Goal: Task Accomplishment & Management: Complete application form

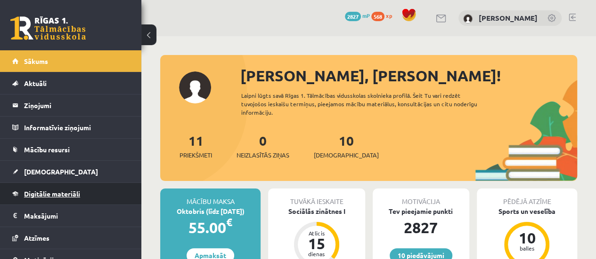
click at [40, 197] on link "Digitālie materiāli" at bounding box center [70, 194] width 117 height 22
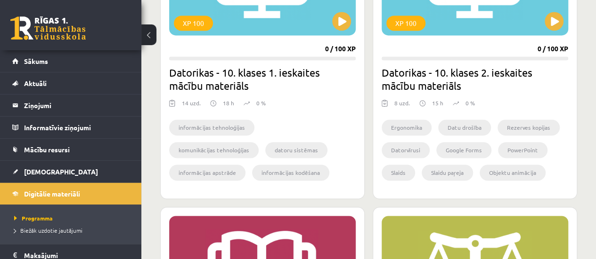
scroll to position [612, 0]
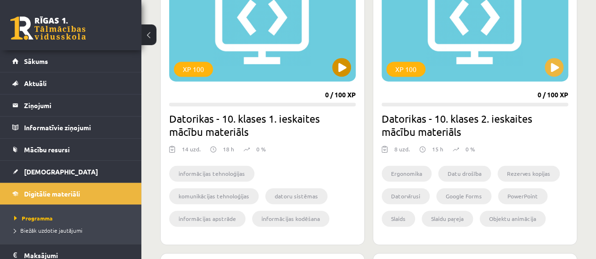
click at [351, 66] on div "XP 100" at bounding box center [262, 23] width 186 height 118
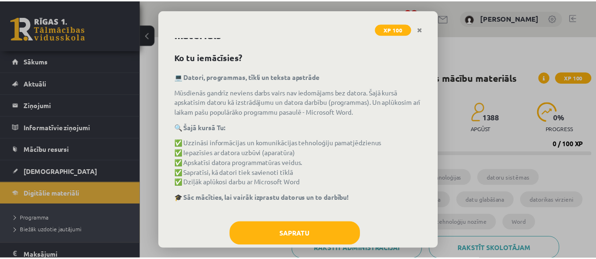
scroll to position [45, 0]
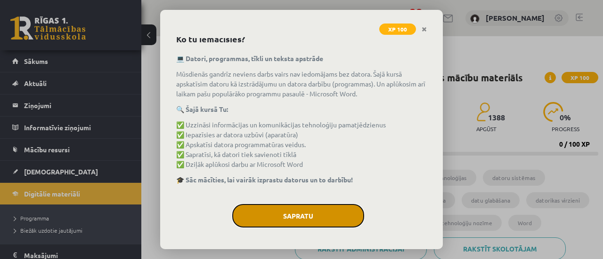
click at [325, 226] on button "Sapratu" at bounding box center [298, 216] width 132 height 24
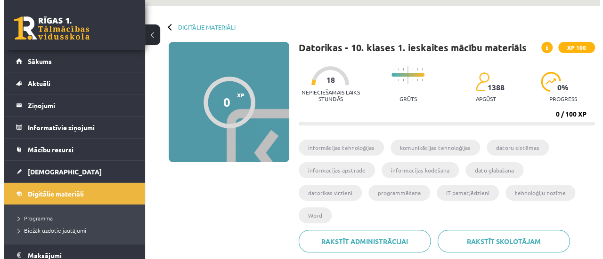
scroll to position [188, 0]
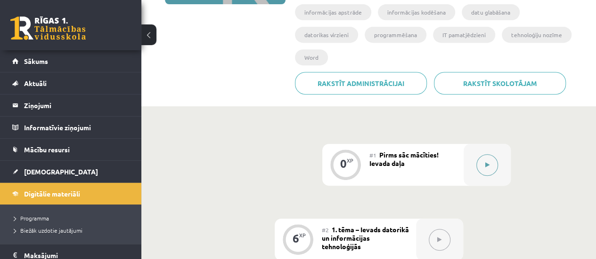
click at [489, 154] on button at bounding box center [487, 165] width 22 height 22
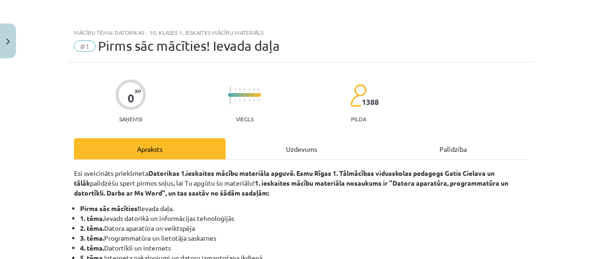
click at [335, 144] on div "Uzdevums" at bounding box center [302, 148] width 152 height 21
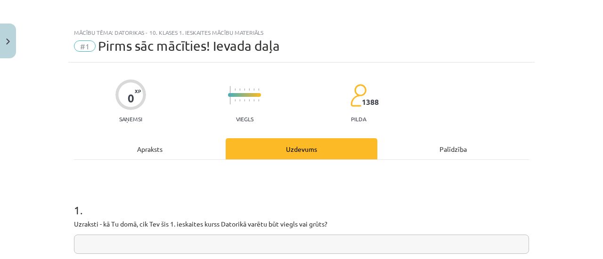
scroll to position [24, 0]
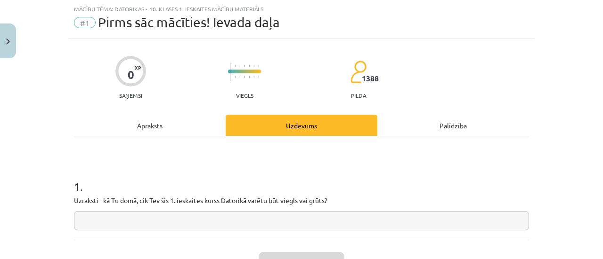
click at [336, 225] on input "text" at bounding box center [301, 220] width 455 height 19
type input "*"
click at [327, 257] on button "Iesniegt" at bounding box center [301, 262] width 86 height 21
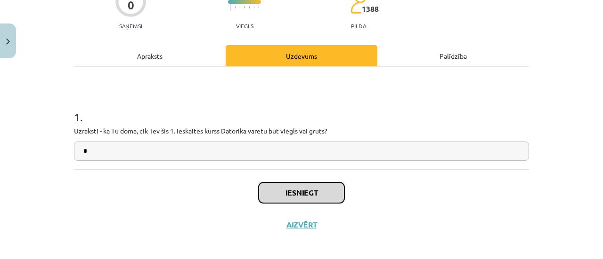
scroll to position [98, 0]
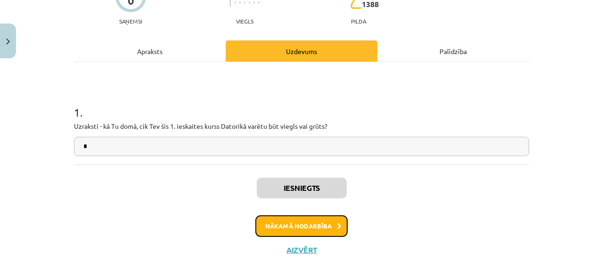
click at [318, 227] on button "Nākamā nodarbība" at bounding box center [301, 227] width 92 height 22
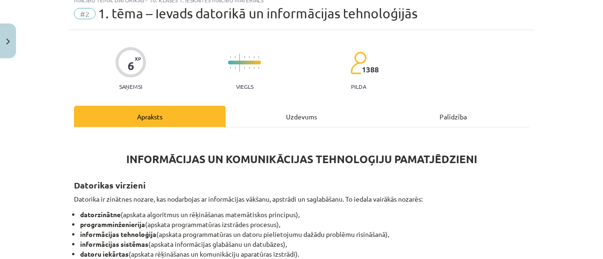
scroll to position [24, 0]
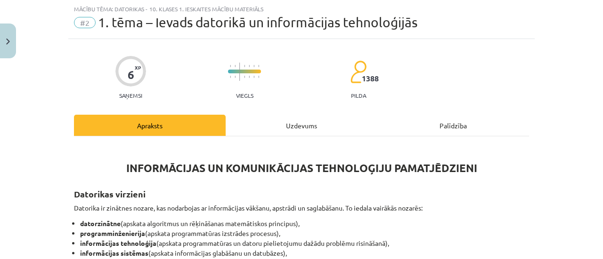
click at [305, 126] on div "Uzdevums" at bounding box center [302, 125] width 152 height 21
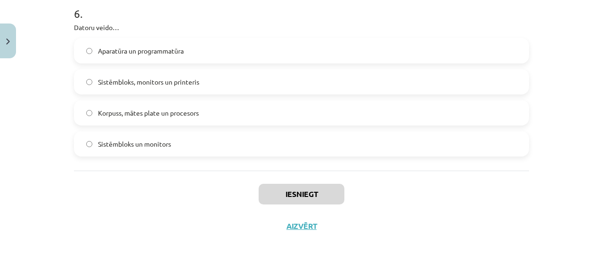
scroll to position [1004, 0]
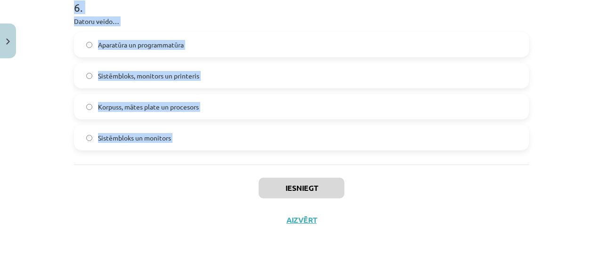
drag, startPoint x: 98, startPoint y: 85, endPoint x: 183, endPoint y: 165, distance: 116.6
click at [183, 165] on div "Mācību tēma: Datorikas - 10. klases 1. ieskaites mācību materiāls #2 1. tēma – …" at bounding box center [301, 129] width 603 height 259
copy form "1 . Kura no šīm nav informācijas daudzuma mērvienība? Bits (b) Megabits (Mb) He…"
click at [82, 175] on div "Iesniegt Aizvērt" at bounding box center [301, 198] width 455 height 66
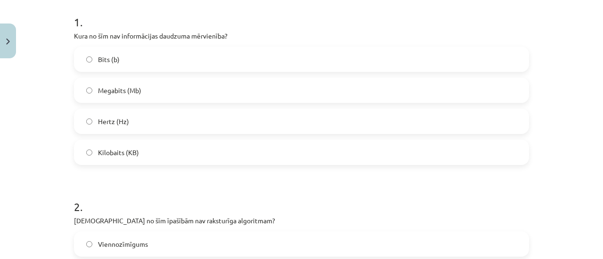
scroll to position [156, 0]
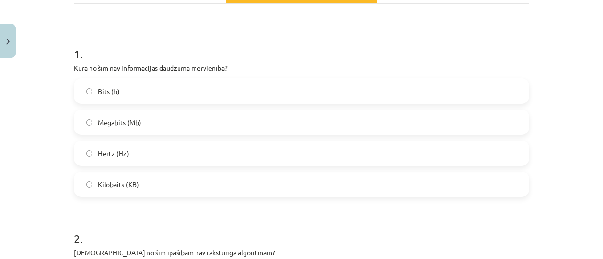
click at [98, 156] on span "Hertz (Hz)" at bounding box center [113, 154] width 31 height 10
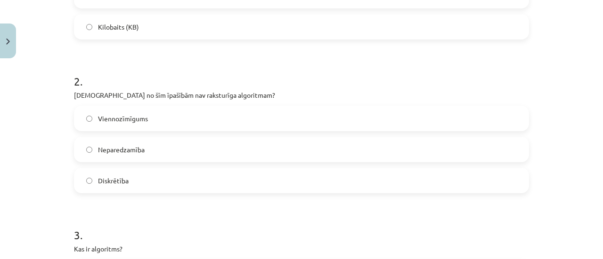
scroll to position [345, 0]
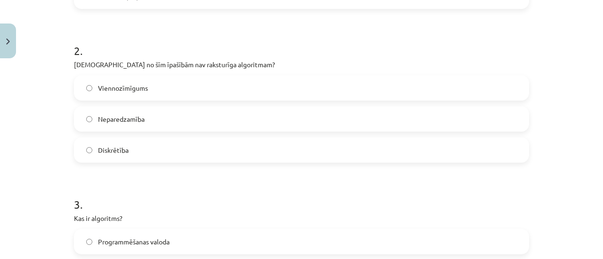
click at [111, 116] on span "Neparedzamība" at bounding box center [121, 119] width 47 height 10
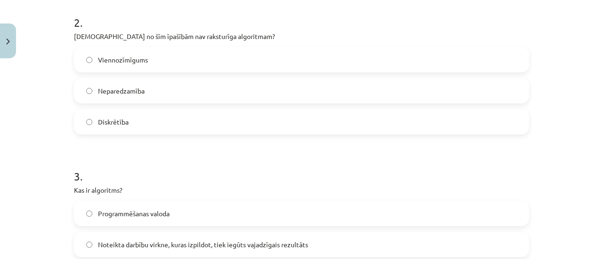
scroll to position [486, 0]
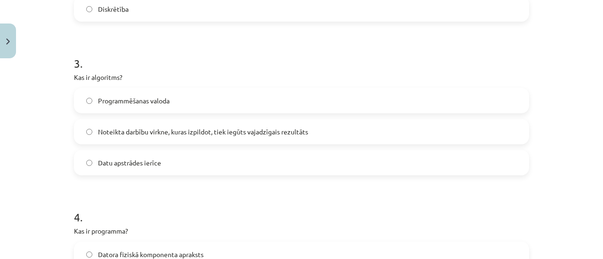
click at [144, 130] on span "Noteikta darbību virkne, kuras izpildot, tiek iegūts vajadzīgais rezultāts" at bounding box center [203, 132] width 210 height 10
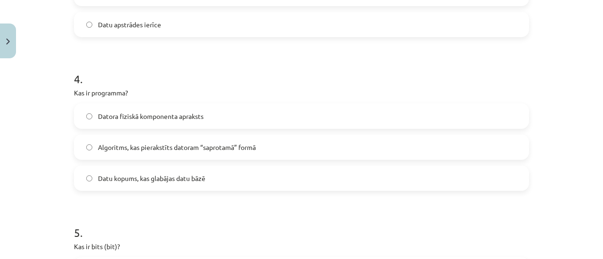
scroll to position [627, 0]
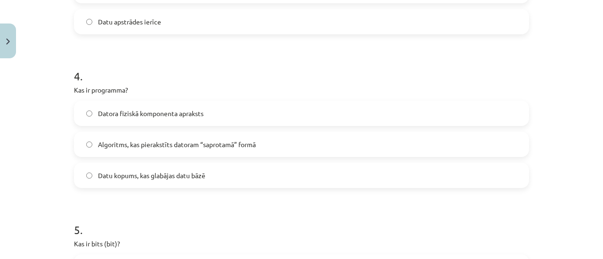
click at [154, 145] on span "Algoritms, kas pierakstīts datoram “saprotamā” formā" at bounding box center [177, 145] width 158 height 10
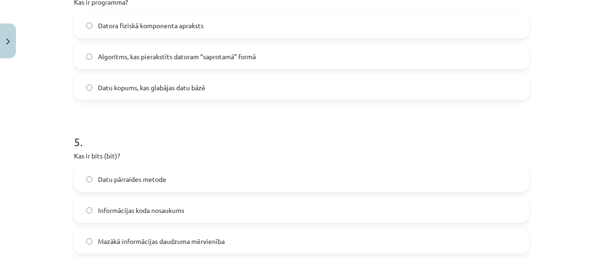
scroll to position [768, 0]
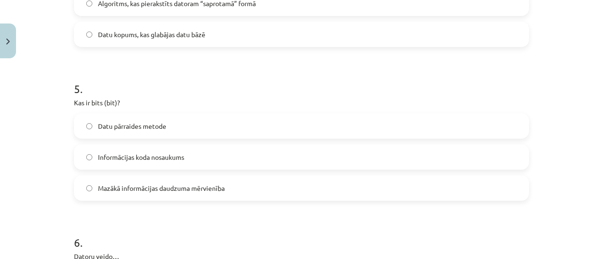
click at [172, 188] on span "Mazākā informācijas daudzuma mērvienība" at bounding box center [161, 189] width 127 height 10
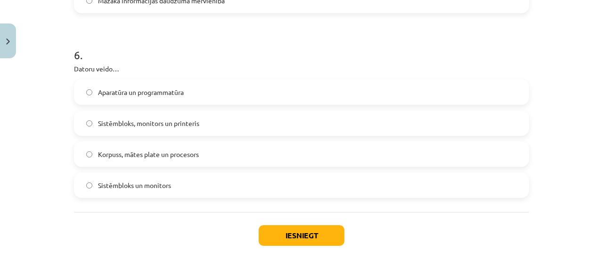
scroll to position [957, 0]
click at [169, 89] on span "Aparatūra un programmatūra" at bounding box center [141, 92] width 86 height 10
click at [280, 237] on button "Iesniegt" at bounding box center [301, 235] width 86 height 21
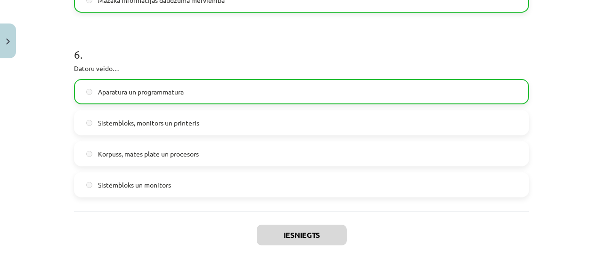
drag, startPoint x: 363, startPoint y: 196, endPoint x: 362, endPoint y: 189, distance: 6.7
click at [362, 189] on label "Sistēmbloks un monitors" at bounding box center [301, 185] width 453 height 24
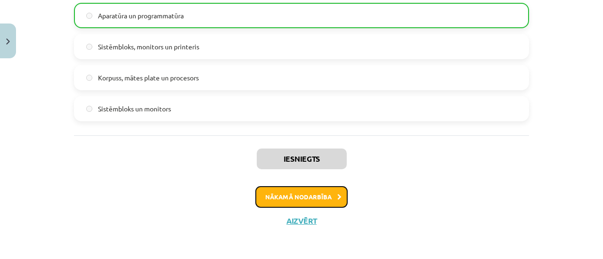
click at [325, 194] on button "Nākamā nodarbība" at bounding box center [301, 197] width 92 height 22
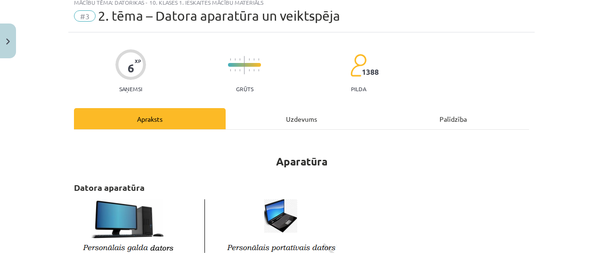
scroll to position [24, 0]
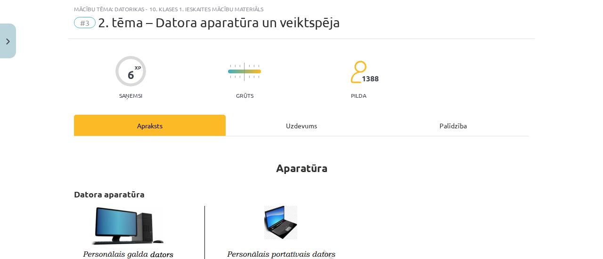
click at [280, 128] on div "Uzdevums" at bounding box center [302, 125] width 152 height 21
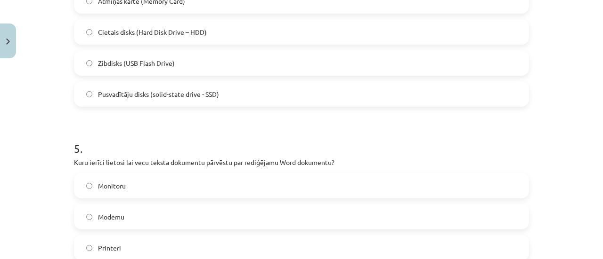
scroll to position [1128, 0]
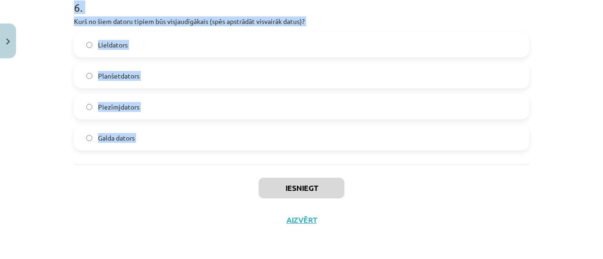
drag, startPoint x: 52, startPoint y: 165, endPoint x: 151, endPoint y: 185, distance: 100.9
click at [154, 186] on div "Mācību tēma: Datorikas - 10. klases 1. ieskaites mācību materiāls #3 2. tēma – …" at bounding box center [301, 129] width 603 height 259
copy form "1 . Kura no šīm ir ievadizvadierīce? Monitors Austiņas ar mikrofonu Pele Intern…"
click at [132, 183] on div "Iesniegt Aizvērt" at bounding box center [301, 198] width 455 height 66
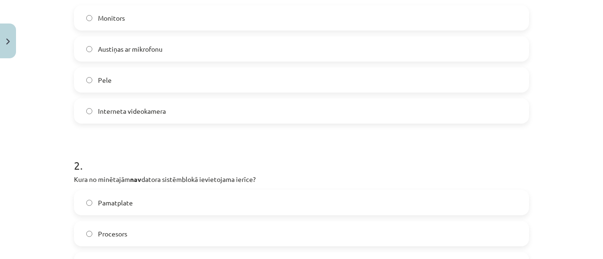
scroll to position [186, 0]
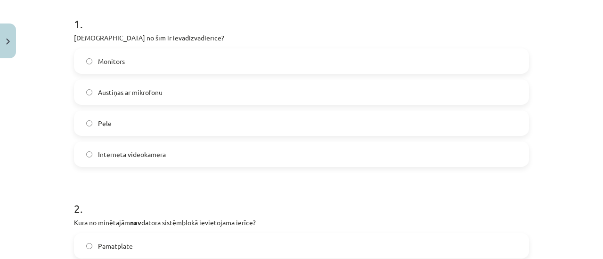
click at [120, 86] on label "Austiņas ar mikrofonu" at bounding box center [301, 93] width 453 height 24
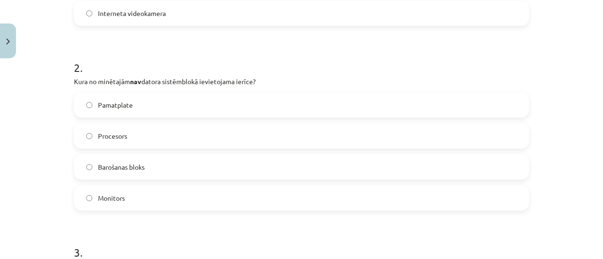
click at [111, 200] on span "Monitors" at bounding box center [111, 198] width 27 height 10
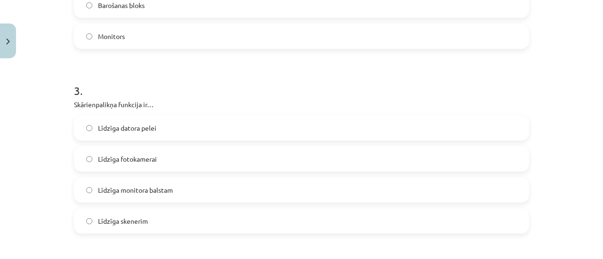
scroll to position [516, 0]
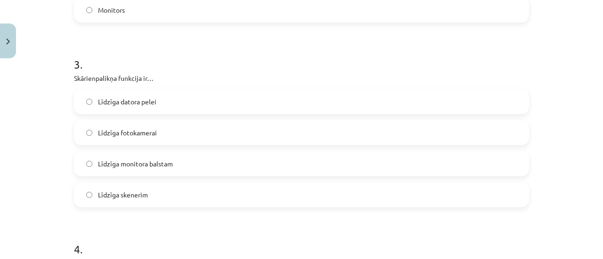
click at [121, 100] on span "Līdzīga datora pelei" at bounding box center [127, 102] width 58 height 10
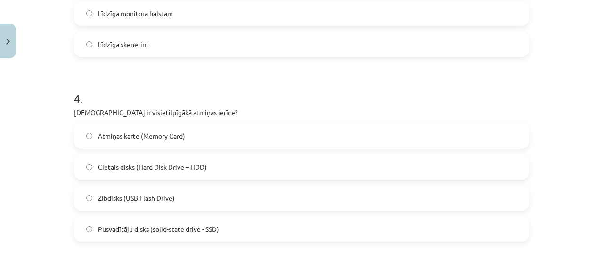
scroll to position [704, 0]
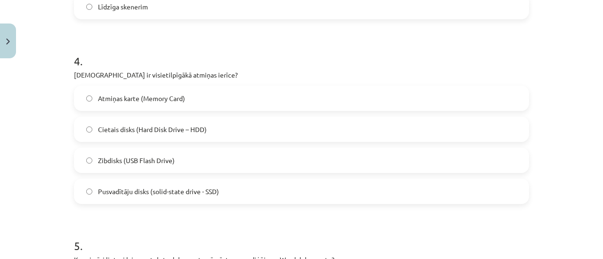
click at [131, 132] on span "Cietais disks (Hard Disk Drive – HDD)" at bounding box center [152, 130] width 109 height 10
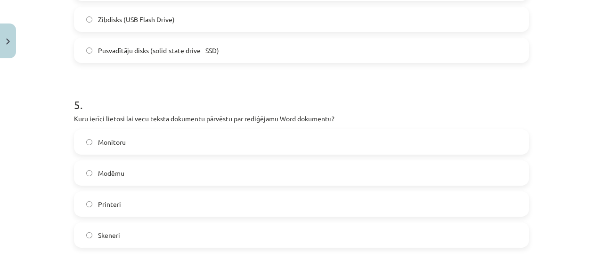
scroll to position [893, 0]
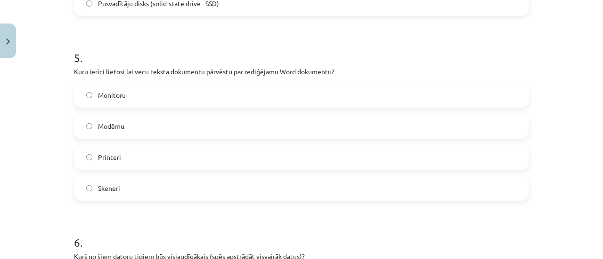
click at [123, 179] on label "Skeneri" at bounding box center [301, 189] width 453 height 24
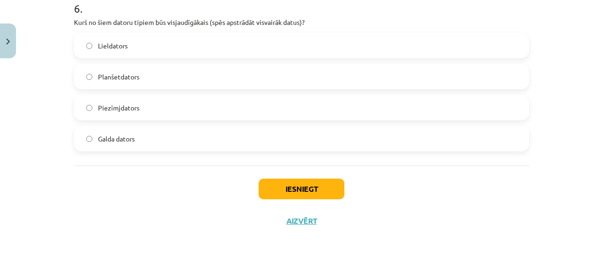
scroll to position [1128, 0]
click at [153, 46] on label "Lieldators" at bounding box center [301, 45] width 453 height 24
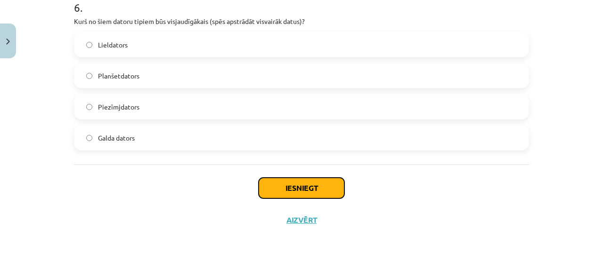
click at [282, 182] on button "Iesniegt" at bounding box center [301, 188] width 86 height 21
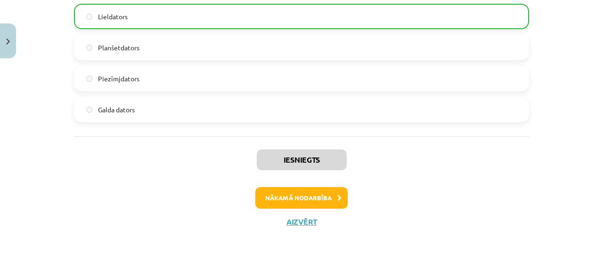
scroll to position [1157, 0]
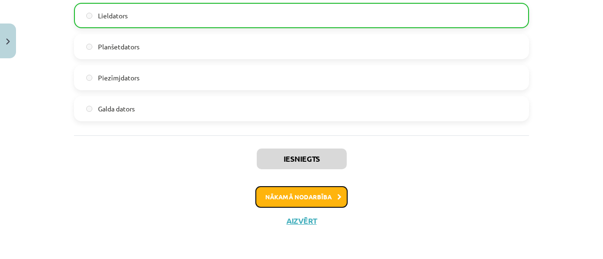
click at [300, 196] on button "Nākamā nodarbība" at bounding box center [301, 197] width 92 height 22
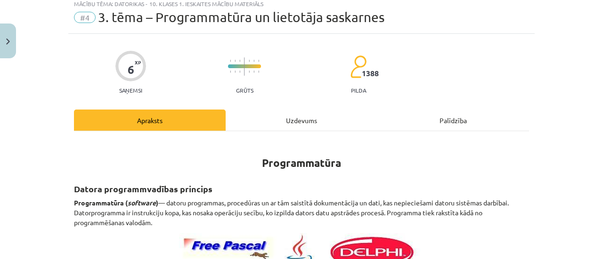
scroll to position [24, 0]
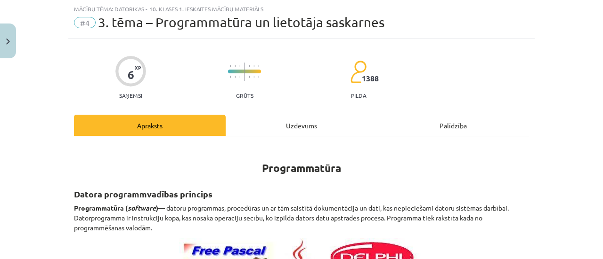
click at [327, 125] on div "Uzdevums" at bounding box center [302, 125] width 152 height 21
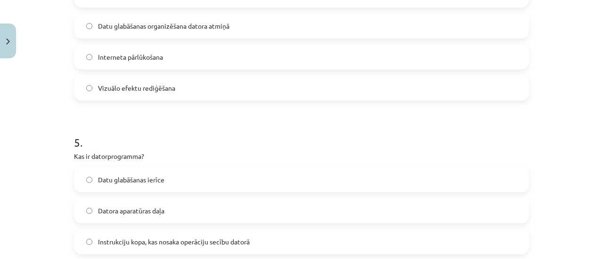
scroll to position [1066, 0]
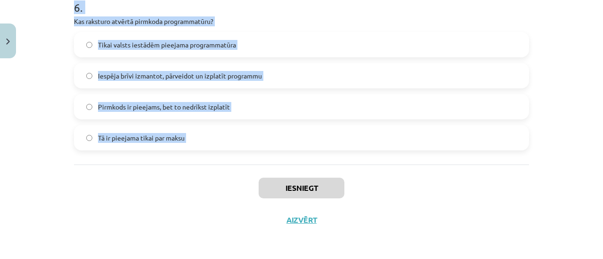
drag, startPoint x: 42, startPoint y: 166, endPoint x: 138, endPoint y: 179, distance: 96.5
click at [138, 181] on div "Mācību tēma: Datorikas - 10. klases 1. ieskaites mācību materiāls #4 3. tēma – …" at bounding box center [301, 129] width 603 height 259
copy form "1 . Kas ir ekrāna lupa? Programma, kas palielina noteiktu ekrāna daļu Programma…"
click at [477, 109] on label "Pirmkods ir pieejams, bet to nedrīkst izplatīt" at bounding box center [301, 107] width 453 height 24
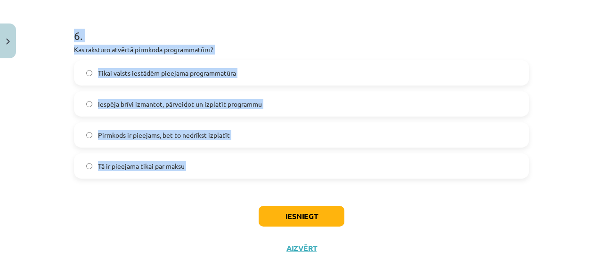
scroll to position [1019, 0]
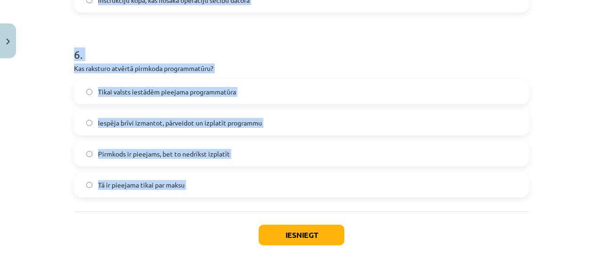
click at [547, 88] on div "Mācību tēma: Datorikas - 10. klases 1. ieskaites mācību materiāls #4 3. tēma – …" at bounding box center [301, 129] width 603 height 259
click at [560, 93] on div "Mācību tēma: Datorikas - 10. klases 1. ieskaites mācību materiāls #4 3. tēma – …" at bounding box center [301, 129] width 603 height 259
click at [390, 50] on h1 "6 ." at bounding box center [301, 46] width 455 height 29
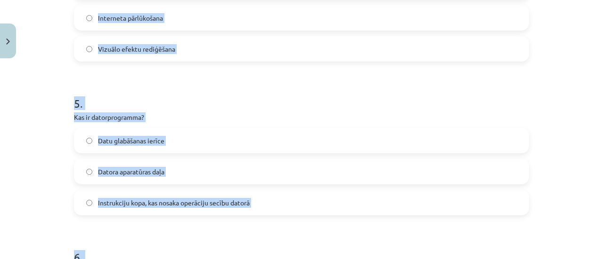
scroll to position [783, 0]
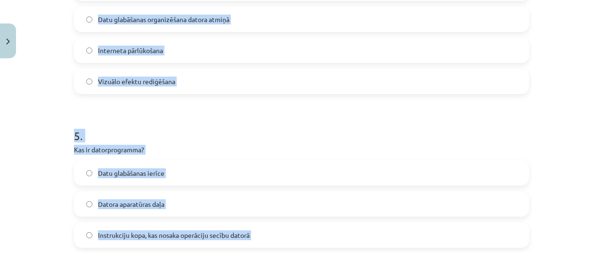
click at [181, 132] on h1 "5 ." at bounding box center [301, 127] width 455 height 29
click at [38, 133] on div "Mācību tēma: Datorikas - 10. klases 1. ieskaites mācību materiāls #4 3. tēma – …" at bounding box center [301, 129] width 603 height 259
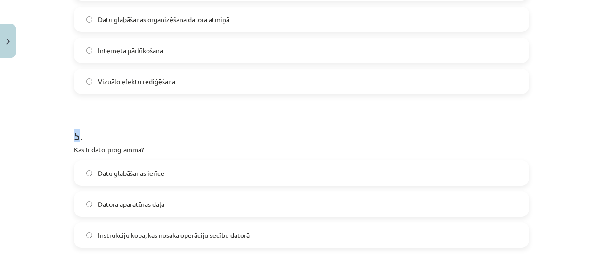
click at [38, 132] on div "Mācību tēma: Datorikas - 10. klases 1. ieskaites mācību materiāls #4 3. tēma – …" at bounding box center [301, 129] width 603 height 259
click at [36, 110] on div "Mācību tēma: Datorikas - 10. klases 1. ieskaites mācību materiāls #4 3. tēma – …" at bounding box center [301, 129] width 603 height 259
click at [57, 77] on div "Mācību tēma: Datorikas - 10. klases 1. ieskaites mācību materiāls #4 3. tēma – …" at bounding box center [301, 129] width 603 height 259
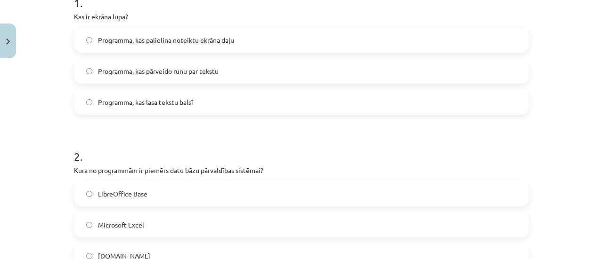
scroll to position [171, 0]
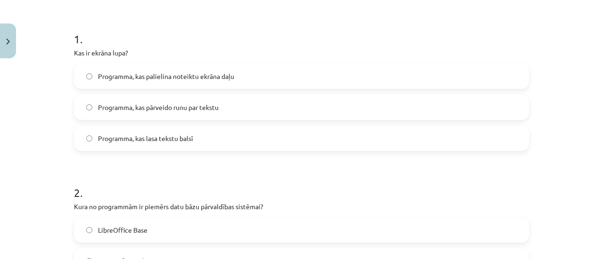
click at [175, 76] on span "Programma, kas palielina noteiktu ekrāna daļu" at bounding box center [166, 77] width 136 height 10
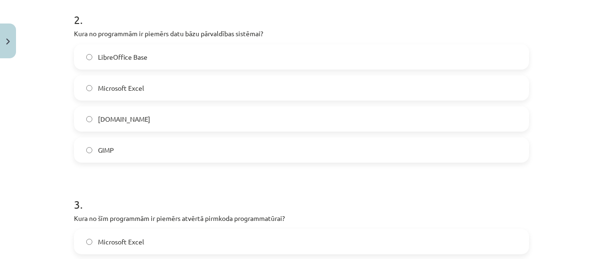
scroll to position [360, 0]
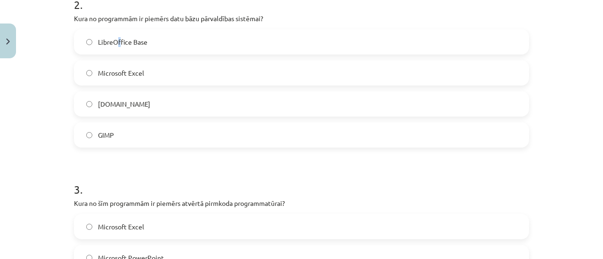
click at [113, 41] on span "LibreOffice Base" at bounding box center [122, 42] width 49 height 10
click at [145, 47] on label "LibreOffice Base" at bounding box center [301, 42] width 453 height 24
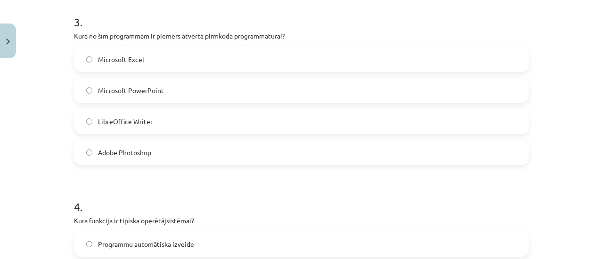
scroll to position [548, 0]
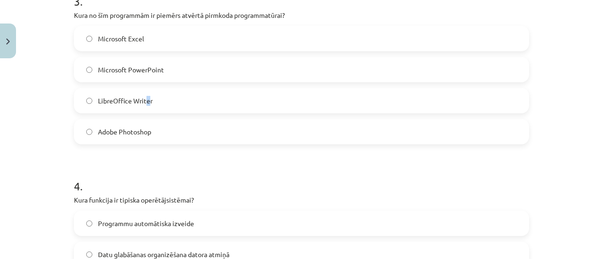
click at [144, 102] on span "LibreOffice Writer" at bounding box center [125, 101] width 55 height 10
click at [153, 97] on label "LibreOffice Writer" at bounding box center [301, 101] width 453 height 24
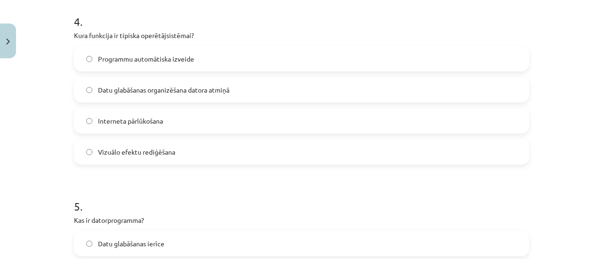
scroll to position [736, 0]
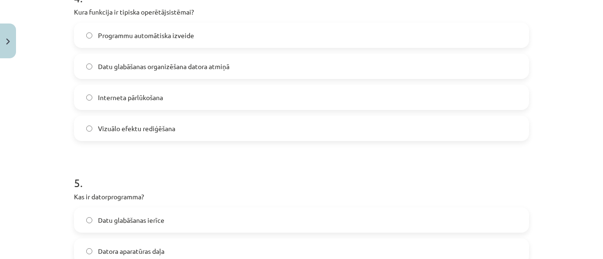
click at [170, 65] on span "Datu glabāšanas organizēšana datora atmiņā" at bounding box center [163, 67] width 131 height 10
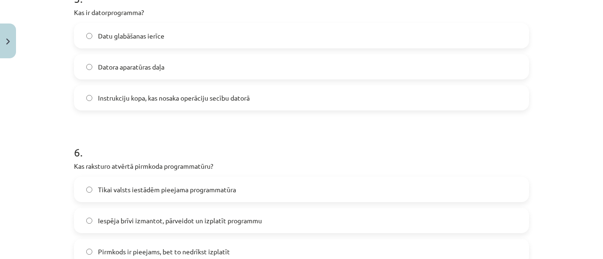
scroll to position [925, 0]
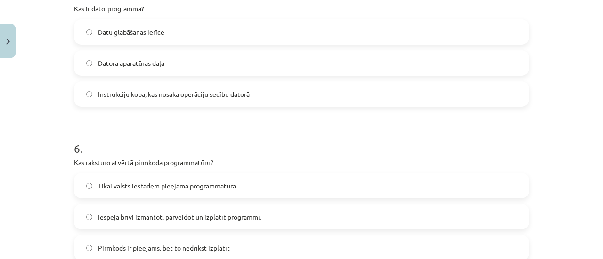
click at [121, 93] on span "Instrukciju kopa, kas nosaka operāciju secību datorā" at bounding box center [174, 94] width 152 height 10
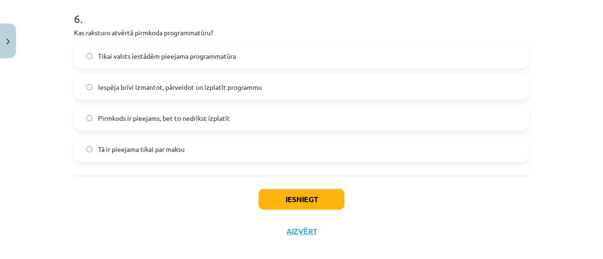
scroll to position [1066, 0]
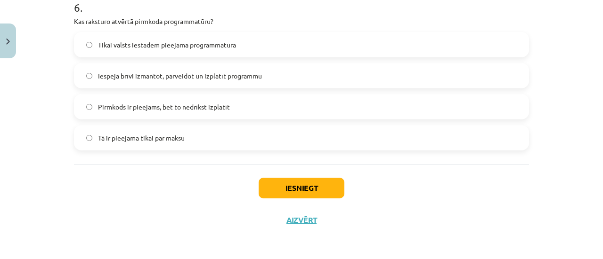
click at [157, 71] on span "Iespēja brīvi izmantot, pārveidot un izplatīt programmu" at bounding box center [180, 76] width 164 height 10
click at [280, 185] on button "Iesniegt" at bounding box center [301, 188] width 86 height 21
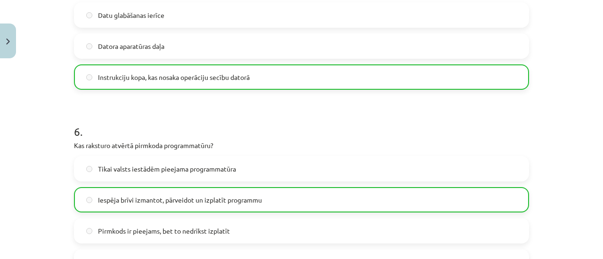
scroll to position [1095, 0]
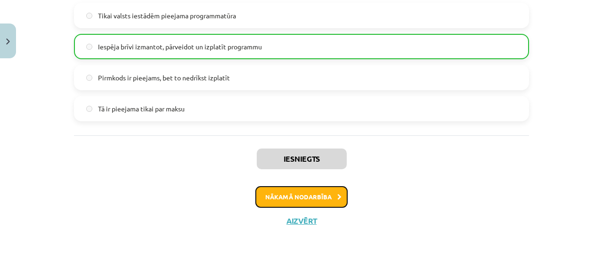
click at [305, 201] on button "Nākamā nodarbība" at bounding box center [301, 197] width 92 height 22
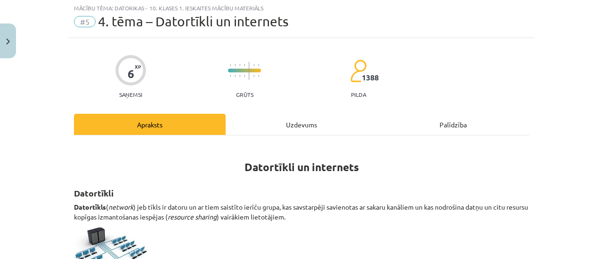
scroll to position [24, 0]
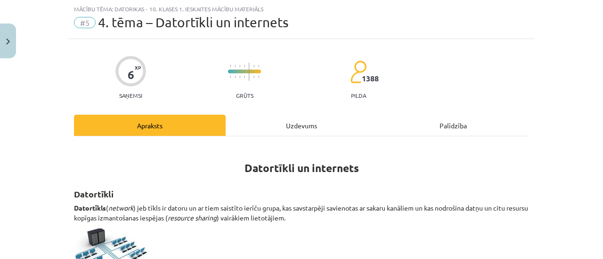
click at [293, 125] on div "Uzdevums" at bounding box center [302, 125] width 152 height 21
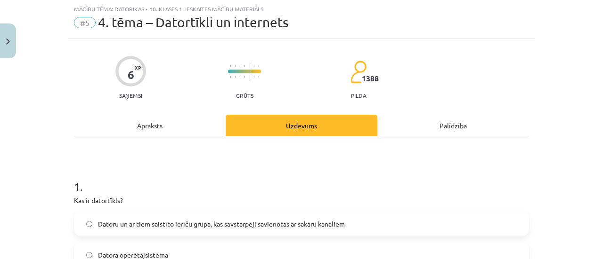
click at [97, 212] on div "Mācību tēma: Datorikas - 10. klases 1. ieskaites mācību materiāls #5 4. tēma – …" at bounding box center [301, 129] width 603 height 259
click at [56, 193] on div "Mācību tēma: Datorikas - 10. klases 1. ieskaites mācību materiāls #5 4. tēma – …" at bounding box center [301, 129] width 603 height 259
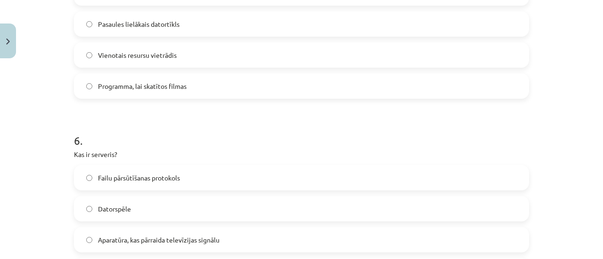
scroll to position [1128, 0]
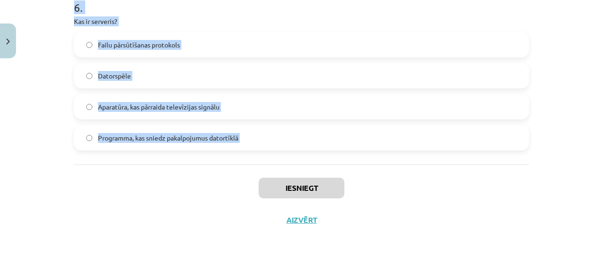
drag, startPoint x: 63, startPoint y: 181, endPoint x: 155, endPoint y: 170, distance: 92.9
click at [155, 170] on div "Mācību tēma: Datorikas - 10. klases 1. ieskaites mācību materiāls #5 4. tēma – …" at bounding box center [301, 129] width 603 height 259
copy form "1 . Kas ir datortīkls? Datoru un ar tiem saistīto ierīču grupa, kas savstarpēji…"
click at [114, 198] on div "Iesniegt Aizvērt" at bounding box center [301, 198] width 455 height 66
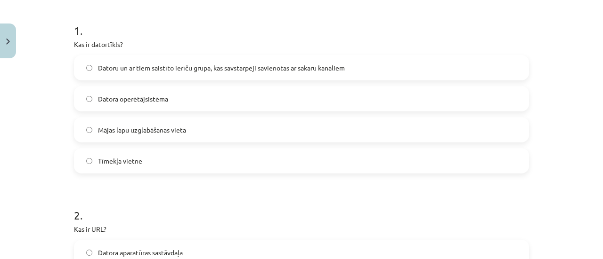
scroll to position [139, 0]
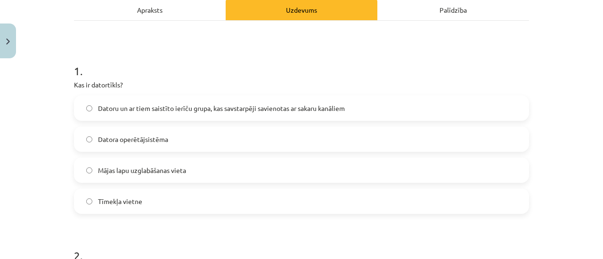
click at [115, 99] on label "Datoru un ar tiem saistīto ierīču grupa, kas savstarpēji savienotas ar sakaru k…" at bounding box center [301, 109] width 453 height 24
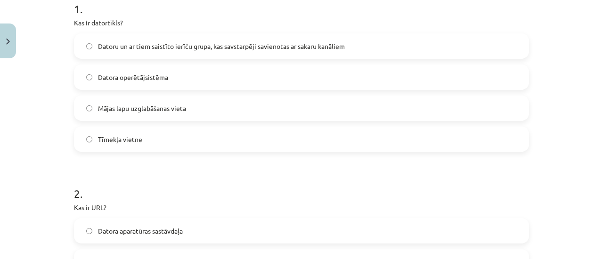
scroll to position [281, 0]
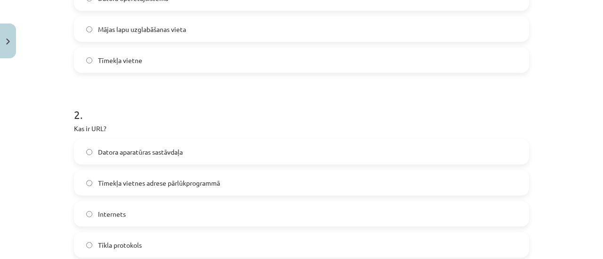
click at [149, 175] on label "Tīmekļa vietnes adrese pārlūkprogrammā" at bounding box center [301, 183] width 453 height 24
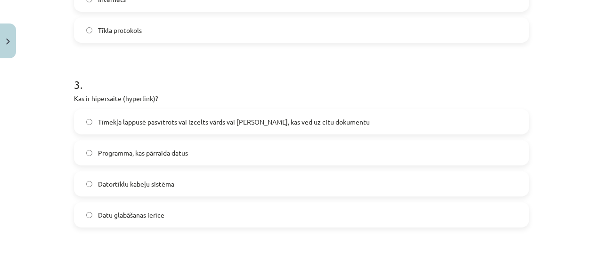
scroll to position [516, 0]
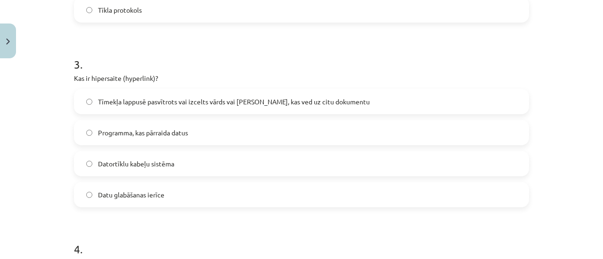
click at [129, 100] on span "Tīmekļa lappusē pasvītrots vai izcelts vārds vai frāze, kas ved uz citu dokumen…" at bounding box center [234, 102] width 272 height 10
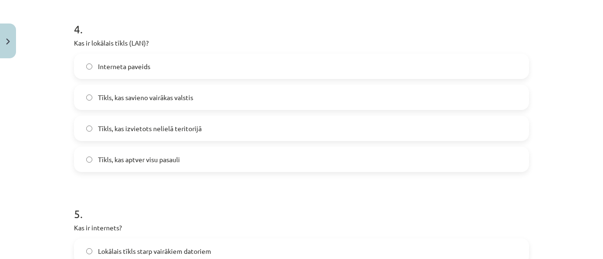
scroll to position [751, 0]
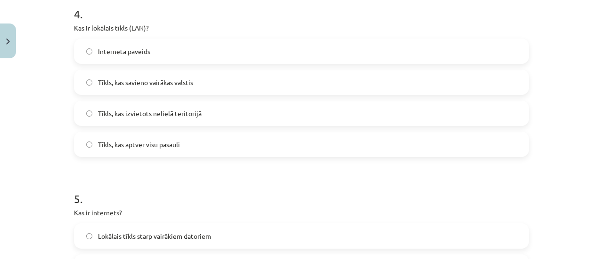
click at [185, 119] on label "Tīkls, kas izvietots nelielā teritorijā" at bounding box center [301, 114] width 453 height 24
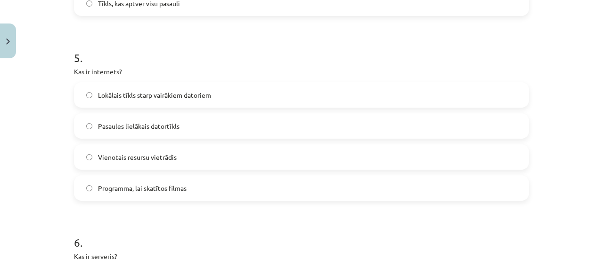
scroll to position [940, 0]
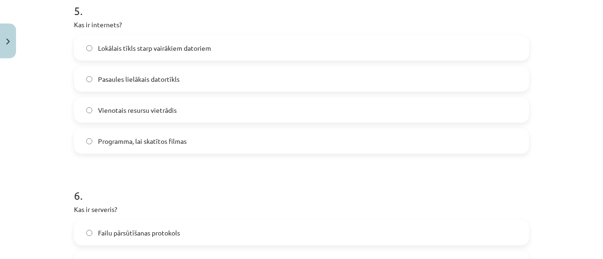
click at [126, 76] on span "Pasaules lielākais datortīkls" at bounding box center [138, 79] width 81 height 10
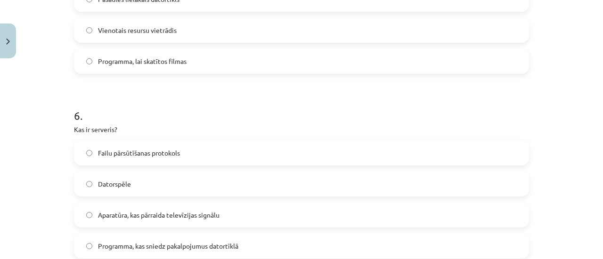
scroll to position [1081, 0]
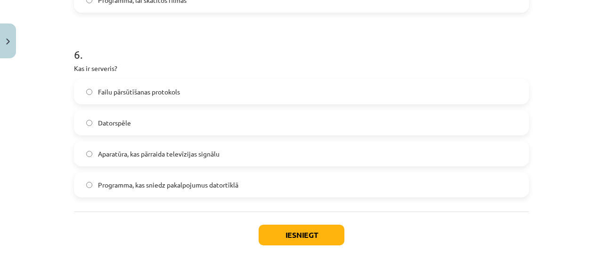
click at [139, 181] on span "Programma, kas sniedz pakalpojumus datortīklā" at bounding box center [168, 185] width 140 height 10
click at [291, 241] on button "Iesniegt" at bounding box center [301, 235] width 86 height 21
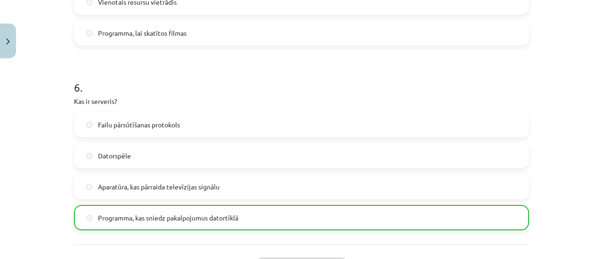
scroll to position [1157, 0]
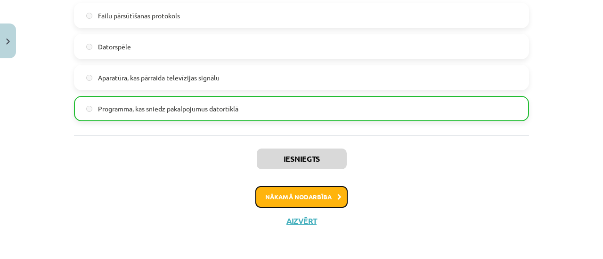
click at [313, 200] on button "Nākamā nodarbība" at bounding box center [301, 197] width 92 height 22
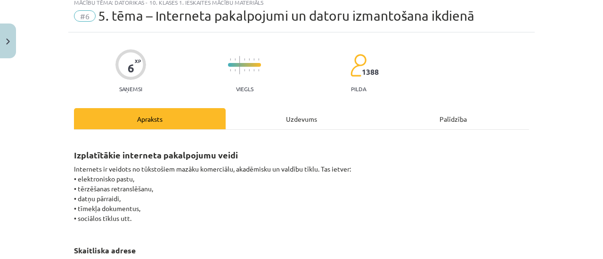
scroll to position [24, 0]
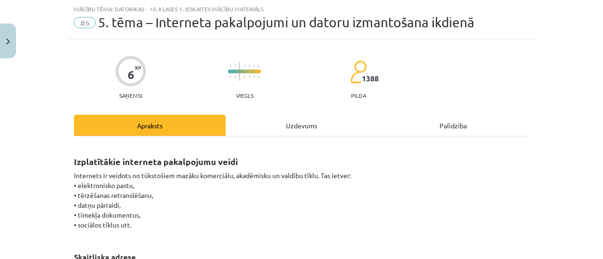
click at [273, 125] on div "Uzdevums" at bounding box center [302, 125] width 152 height 21
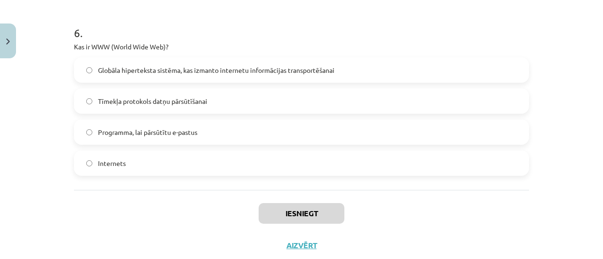
scroll to position [1066, 0]
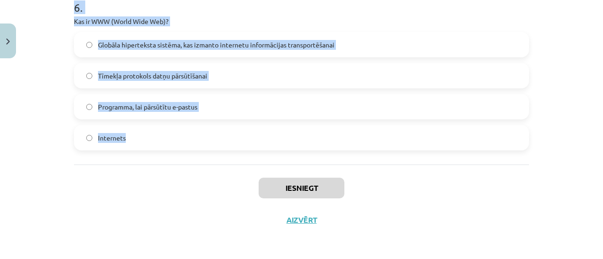
drag, startPoint x: 56, startPoint y: 183, endPoint x: 151, endPoint y: 162, distance: 97.3
click at [151, 162] on div "Mācību tēma: Datorikas - 10. klases 1. ieskaites mācību materiāls #6 5. tēma – …" at bounding box center [301, 129] width 603 height 259
copy form "1 . Kas ir domēna vārds? E-pasta adrese Vārds, kas identificē resursdatoru vai …"
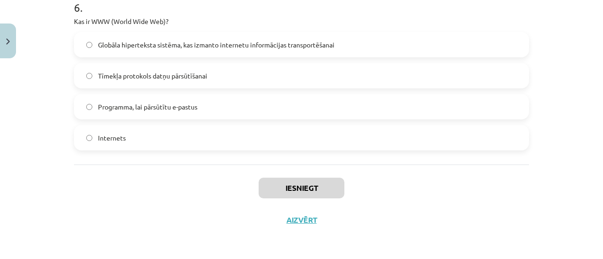
drag, startPoint x: 167, startPoint y: 210, endPoint x: 168, endPoint y: 205, distance: 5.3
click at [167, 209] on div "Iesniegt Aizvērt" at bounding box center [301, 198] width 455 height 66
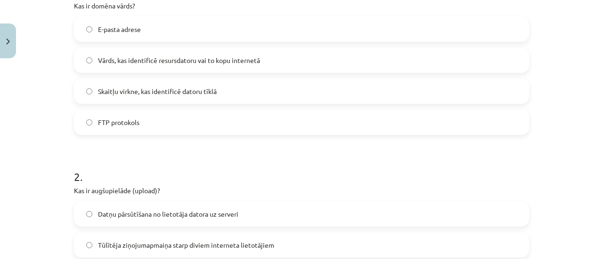
scroll to position [171, 0]
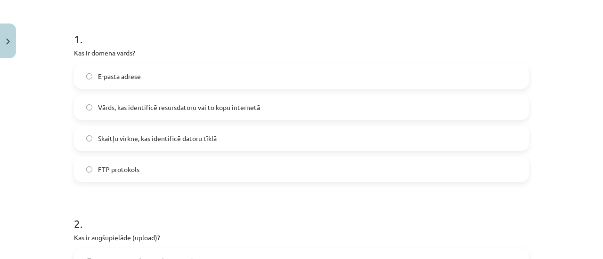
click at [135, 107] on span "Vārds, kas identificē resursdatoru vai to kopu internetā" at bounding box center [179, 108] width 162 height 10
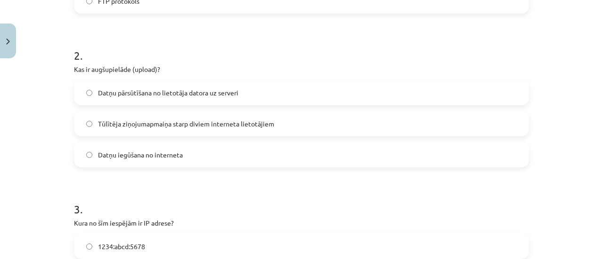
scroll to position [360, 0]
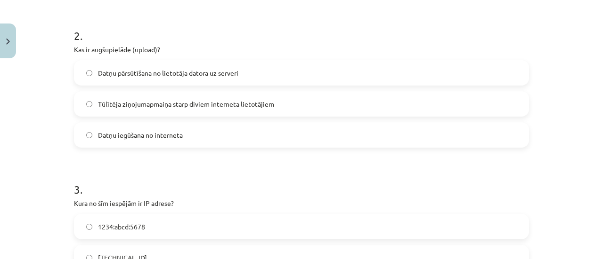
click at [122, 75] on span "Datņu pārsūtīšana no lietotāja datora uz serveri" at bounding box center [168, 73] width 140 height 10
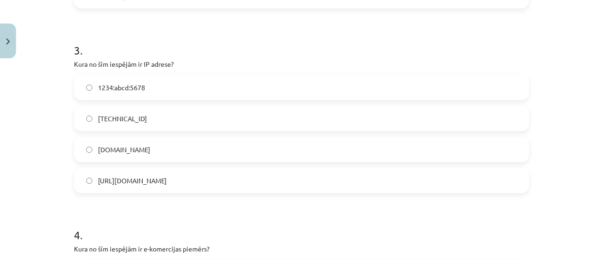
scroll to position [501, 0]
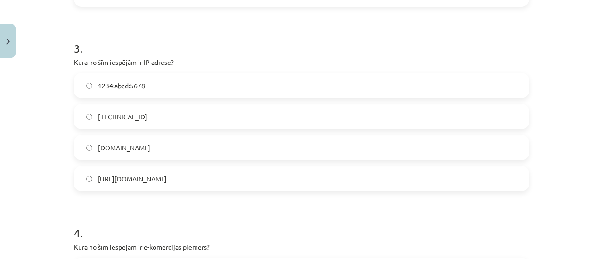
click at [110, 122] on label "192.100.81.101" at bounding box center [301, 117] width 453 height 24
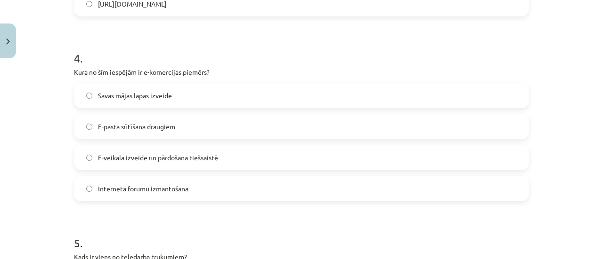
scroll to position [689, 0]
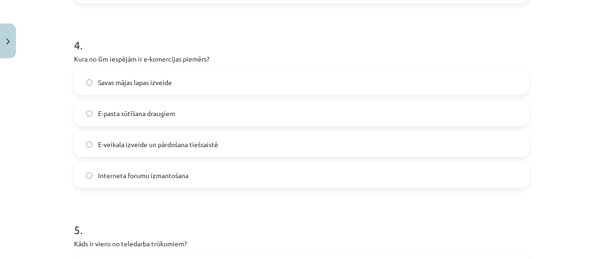
click at [129, 145] on span "E-veikala izveide un pārdošana tiešsaistē" at bounding box center [158, 145] width 120 height 10
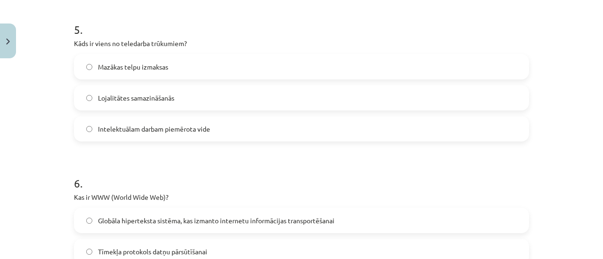
scroll to position [925, 0]
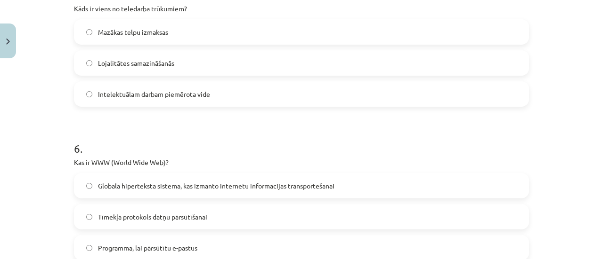
click at [109, 64] on span "Lojalitātes samazināšanās" at bounding box center [136, 63] width 76 height 10
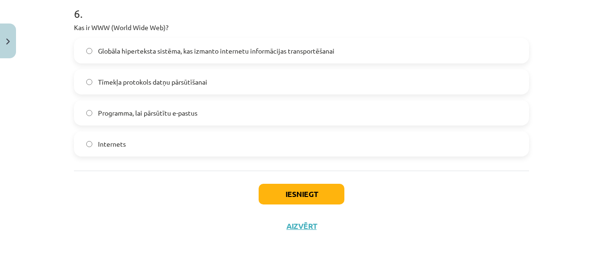
scroll to position [1066, 0]
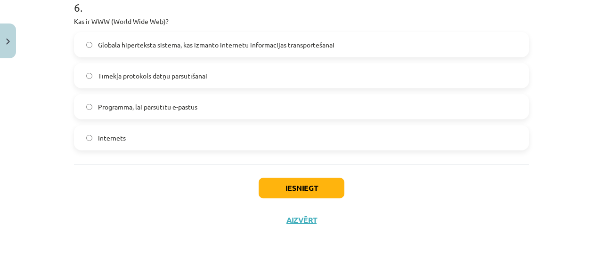
click at [161, 40] on span "Globāla hiperteksta sistēma, kas izmanto internetu informācijas transportēšanai" at bounding box center [216, 45] width 236 height 10
click at [273, 189] on button "Iesniegt" at bounding box center [301, 188] width 86 height 21
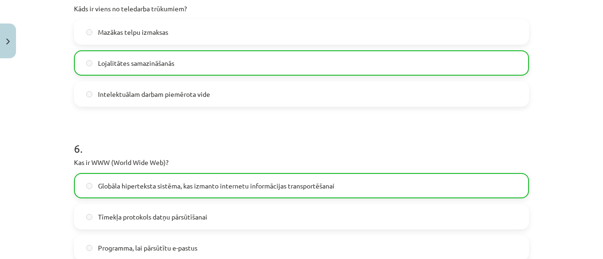
scroll to position [1095, 0]
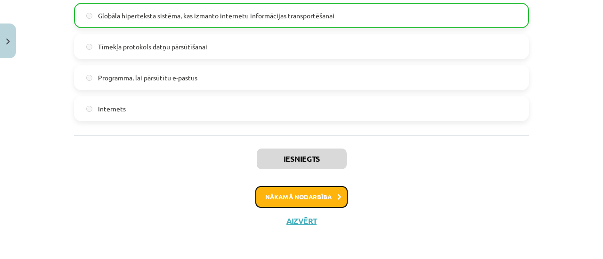
click at [299, 189] on button "Nākamā nodarbība" at bounding box center [301, 197] width 92 height 22
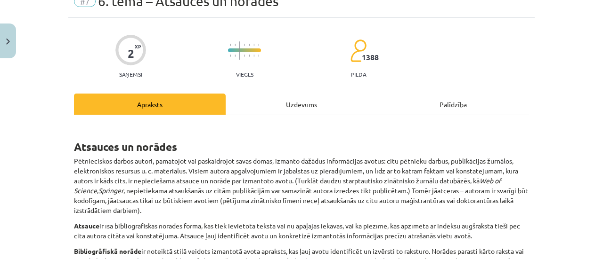
scroll to position [24, 0]
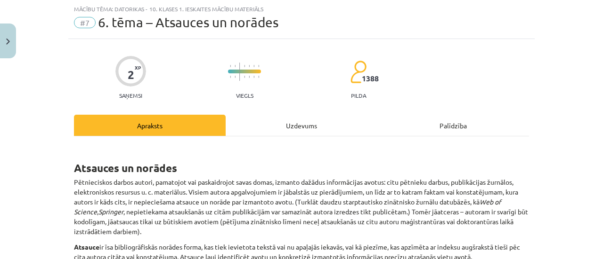
click at [287, 129] on div "Uzdevums" at bounding box center [302, 125] width 152 height 21
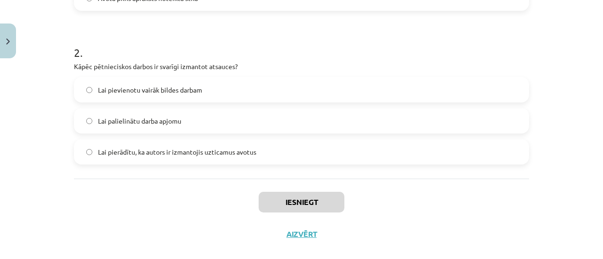
scroll to position [326, 0]
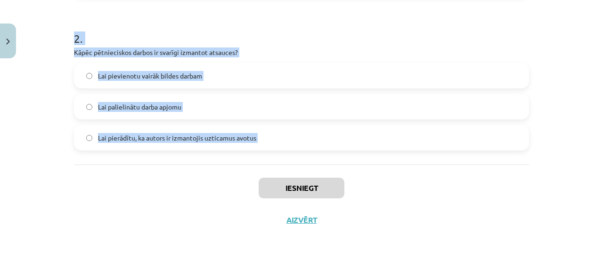
drag, startPoint x: 63, startPoint y: 178, endPoint x: 183, endPoint y: 154, distance: 121.9
click at [184, 160] on div "Mācību tēma: Datorikas - 10. klases 1. ieskaites mācību materiāls #7 6. tēma – …" at bounding box center [301, 129] width 603 height 259
drag, startPoint x: 116, startPoint y: 141, endPoint x: 56, endPoint y: 143, distance: 59.3
click at [116, 142] on span "Lai pierādītu, ka autors ir izmantojis uzticamus avotus" at bounding box center [177, 138] width 158 height 10
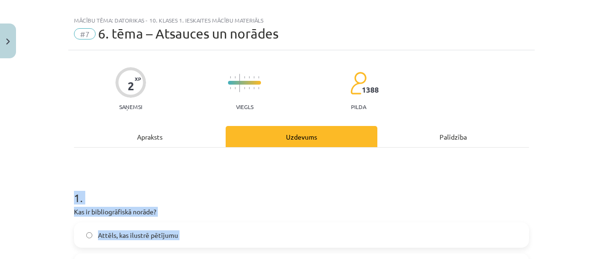
scroll to position [0, 0]
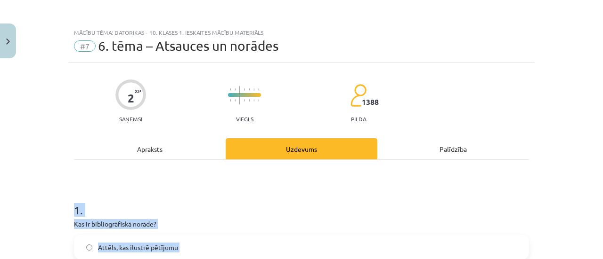
click at [44, 183] on div "Mācību tēma: Datorikas - 10. klases 1. ieskaites mācību materiāls #7 6. tēma – …" at bounding box center [301, 129] width 603 height 259
click at [124, 201] on h1 "1 ." at bounding box center [301, 201] width 455 height 29
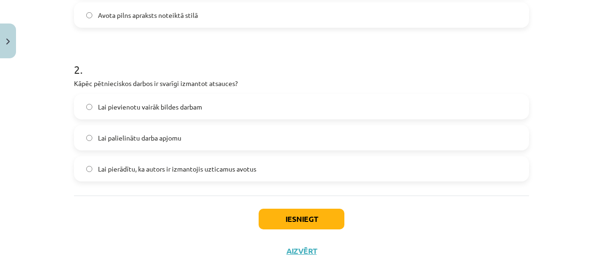
scroll to position [326, 0]
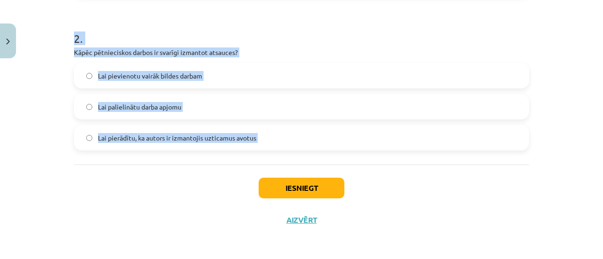
drag, startPoint x: 73, startPoint y: 208, endPoint x: 186, endPoint y: 165, distance: 121.6
copy form "1 . Kas ir bibliogrāfiskā norāde? Attēls, kas ilustrē pētījumu Īss teksta kopsa…"
click at [156, 147] on label "Lai pierādītu, ka autors ir izmantojis uzticamus avotus" at bounding box center [301, 138] width 453 height 24
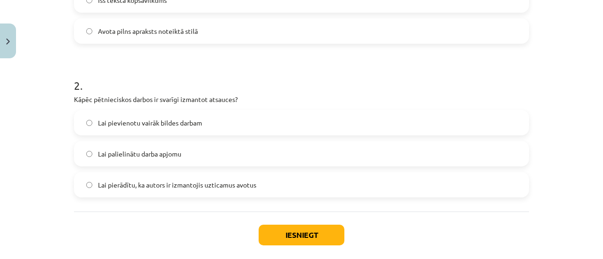
scroll to position [137, 0]
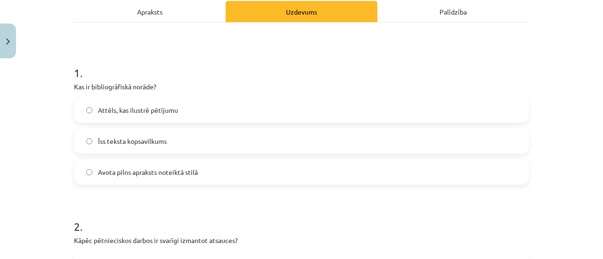
click at [145, 173] on span "Avota pilns apraksts noteiktā stilā" at bounding box center [148, 173] width 100 height 10
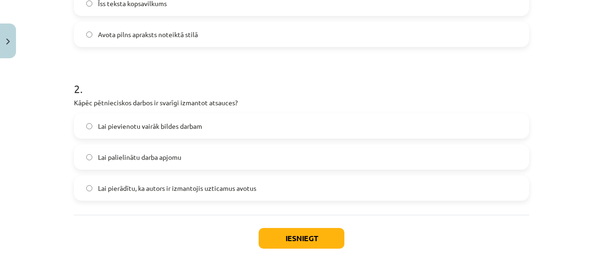
scroll to position [279, 0]
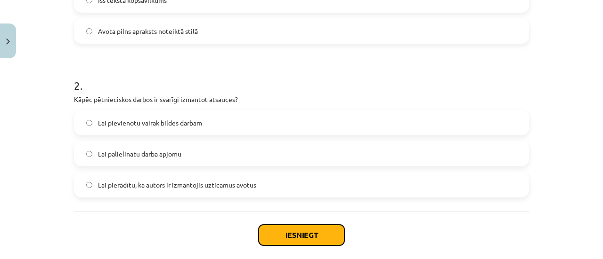
click at [312, 226] on button "Iesniegt" at bounding box center [301, 235] width 86 height 21
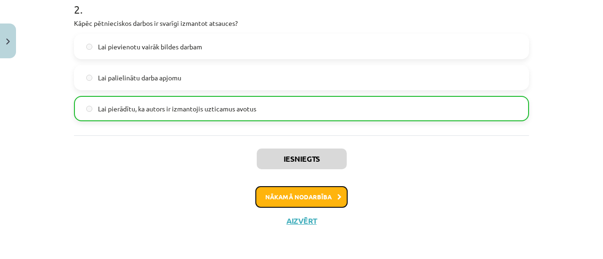
click at [301, 194] on button "Nākamā nodarbība" at bounding box center [301, 197] width 92 height 22
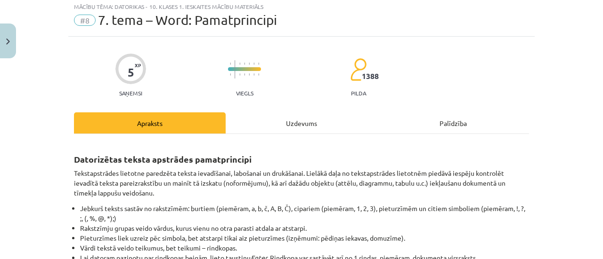
scroll to position [24, 0]
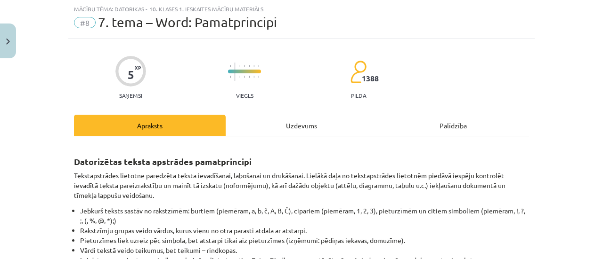
drag, startPoint x: 319, startPoint y: 122, endPoint x: 326, endPoint y: 119, distance: 7.8
click at [325, 121] on div "Uzdevums" at bounding box center [302, 125] width 152 height 21
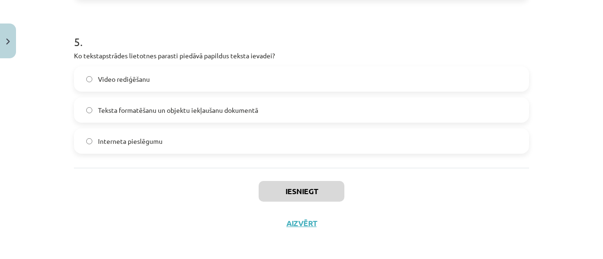
scroll to position [911, 0]
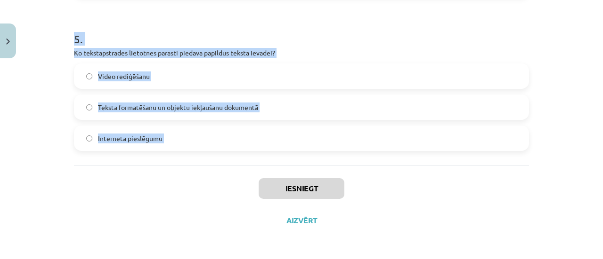
drag, startPoint x: 58, startPoint y: 183, endPoint x: 186, endPoint y: 177, distance: 128.6
click at [186, 177] on div "Mācību tēma: Datorikas - 10. klases 1. ieskaites mācību materiāls #8 7. tema – …" at bounding box center [301, 129] width 603 height 259
copy form "1 . Kāda ir tekstapstrādes lietotnes galvenā funkcija? Teksta ievadīšana, laboš…"
click at [119, 193] on div "Iesniegt Aizvērt" at bounding box center [301, 198] width 455 height 66
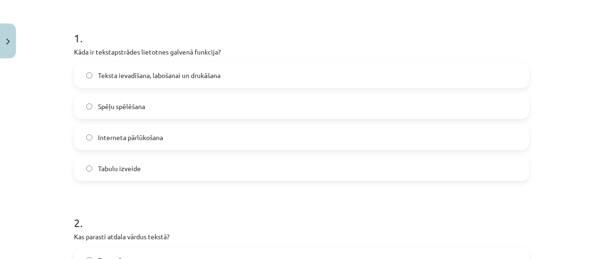
scroll to position [158, 0]
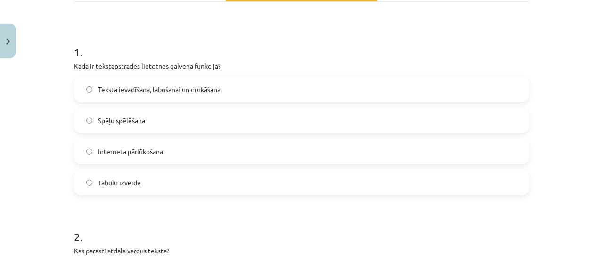
click at [104, 94] on label "Teksta ievadīšana, labošanai un drukāšana" at bounding box center [301, 90] width 453 height 24
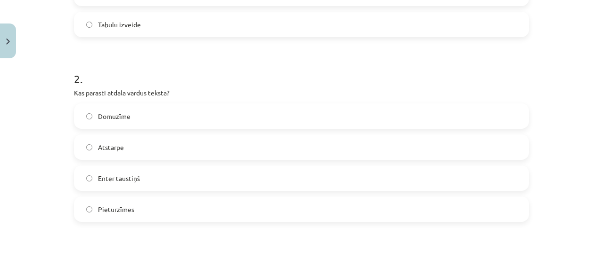
scroll to position [346, 0]
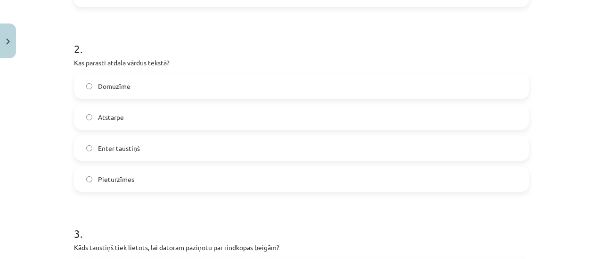
click at [140, 108] on label "Atstarpe" at bounding box center [301, 117] width 453 height 24
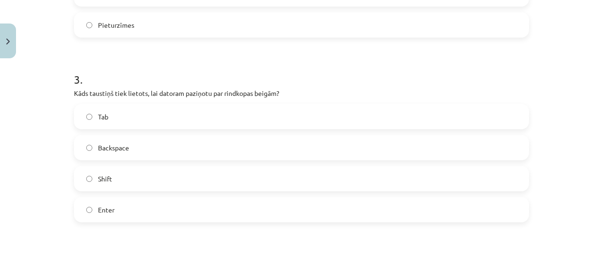
scroll to position [535, 0]
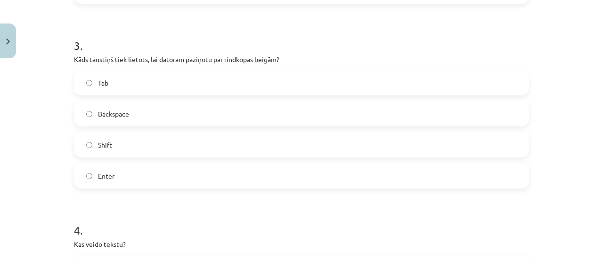
click at [111, 165] on label "Enter" at bounding box center [301, 176] width 453 height 24
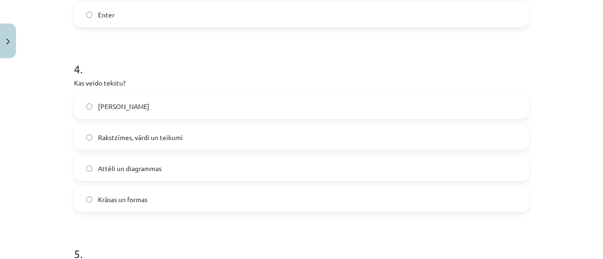
scroll to position [723, 0]
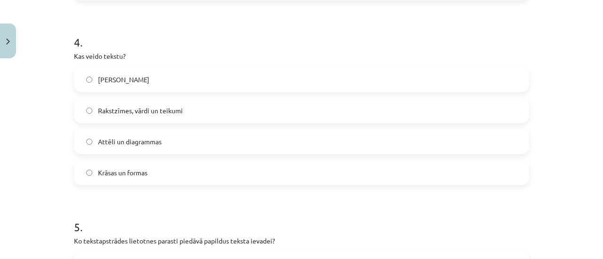
click at [102, 116] on label "Rakstzīmes, vārdi un teikumi" at bounding box center [301, 111] width 453 height 24
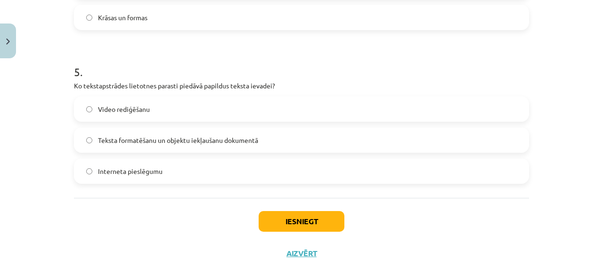
scroll to position [911, 0]
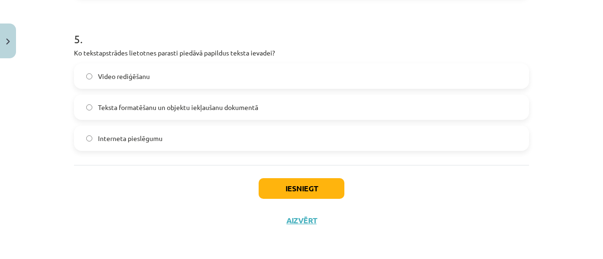
click at [124, 108] on span "Teksta formatēšanu un objektu iekļaušanu dokumentā" at bounding box center [178, 108] width 160 height 10
click at [274, 184] on button "Iesniegt" at bounding box center [301, 188] width 86 height 21
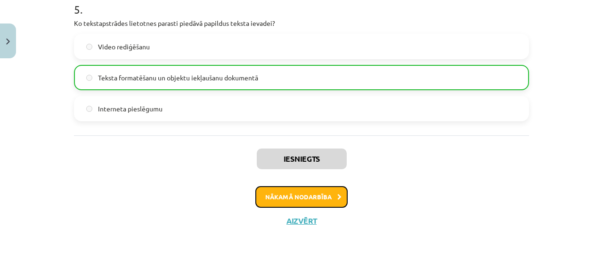
click at [302, 200] on button "Nākamā nodarbība" at bounding box center [301, 197] width 92 height 22
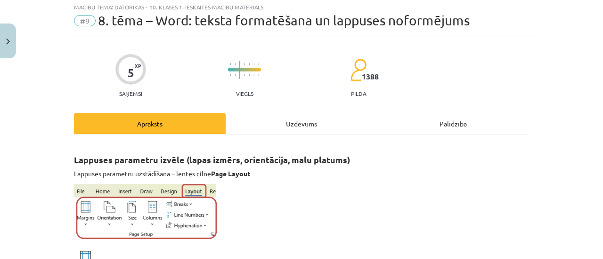
scroll to position [24, 0]
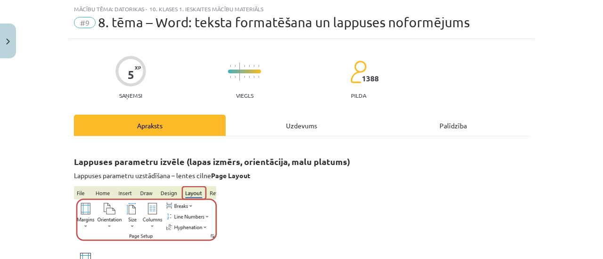
click at [286, 121] on div "Uzdevums" at bounding box center [302, 125] width 152 height 21
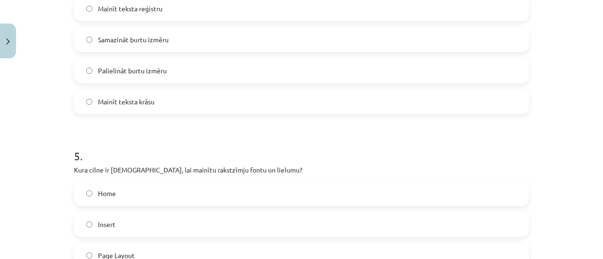
scroll to position [952, 0]
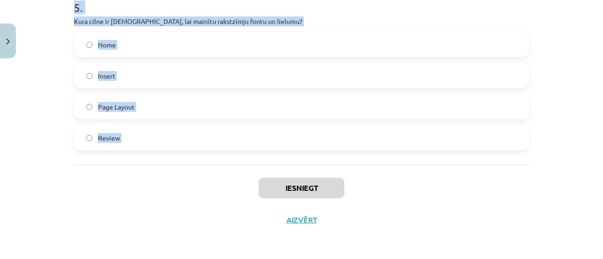
drag, startPoint x: 57, startPoint y: 179, endPoint x: 169, endPoint y: 179, distance: 111.1
click at [169, 179] on div "Mācību tēma: Datorikas - 10. klases 1. ieskaites mācību materiāls #9 8. tēma – …" at bounding box center [301, 129] width 603 height 259
copy form "1 . Kas ir aizzīmēts saraksts? Rindkopa, kas ir pasvītrota Rindkopa, kas sākas …"
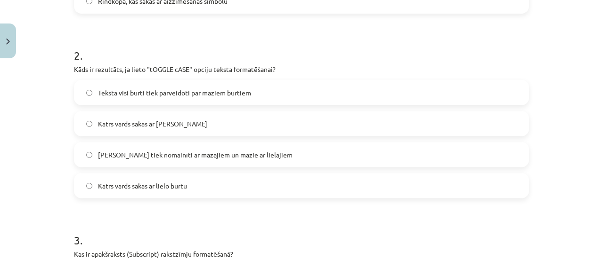
scroll to position [152, 0]
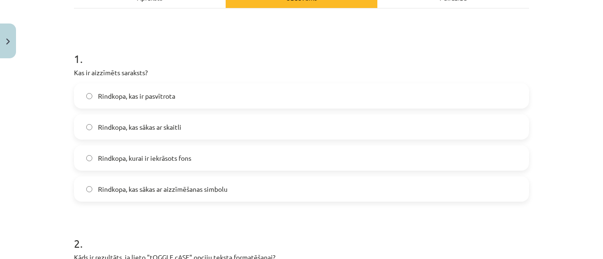
click at [151, 196] on label "Rindkopa, kas sākas ar aizzīmēšanas simbolu" at bounding box center [301, 189] width 453 height 24
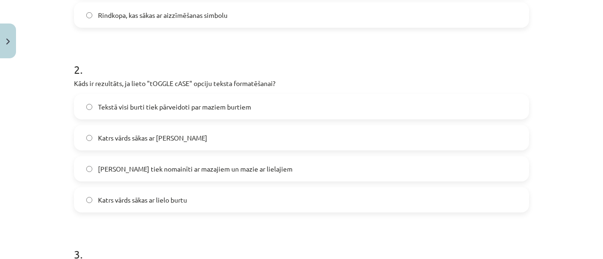
scroll to position [340, 0]
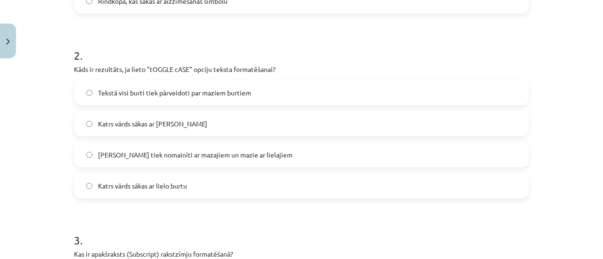
click at [134, 153] on span "Lielie burti tiek nomainīti ar mazajiem un mazie ar lielajiem" at bounding box center [195, 155] width 194 height 10
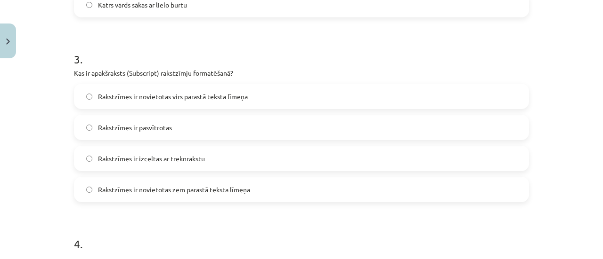
scroll to position [528, 0]
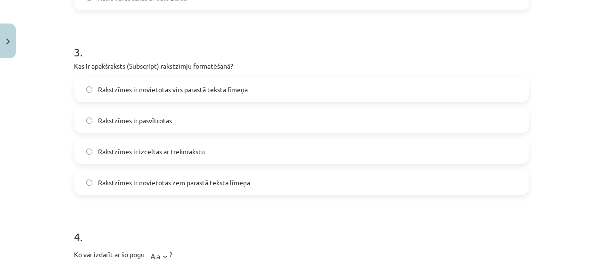
click at [168, 189] on label "Rakstzīmes ir novietotas zem parastā teksta līmeņa" at bounding box center [301, 183] width 453 height 24
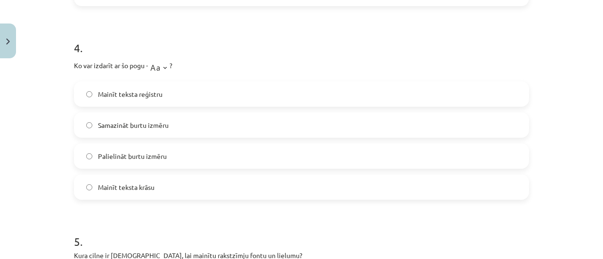
scroll to position [764, 0]
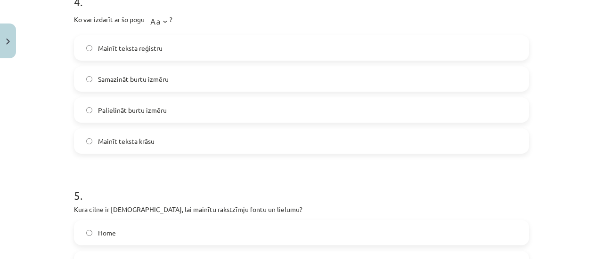
click at [101, 114] on span "Palielināt burtu izmēru" at bounding box center [132, 110] width 69 height 10
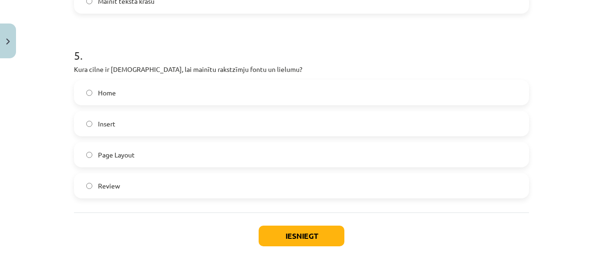
scroll to position [952, 0]
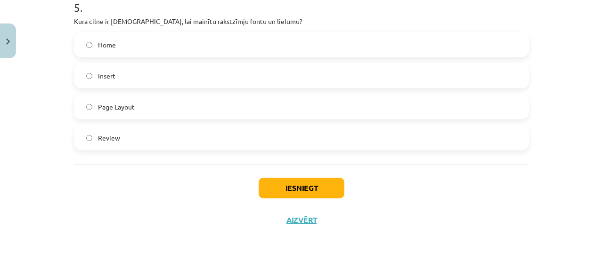
click at [157, 47] on label "Home" at bounding box center [301, 45] width 453 height 24
click at [271, 203] on div "Iesniegt Aizvērt" at bounding box center [301, 198] width 455 height 66
click at [274, 193] on button "Iesniegt" at bounding box center [301, 188] width 86 height 21
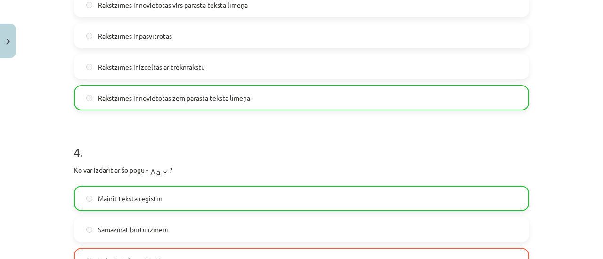
scroll to position [717, 0]
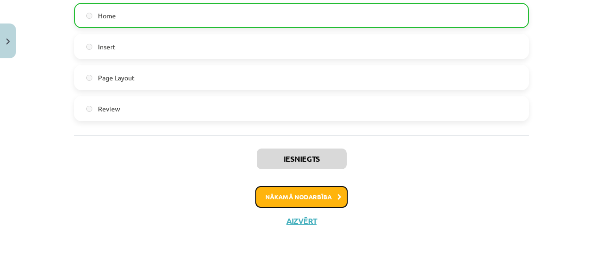
click at [281, 190] on button "Nākamā nodarbība" at bounding box center [301, 197] width 92 height 22
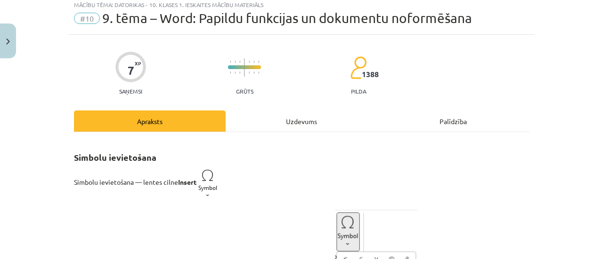
scroll to position [24, 0]
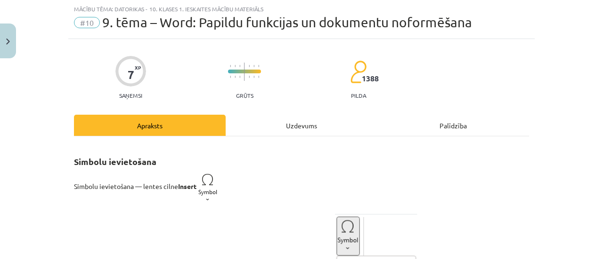
click at [280, 126] on div "Uzdevums" at bounding box center [302, 125] width 152 height 21
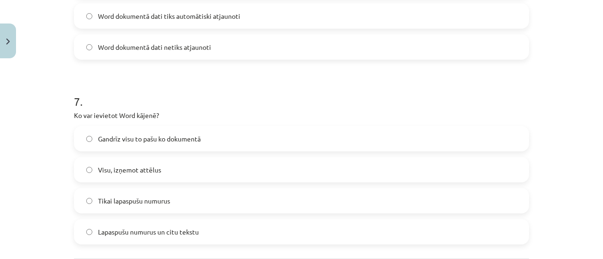
scroll to position [1250, 0]
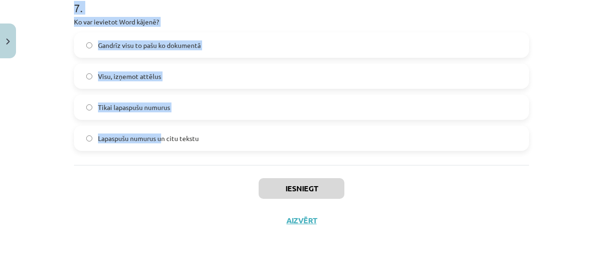
drag, startPoint x: 49, startPoint y: 185, endPoint x: 157, endPoint y: 161, distance: 110.9
click at [158, 162] on div "Mācību tēma: Datorikas - 10. klases 1. ieskaites mācību materiāls #10 9. tēma –…" at bounding box center [301, 129] width 603 height 259
drag, startPoint x: 69, startPoint y: 80, endPoint x: 201, endPoint y: 141, distance: 145.6
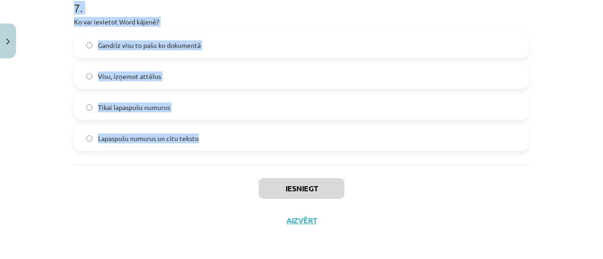
copy form "1 . Kurā cilnē var ievietot satura rādītāju Word dokumentā? Format References H…"
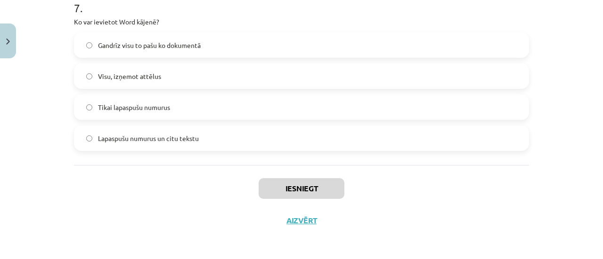
click at [92, 216] on div "Iesniegt Aizvērt" at bounding box center [301, 198] width 455 height 66
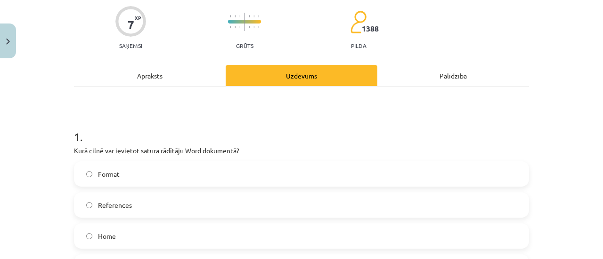
scroll to position [121, 0]
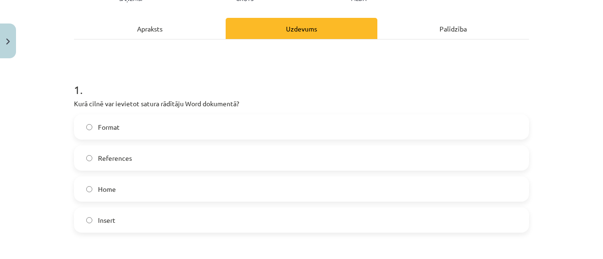
click at [104, 158] on span "References" at bounding box center [115, 158] width 34 height 10
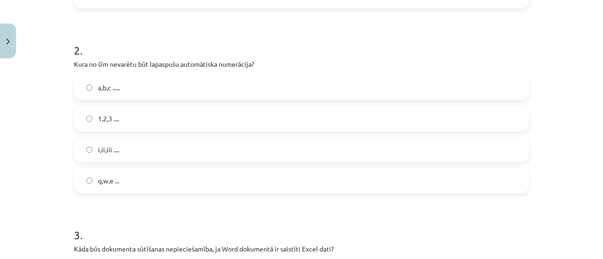
scroll to position [356, 0]
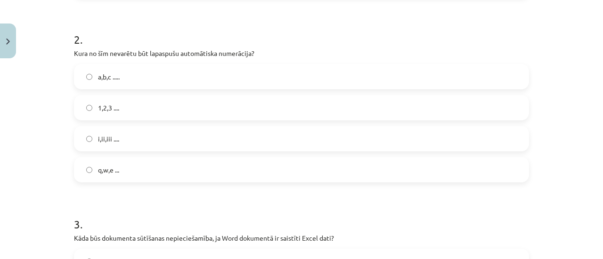
click at [123, 170] on label "q,w,e ..." at bounding box center [301, 170] width 453 height 24
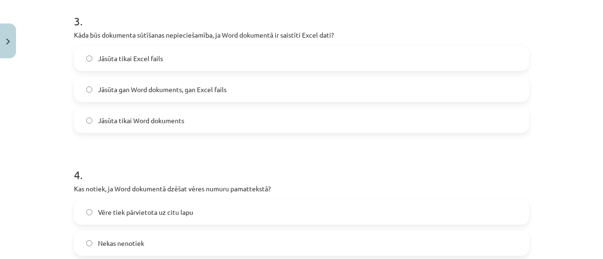
scroll to position [591, 0]
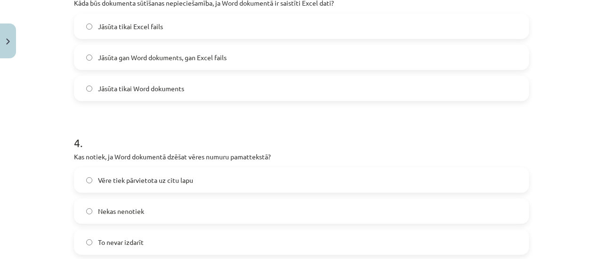
click at [119, 61] on span "Jāsūta gan Word dokuments, gan Excel fails" at bounding box center [162, 58] width 129 height 10
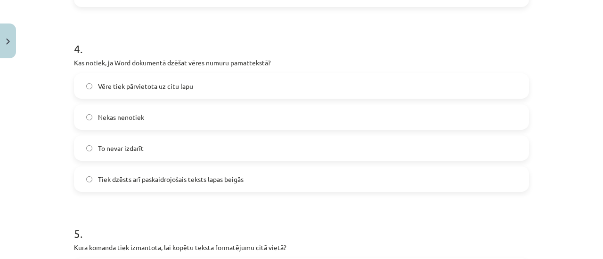
scroll to position [733, 0]
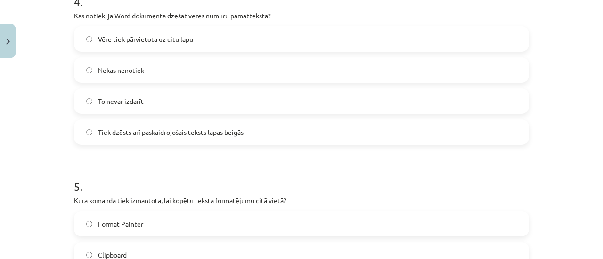
click at [136, 137] on label "Tiek dzēsts arī paskaidrojošais teksts lapas beigās" at bounding box center [301, 133] width 453 height 24
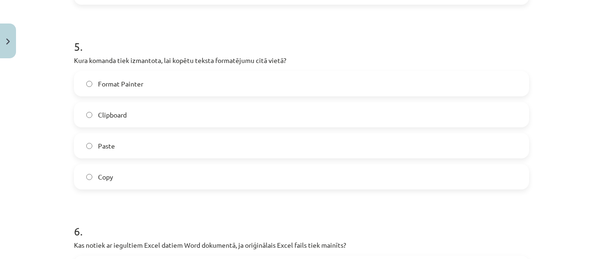
scroll to position [874, 0]
click at [121, 83] on span "Format Painter" at bounding box center [120, 83] width 45 height 10
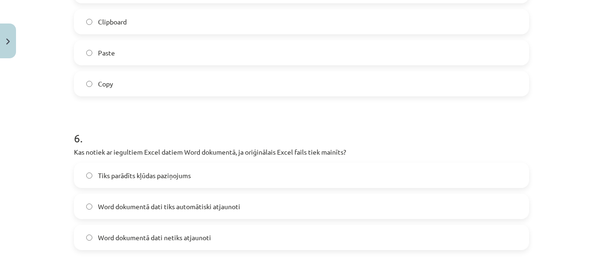
scroll to position [1015, 0]
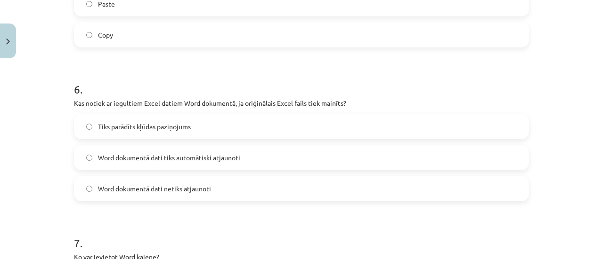
click at [101, 169] on label "Word dokumentā dati tiks automātiski atjaunoti" at bounding box center [301, 158] width 453 height 24
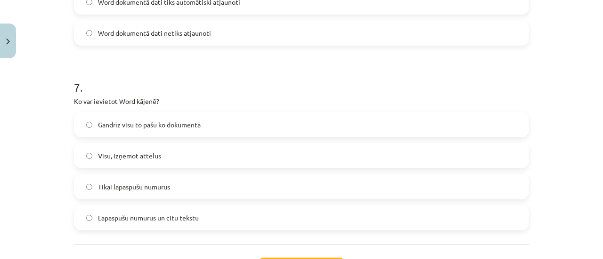
scroll to position [1156, 0]
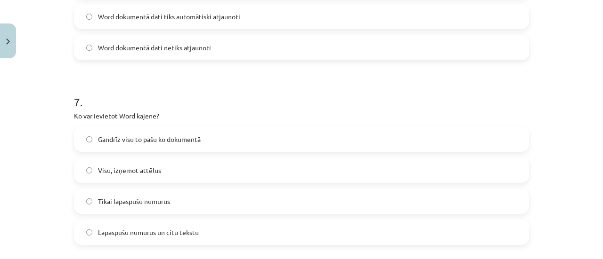
click at [166, 56] on label "Word dokumentā dati netiks atjaunoti" at bounding box center [301, 48] width 453 height 24
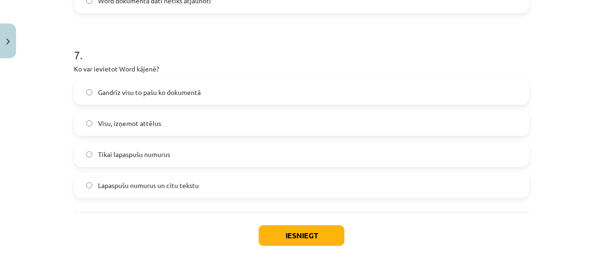
scroll to position [1250, 0]
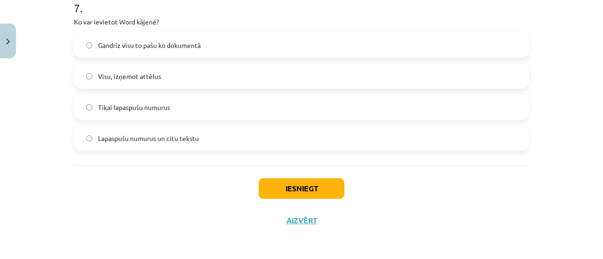
click at [113, 50] on label "Gandrīz visu to pašu ko dokumentā" at bounding box center [301, 45] width 453 height 24
click at [281, 189] on button "Iesniegt" at bounding box center [301, 188] width 86 height 21
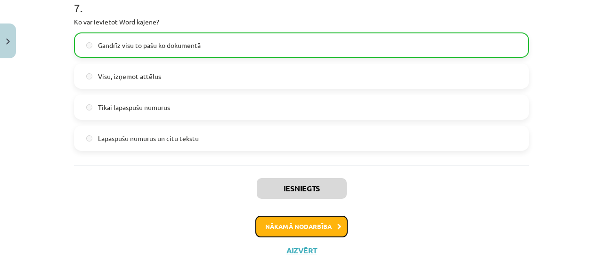
click at [300, 221] on button "Nākamā nodarbība" at bounding box center [301, 227] width 92 height 22
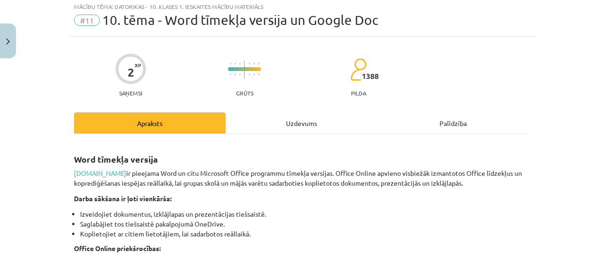
scroll to position [24, 0]
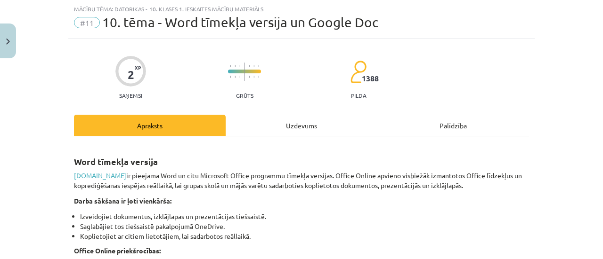
click at [278, 129] on div "Uzdevums" at bounding box center [302, 125] width 152 height 21
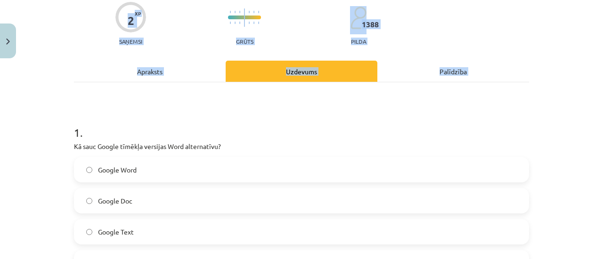
scroll to position [202, 0]
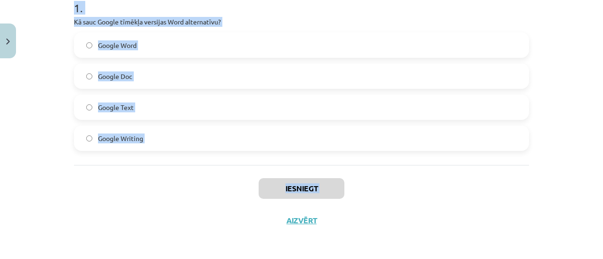
drag, startPoint x: 58, startPoint y: 186, endPoint x: 141, endPoint y: 203, distance: 84.6
click at [142, 203] on div "Mācību tēma: Datorikas - 10. klases 1. ieskaites mācību materiāls #11 10. tēma …" at bounding box center [301, 129] width 603 height 259
click at [144, 172] on div "Iesniegt Aizvērt" at bounding box center [301, 198] width 455 height 66
drag, startPoint x: 67, startPoint y: 212, endPoint x: 149, endPoint y: 141, distance: 108.8
click at [149, 141] on div "2 XP Saņemsi Grūts 1388 pilda Apraksts Uzdevums Palīdzība 1 . Kā sauc Google tī…" at bounding box center [301, 48] width 466 height 377
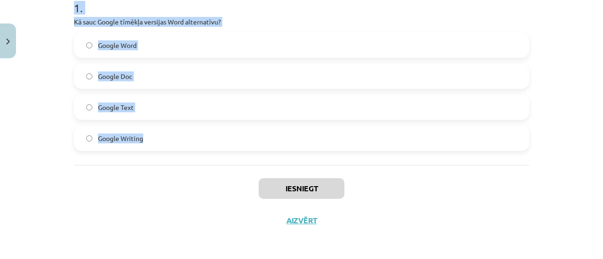
copy div "1 . Kā sauc Google tīmēkļa versijas Word alternatīvu? Google Word Google Doc Go…"
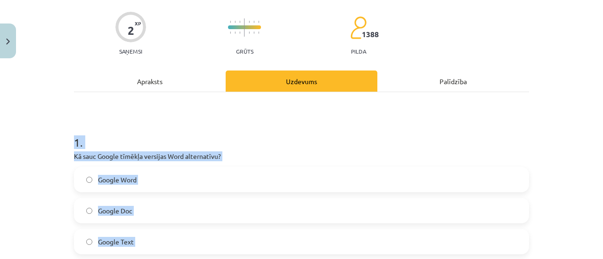
scroll to position [61, 0]
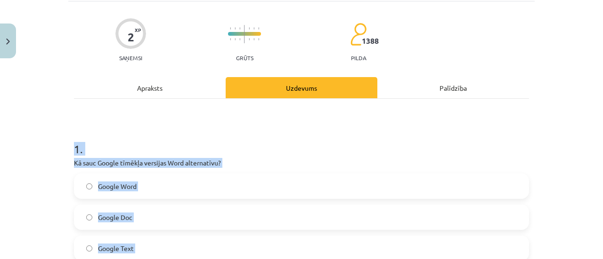
click at [138, 213] on label "Google Doc" at bounding box center [301, 218] width 453 height 24
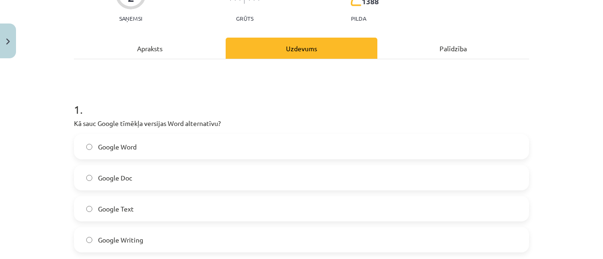
scroll to position [202, 0]
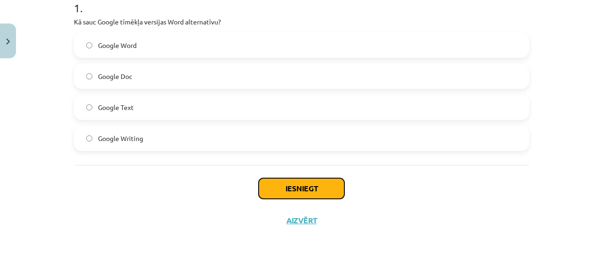
click at [287, 180] on button "Iesniegt" at bounding box center [301, 188] width 86 height 21
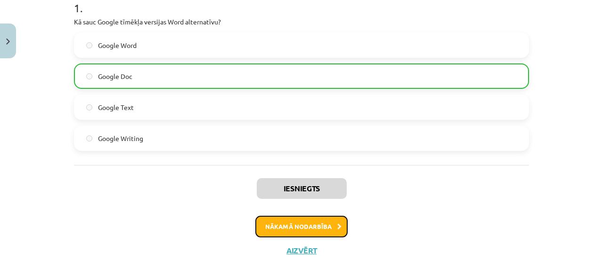
click at [304, 228] on button "Nākamā nodarbība" at bounding box center [301, 227] width 92 height 22
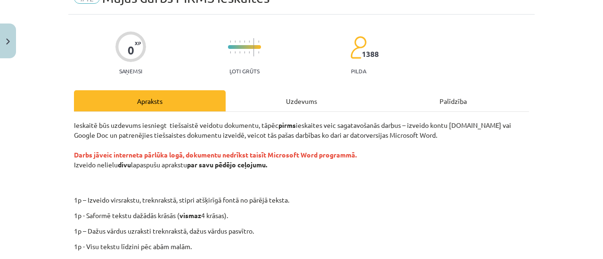
scroll to position [24, 0]
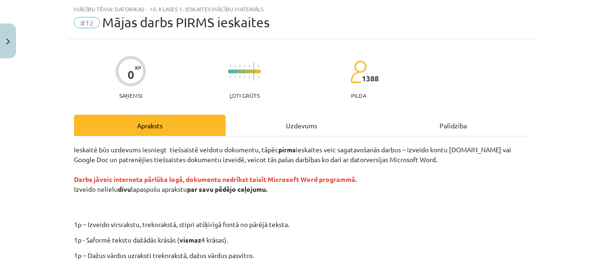
drag, startPoint x: 293, startPoint y: 110, endPoint x: 290, endPoint y: 120, distance: 10.4
click at [290, 124] on div "Uzdevums" at bounding box center [302, 125] width 152 height 21
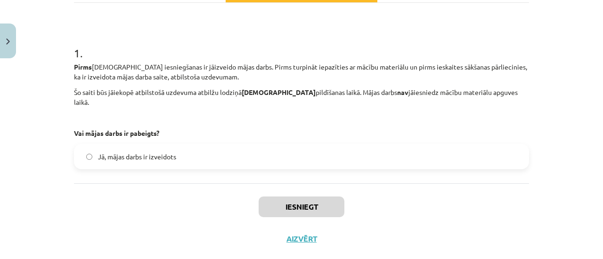
scroll to position [166, 0]
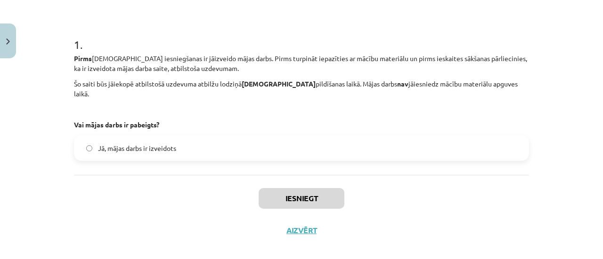
click at [135, 144] on span "Jā, mājas darbs ir izveidots" at bounding box center [137, 149] width 78 height 10
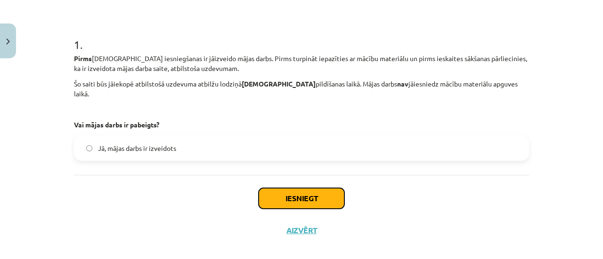
click at [282, 188] on button "Iesniegt" at bounding box center [301, 198] width 86 height 21
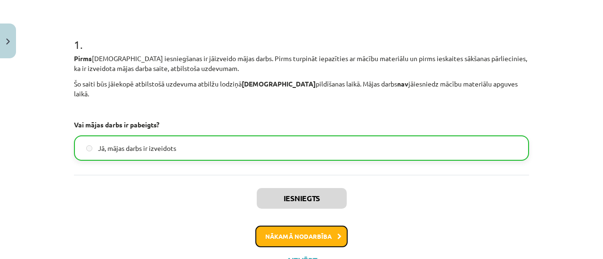
click at [264, 226] on button "Nākamā nodarbība" at bounding box center [301, 237] width 92 height 22
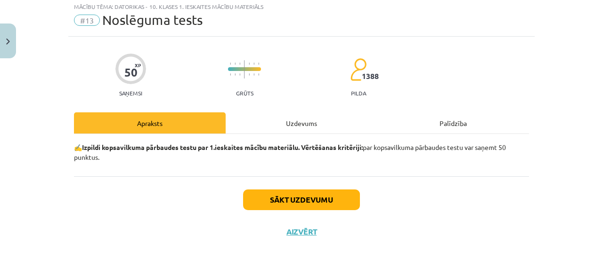
scroll to position [24, 0]
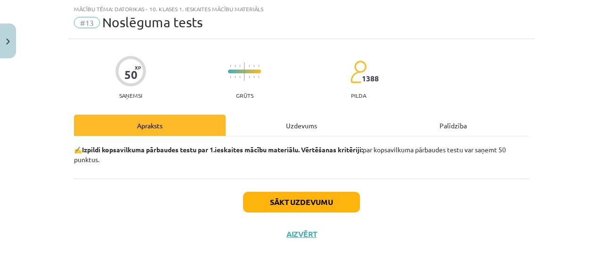
click at [293, 129] on div "Uzdevums" at bounding box center [302, 125] width 152 height 21
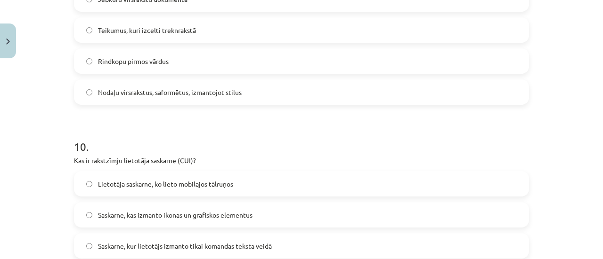
scroll to position [1850, 0]
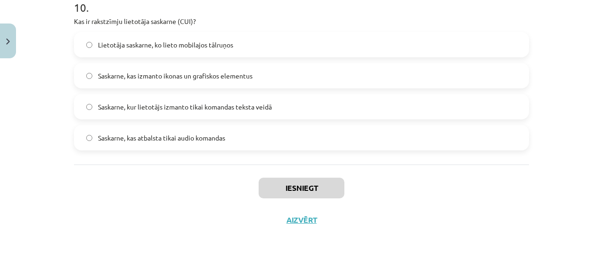
drag, startPoint x: 68, startPoint y: 180, endPoint x: 228, endPoint y: 150, distance: 162.9
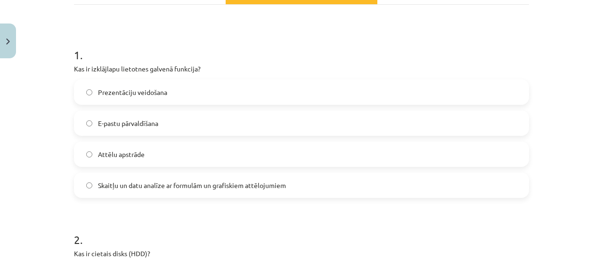
click at [112, 179] on label "Skaitļu un datu analīze ar formulām un grafiskiem attēlojumiem" at bounding box center [301, 186] width 453 height 24
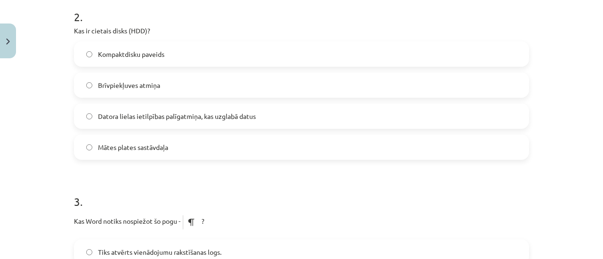
scroll to position [391, 0]
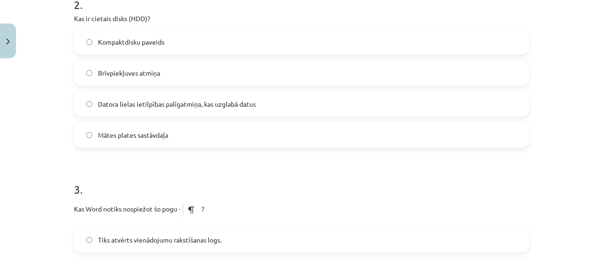
click at [111, 105] on span "Datora lielas ietilpības palīgatmiņa, kas uzglabā datus" at bounding box center [177, 104] width 158 height 10
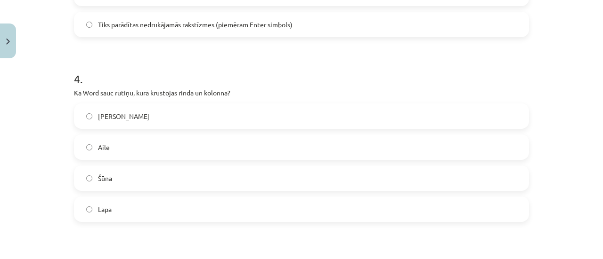
scroll to position [720, 0]
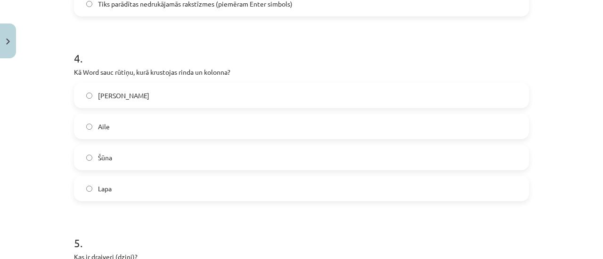
click at [114, 164] on label "Šūna" at bounding box center [301, 158] width 453 height 24
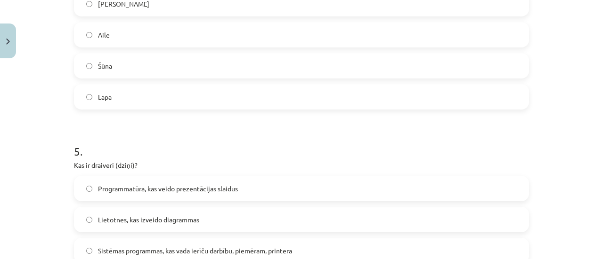
scroll to position [909, 0]
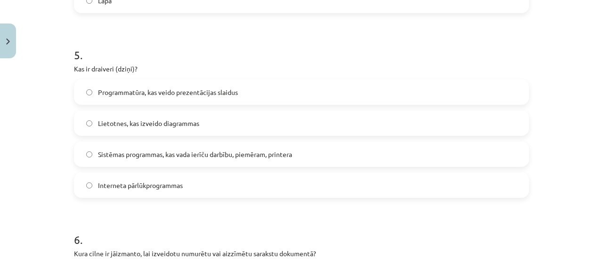
click at [128, 154] on span "Sistēmas programmas, kas vada ierīču darbību, piemēram, printera" at bounding box center [195, 155] width 194 height 10
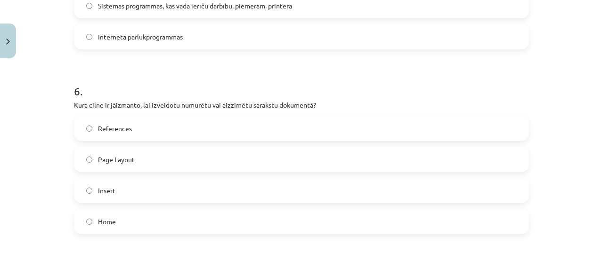
scroll to position [1097, 0]
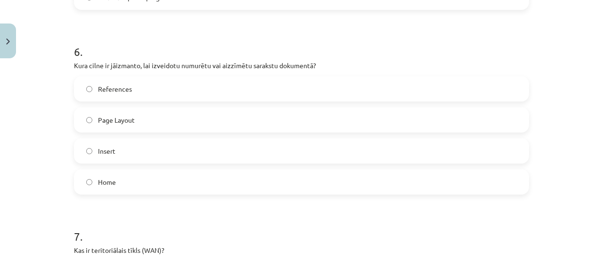
click at [125, 177] on label "Home" at bounding box center [301, 182] width 453 height 24
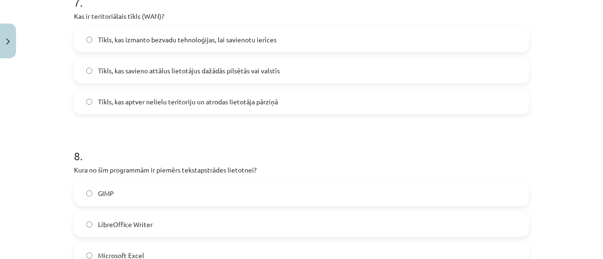
scroll to position [1332, 0]
click at [163, 68] on span "Tīkls, kas savieno attālus lietotājus dažādās pilsētās vai valstīs" at bounding box center [189, 70] width 182 height 10
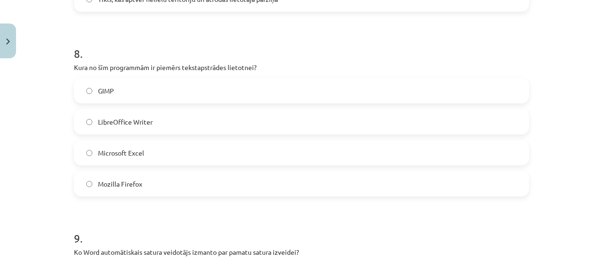
scroll to position [1474, 0]
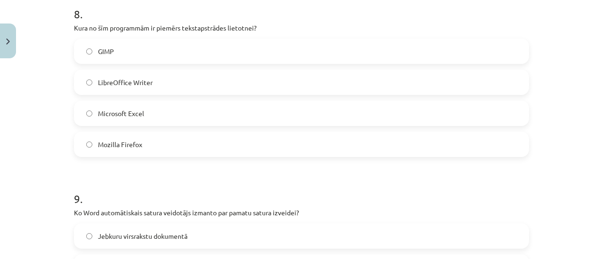
click at [116, 80] on span "LibreOffice Writer" at bounding box center [125, 83] width 55 height 10
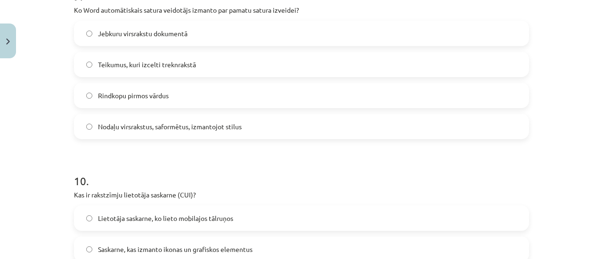
scroll to position [1662, 0]
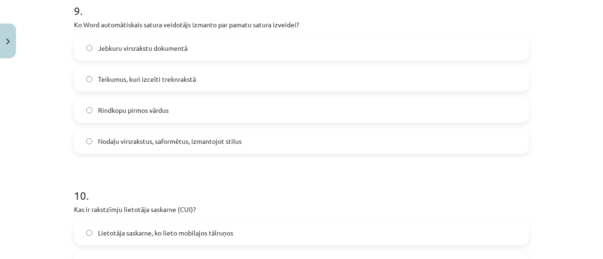
click at [127, 139] on span "Nodaļu virsrakstus, saformētus, izmantojot stilus" at bounding box center [170, 142] width 144 height 10
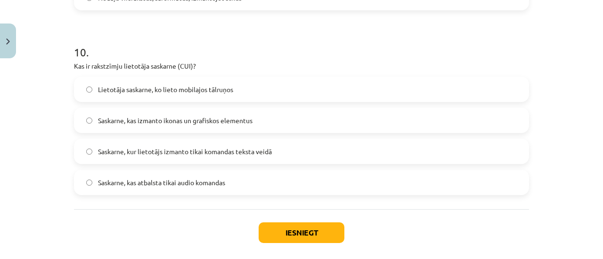
scroll to position [1850, 0]
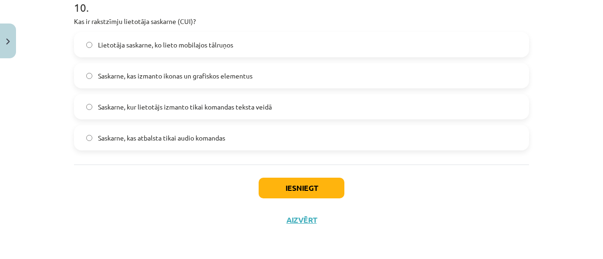
click at [178, 106] on span "Saskarne, kur lietotājs izmanto tikai komandas teksta veidā" at bounding box center [185, 107] width 174 height 10
click at [274, 182] on button "Iesniegt" at bounding box center [301, 188] width 86 height 21
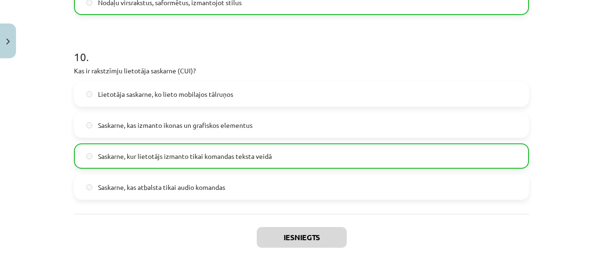
scroll to position [1879, 0]
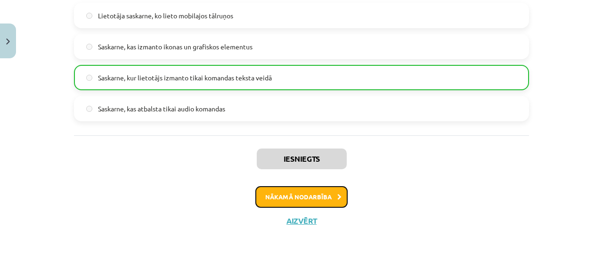
click at [263, 201] on button "Nākamā nodarbība" at bounding box center [301, 197] width 92 height 22
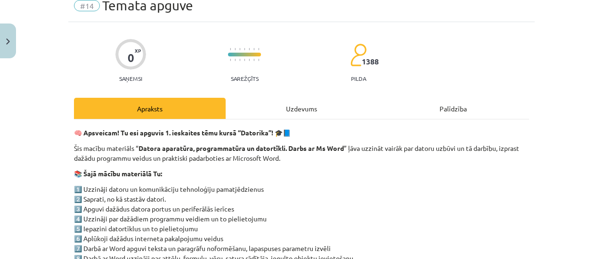
scroll to position [24, 0]
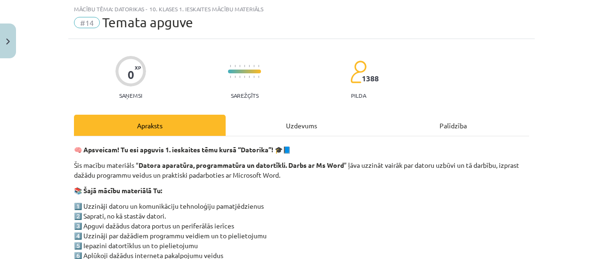
click at [326, 133] on div "Uzdevums" at bounding box center [302, 125] width 152 height 21
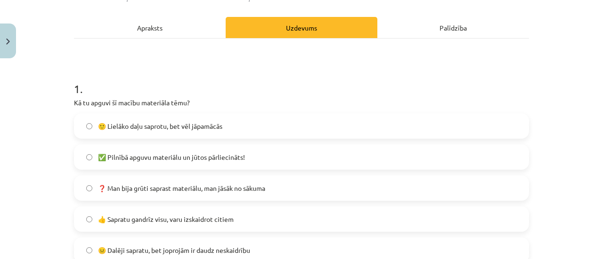
scroll to position [118, 0]
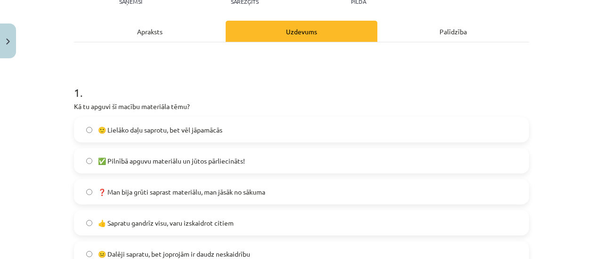
click at [144, 131] on span "🙂 Lielāko daļu saprotu, bet vēl jāpamācās" at bounding box center [160, 130] width 124 height 10
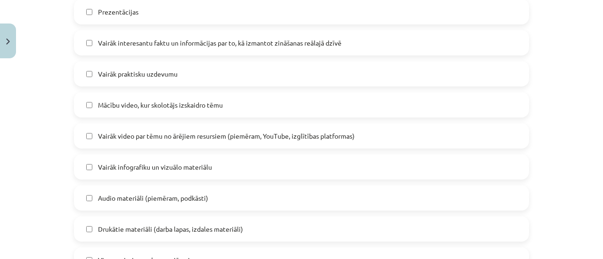
scroll to position [447, 0]
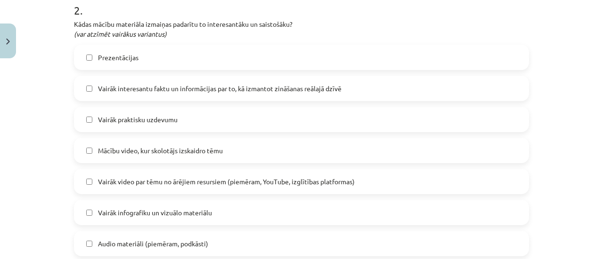
click at [104, 62] on label "Prezentācijas" at bounding box center [301, 58] width 453 height 24
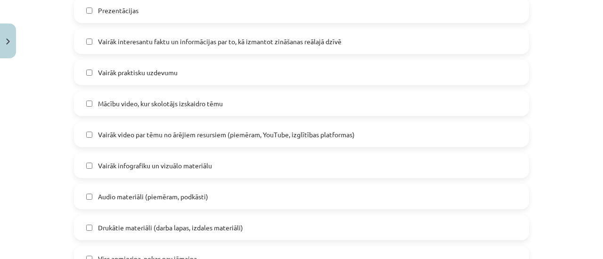
click at [97, 173] on label "Vairāk infografiku un vizuālo materiālu" at bounding box center [301, 166] width 453 height 24
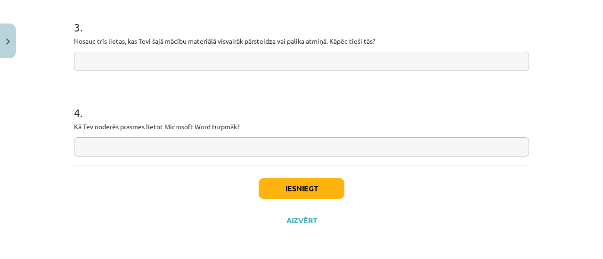
scroll to position [843, 0]
click at [286, 195] on button "Iesniegt" at bounding box center [301, 188] width 86 height 21
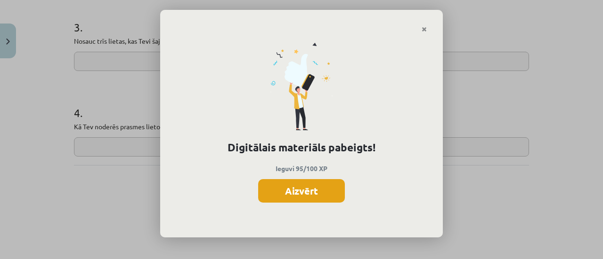
click at [288, 198] on button "Aizvērt" at bounding box center [301, 191] width 87 height 24
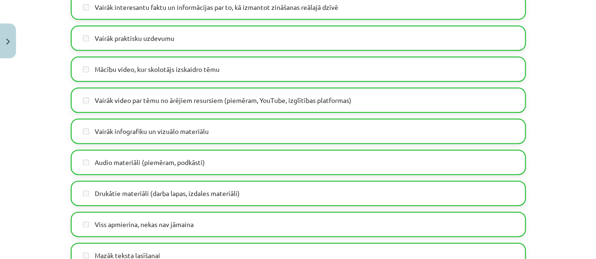
scroll to position [513, 0]
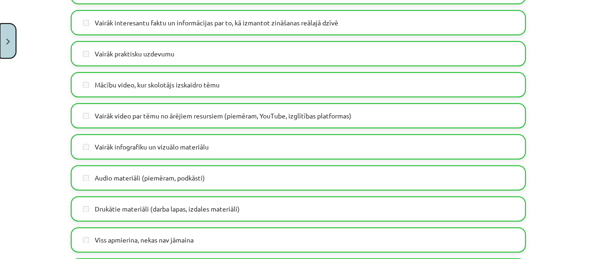
click at [9, 48] on button "Close" at bounding box center [8, 41] width 16 height 35
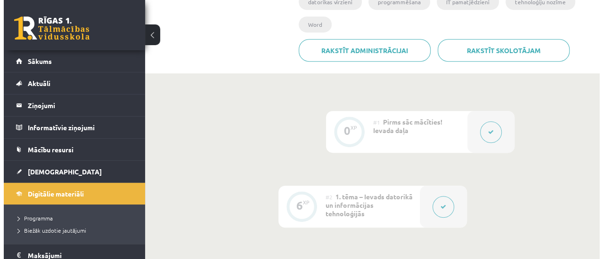
scroll to position [141, 0]
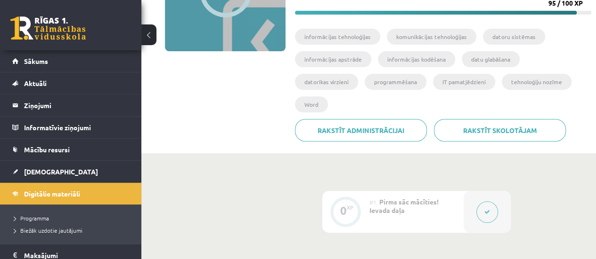
click at [487, 209] on icon at bounding box center [487, 212] width 6 height 6
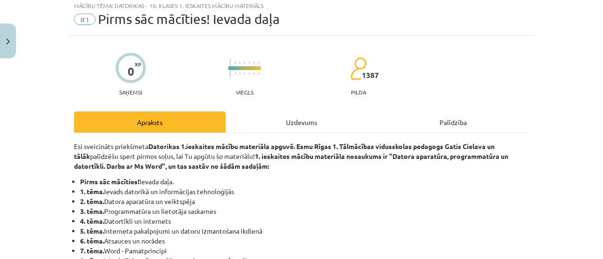
scroll to position [0, 0]
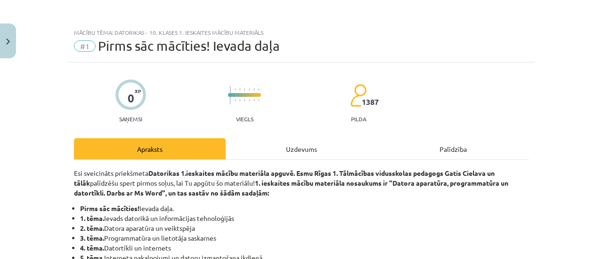
click at [273, 153] on div "Uzdevums" at bounding box center [302, 148] width 152 height 21
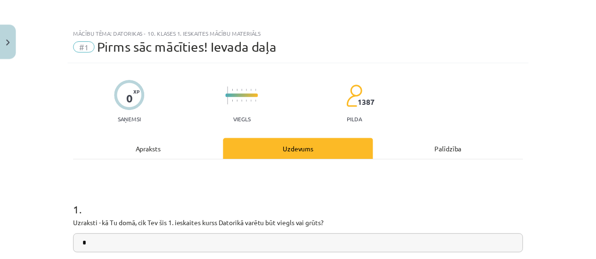
scroll to position [24, 0]
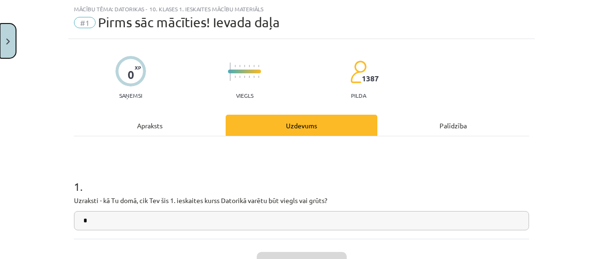
click at [0, 54] on button "Close" at bounding box center [8, 41] width 16 height 35
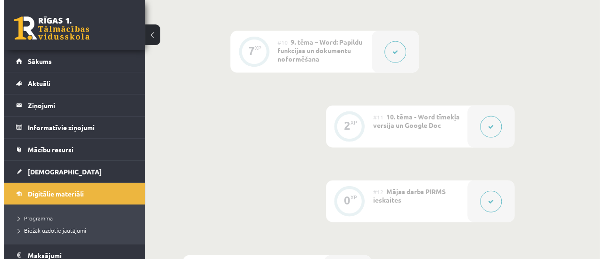
scroll to position [989, 0]
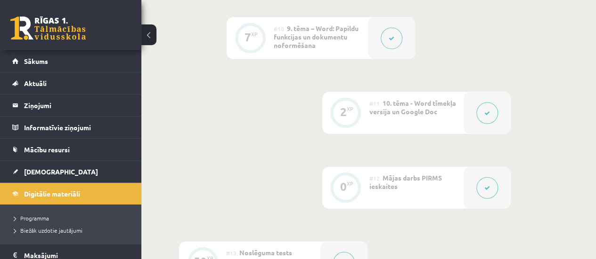
click at [490, 177] on button at bounding box center [487, 188] width 22 height 22
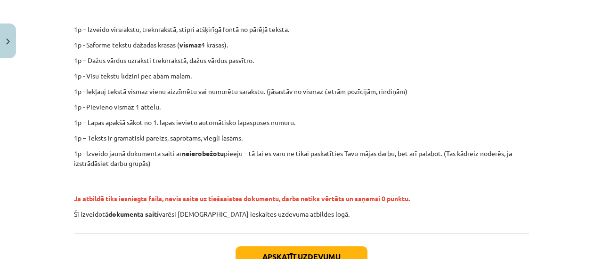
scroll to position [317, 0]
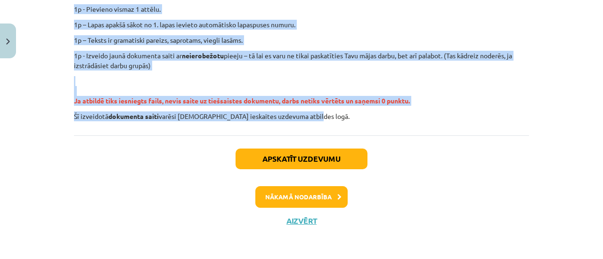
drag, startPoint x: 62, startPoint y: 122, endPoint x: 329, endPoint y: 115, distance: 266.6
click at [329, 115] on div "Mācību tēma: Datorikas - 10. klases 1. ieskaites mācību materiāls #12 Mājas dar…" at bounding box center [301, 129] width 603 height 259
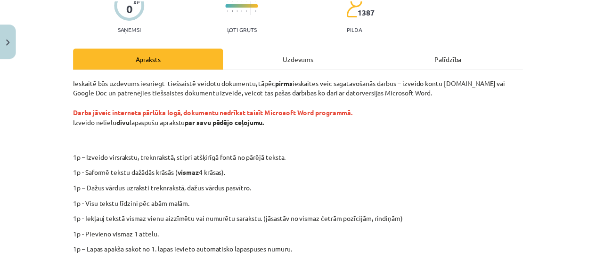
scroll to position [94, 0]
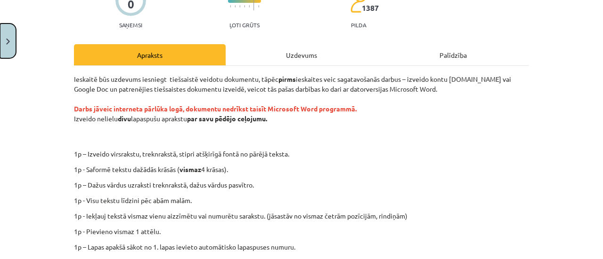
click at [13, 31] on button "Close" at bounding box center [8, 41] width 16 height 35
click at [40, 56] on div "Mācību tēma: Datorikas - 10. klases 1. ieskaites mācību materiāls #12 Mājas dar…" at bounding box center [301, 129] width 603 height 259
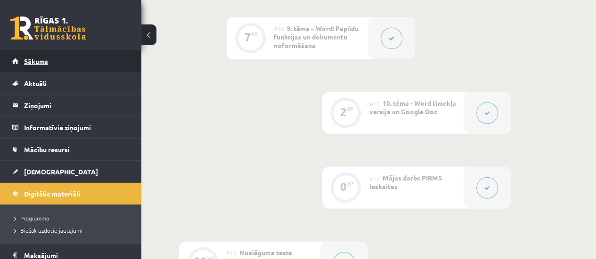
click at [41, 59] on span "Sākums" at bounding box center [36, 61] width 24 height 8
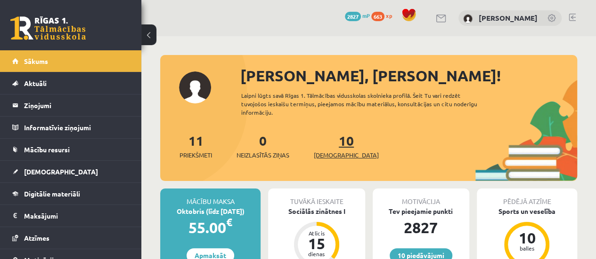
click at [327, 153] on span "[DEMOGRAPHIC_DATA]" at bounding box center [346, 155] width 65 height 9
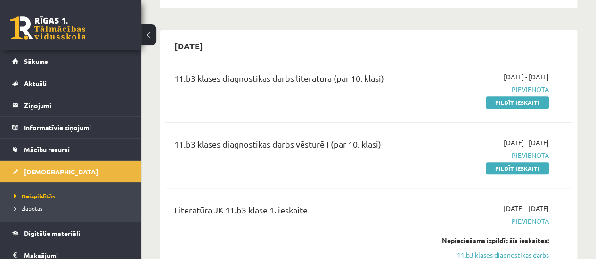
scroll to position [188, 0]
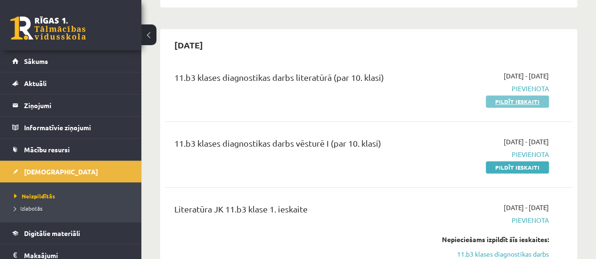
click at [505, 102] on link "Pildīt ieskaiti" at bounding box center [516, 102] width 63 height 12
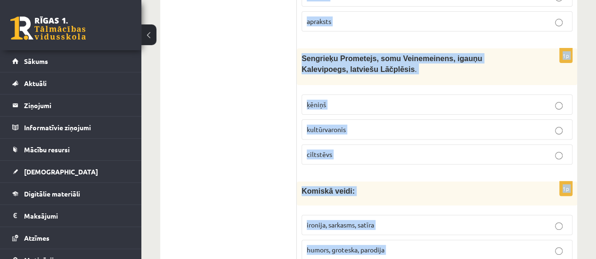
scroll to position [3752, 0]
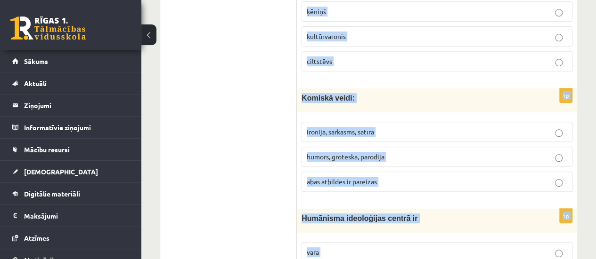
drag, startPoint x: 299, startPoint y: 135, endPoint x: 371, endPoint y: 267, distance: 150.6
copy form "Renesansē viena no populārākajām dzejas formām ir sonets oda balāde 1p Mīts ir …"
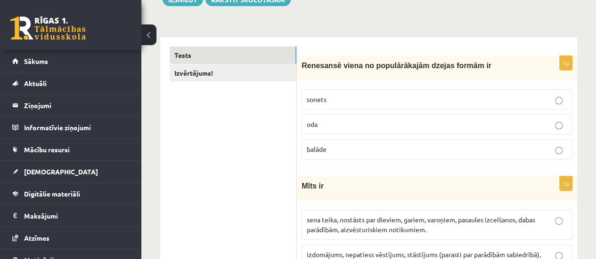
scroll to position [107, 0]
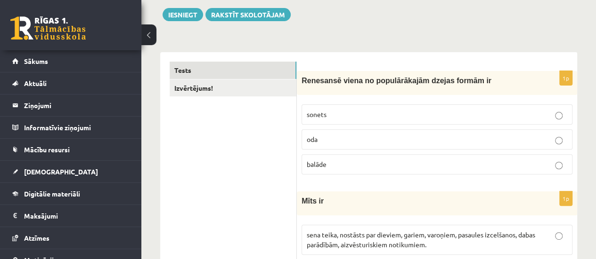
click at [505, 113] on p "sonets" at bounding box center [436, 115] width 260 height 10
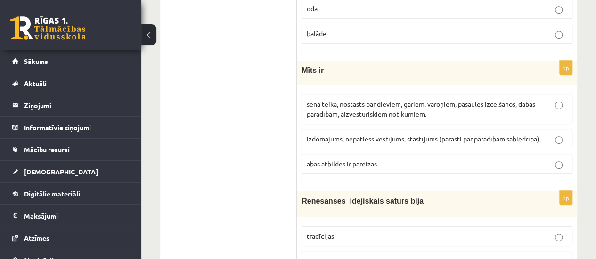
scroll to position [296, 0]
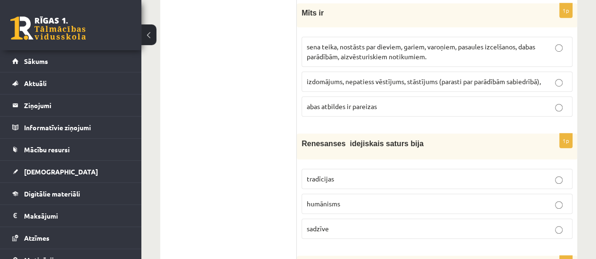
click at [348, 49] on span "sena teika, nostāsts par dieviem, gariem, varoņiem, pasaules izcelšanos, dabas …" at bounding box center [420, 51] width 228 height 18
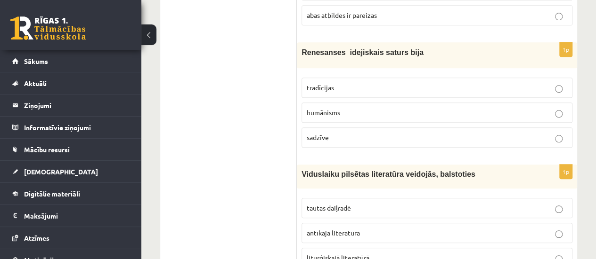
scroll to position [390, 0]
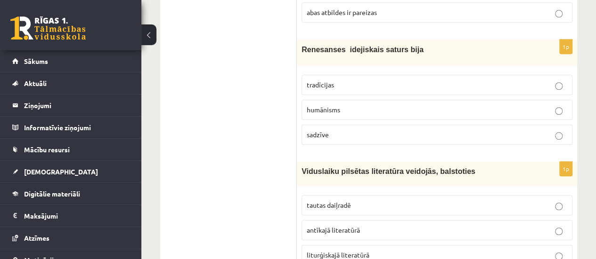
click at [334, 106] on span "humānisms" at bounding box center [322, 109] width 33 height 8
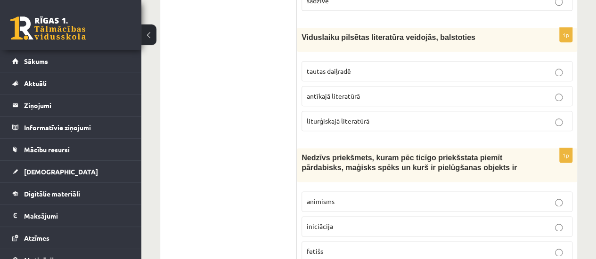
scroll to position [531, 0]
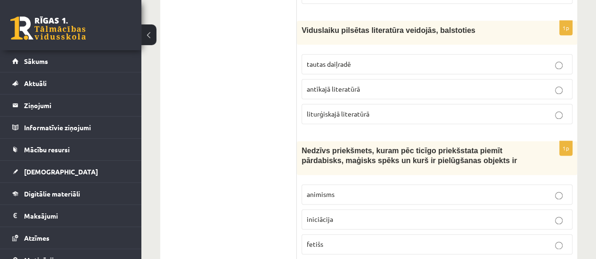
click at [310, 104] on label "liturģiskajā literatūrā" at bounding box center [436, 114] width 271 height 20
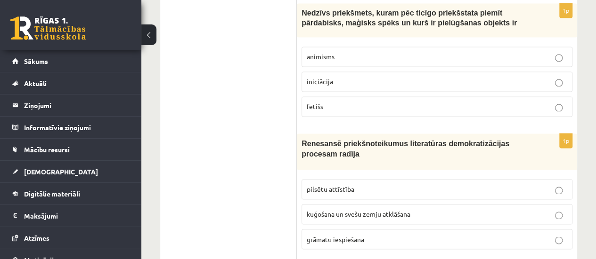
scroll to position [672, 0]
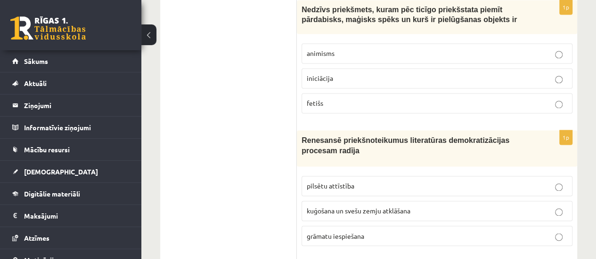
click at [322, 103] on p "fetišs" at bounding box center [436, 103] width 260 height 10
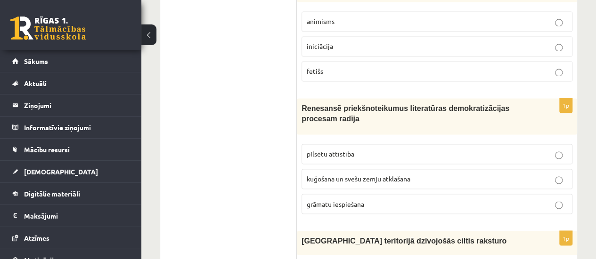
scroll to position [766, 0]
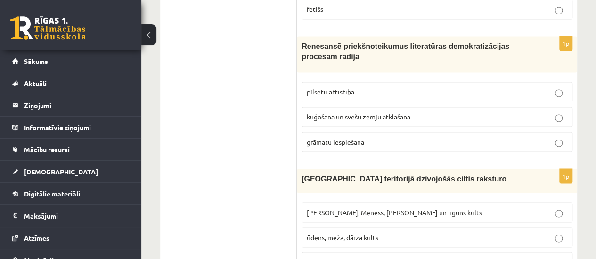
click at [319, 139] on p "grāmatu iespiešana" at bounding box center [436, 142] width 260 height 10
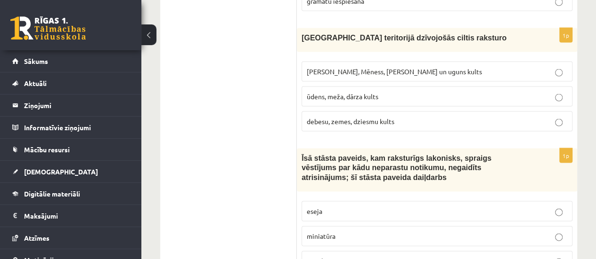
scroll to position [908, 0]
click at [334, 67] on span "Saules, Mēness, Pērkona un uguns kults" at bounding box center [393, 71] width 175 height 8
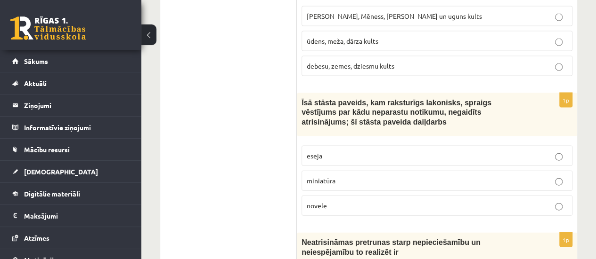
scroll to position [1002, 0]
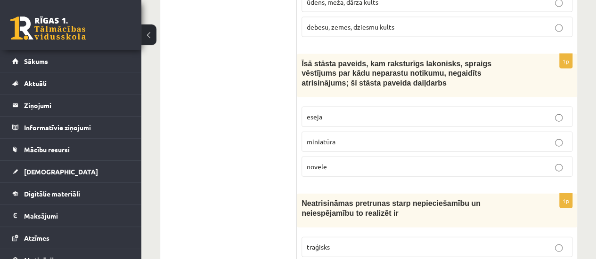
click at [311, 162] on span "novele" at bounding box center [316, 166] width 20 height 8
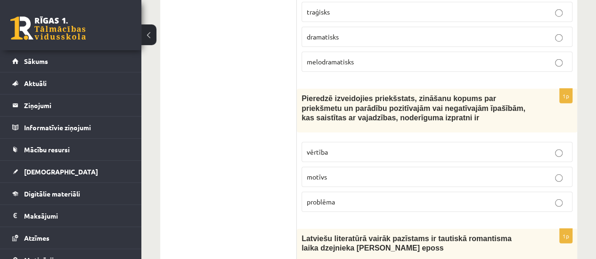
scroll to position [1190, 0]
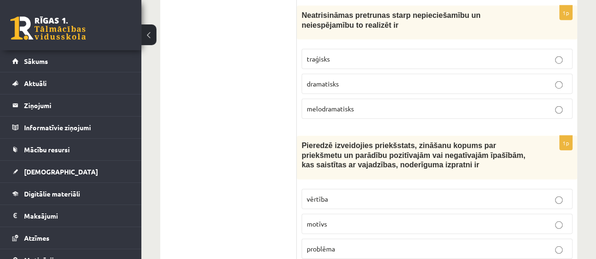
click at [330, 54] on p "traģisks" at bounding box center [436, 59] width 260 height 10
click at [343, 194] on p "vērtība" at bounding box center [436, 199] width 260 height 10
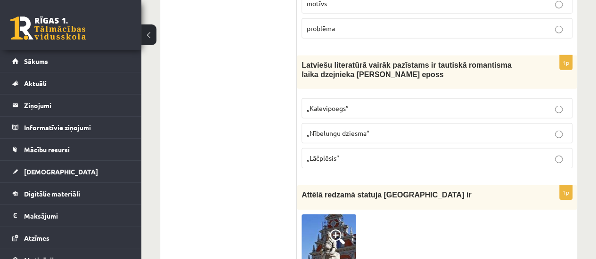
scroll to position [1426, 0]
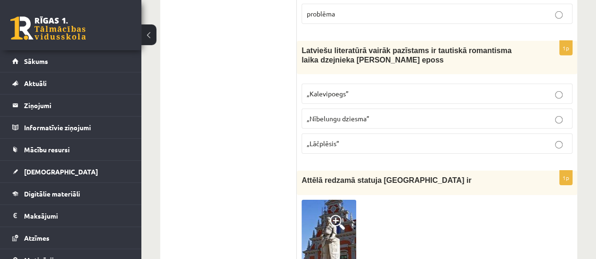
click at [379, 89] on p "„Kalevipoegs”" at bounding box center [436, 94] width 260 height 10
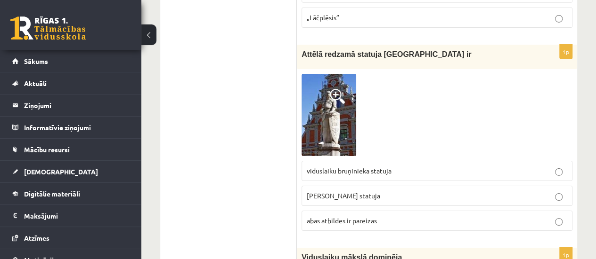
scroll to position [1567, 0]
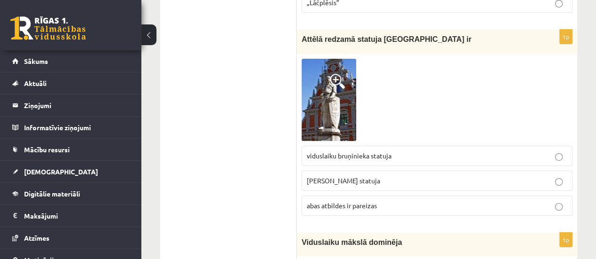
click at [371, 176] on p "Rolanda statuja" at bounding box center [436, 181] width 260 height 10
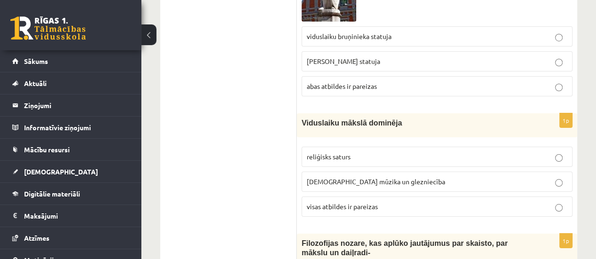
scroll to position [1708, 0]
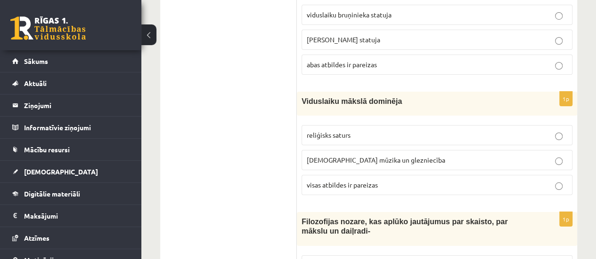
click at [349, 181] on span "visas atbildes ir pareizas" at bounding box center [341, 185] width 71 height 8
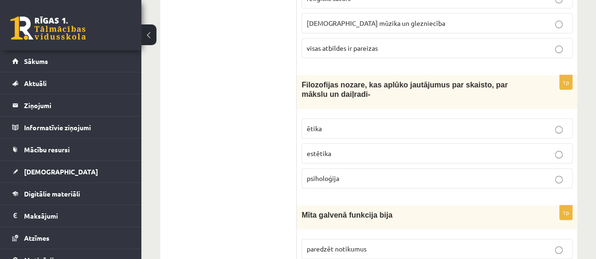
scroll to position [1849, 0]
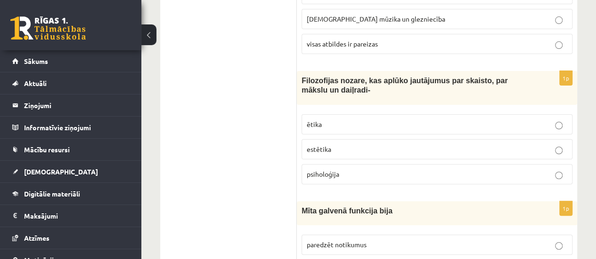
click at [368, 139] on label "estētika" at bounding box center [436, 149] width 271 height 20
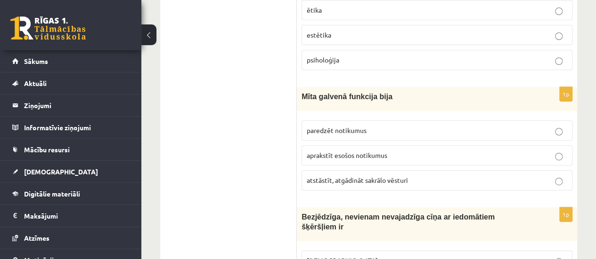
scroll to position [1990, 0]
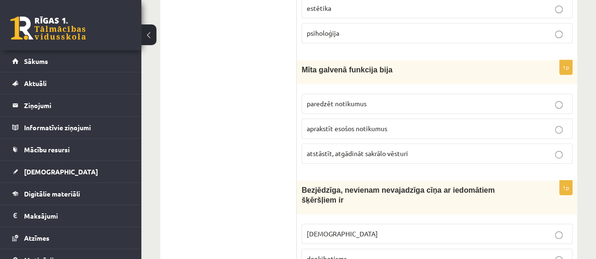
click at [349, 144] on label "atstāstīt, atgādināt sakrālo vēsturi" at bounding box center [436, 154] width 271 height 20
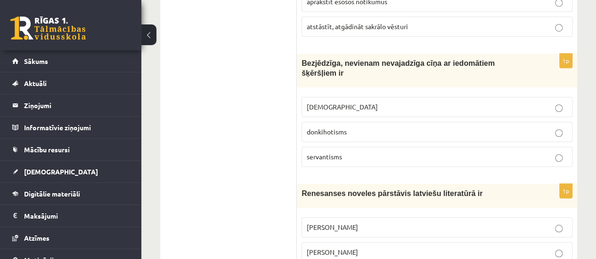
scroll to position [2132, 0]
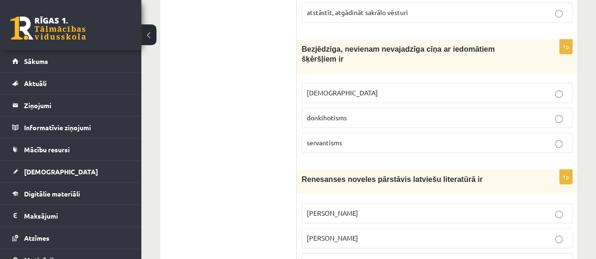
click at [341, 113] on span "donkihotisms" at bounding box center [326, 117] width 40 height 8
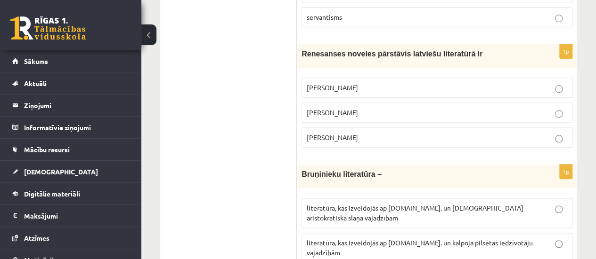
scroll to position [2273, 0]
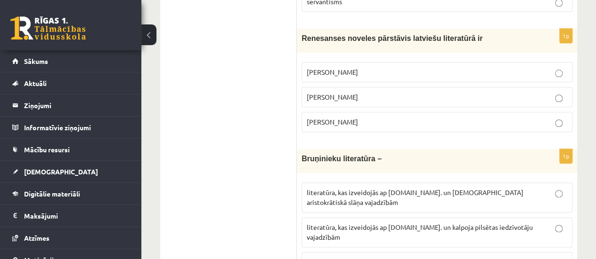
click at [351, 62] on label "Rūdolfs Blaumanis" at bounding box center [436, 72] width 271 height 20
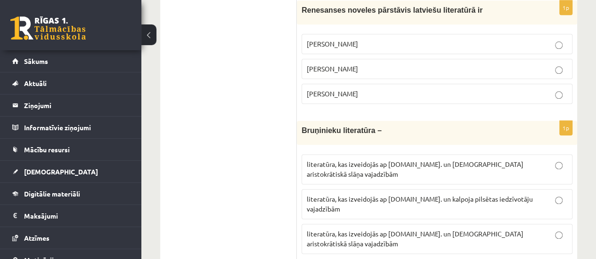
scroll to position [2367, 0]
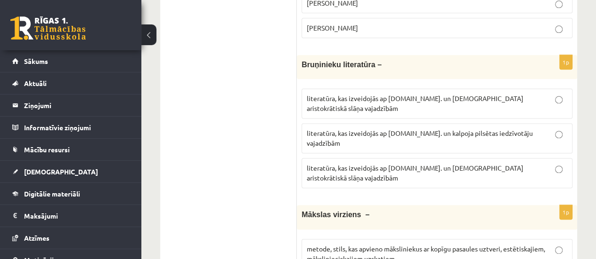
click at [346, 164] on span "literatūra, kas izveidojās ap 12.gs. un kalpoja aristokrātiskā slāņa vajadzībām" at bounding box center [414, 173] width 217 height 18
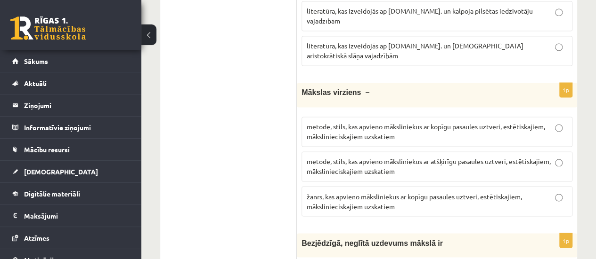
scroll to position [2508, 0]
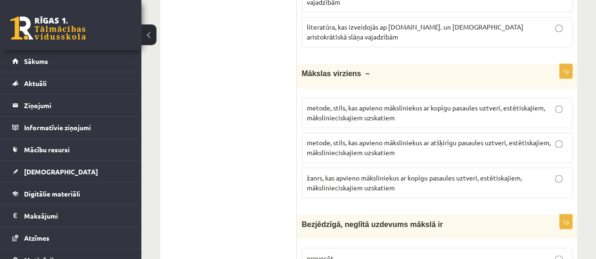
click at [335, 104] on span "metode, stils, kas apvieno māksliniekus ar kopīgu pasaules uztveri, estētiskaji…" at bounding box center [425, 113] width 238 height 18
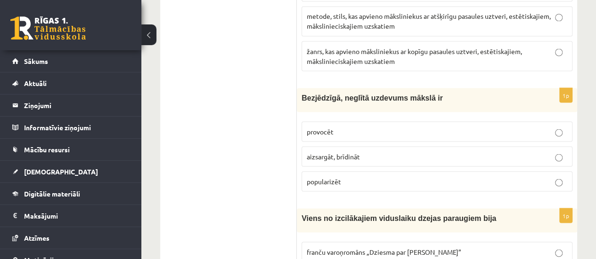
scroll to position [2650, 0]
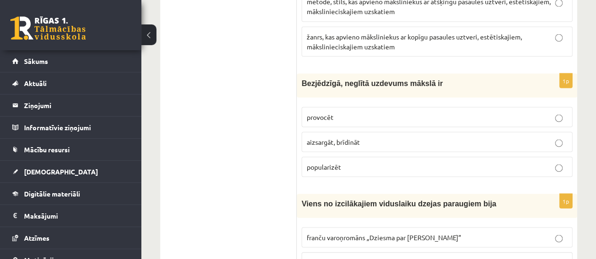
click at [349, 112] on p "provocēt" at bounding box center [436, 117] width 260 height 10
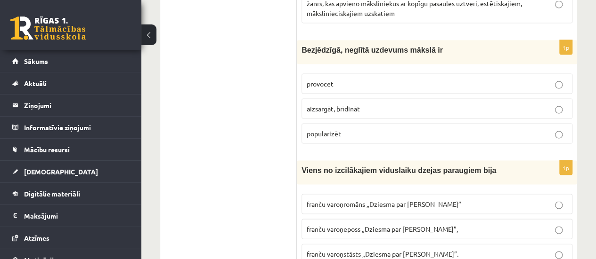
scroll to position [2744, 0]
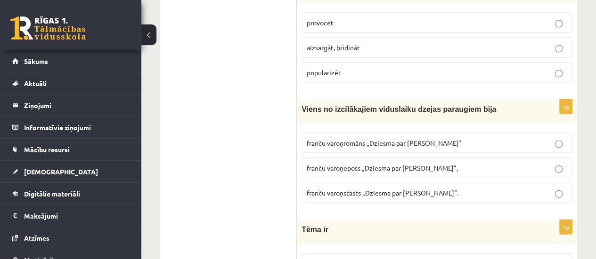
click at [404, 164] on span "franču varoņeposs „Dziesma par Rolandu”," at bounding box center [381, 168] width 151 height 8
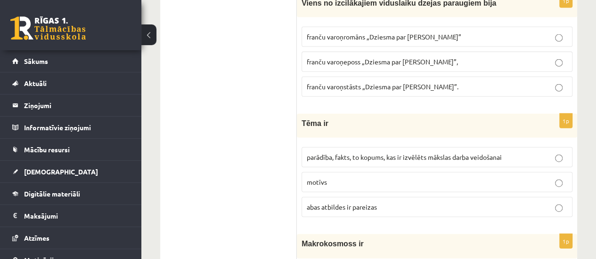
scroll to position [2885, 0]
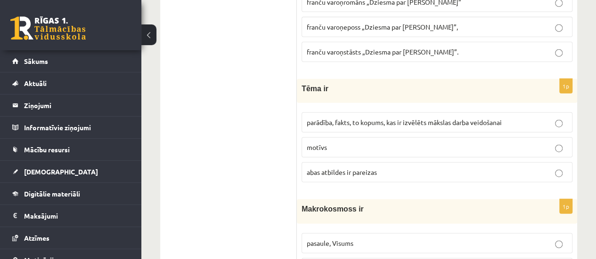
click at [332, 118] on span "parādība, fakts, to kopums, kas ir izvēlēts mākslas darba veidošanai" at bounding box center [403, 122] width 195 height 8
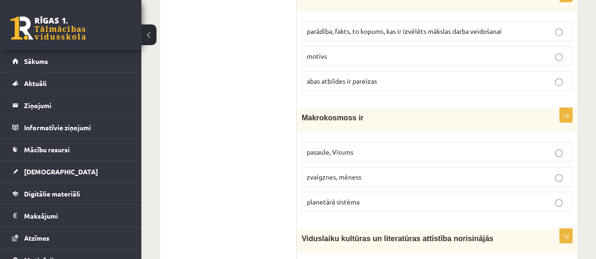
scroll to position [2979, 0]
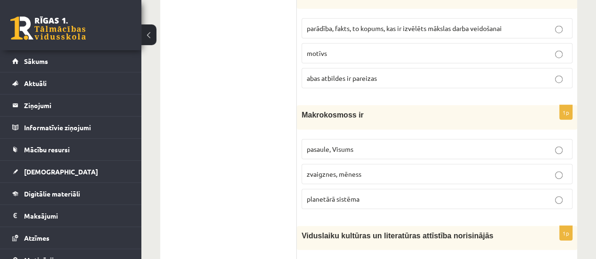
click at [347, 145] on span "pasaule, Visums" at bounding box center [329, 149] width 47 height 8
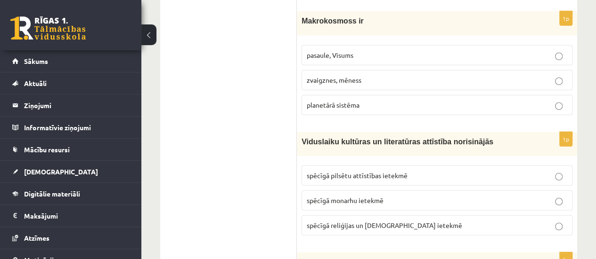
scroll to position [3120, 0]
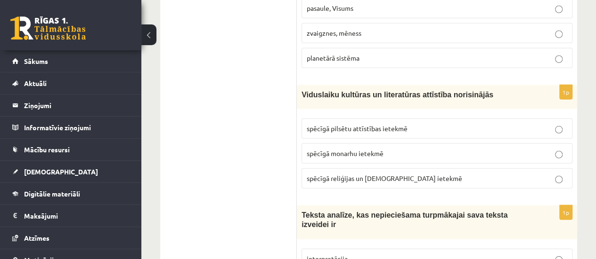
click at [400, 174] on p "spēcīgā reliģijas un baznīcas ietekmē" at bounding box center [436, 179] width 260 height 10
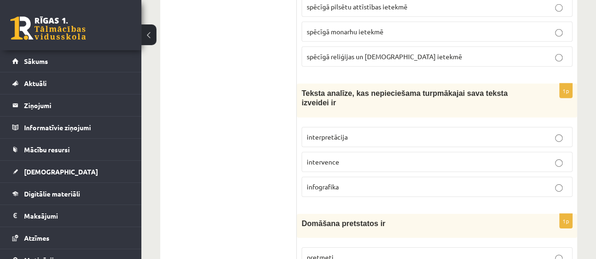
scroll to position [3262, 0]
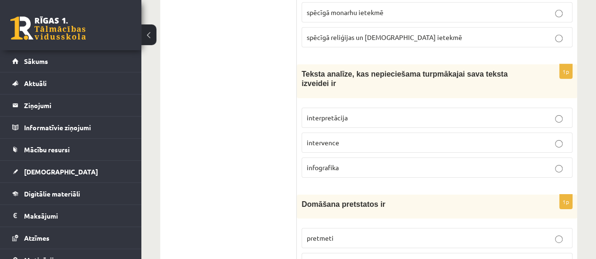
click at [345, 113] on span "interpretācija" at bounding box center [326, 117] width 41 height 8
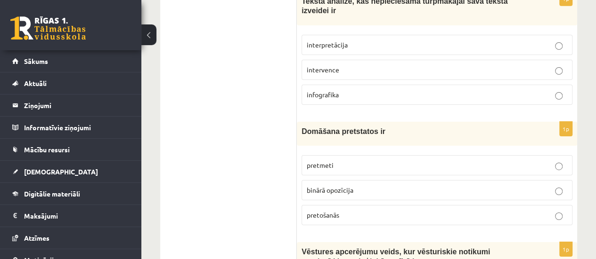
scroll to position [3356, 0]
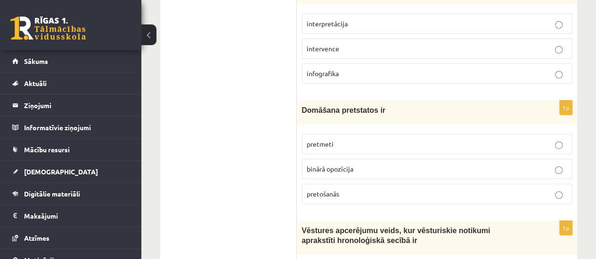
click at [389, 164] on p "binārā opozīcija" at bounding box center [436, 169] width 260 height 10
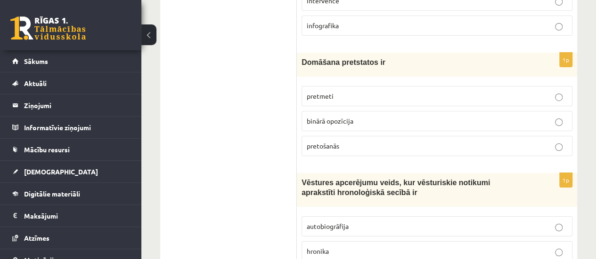
scroll to position [3497, 0]
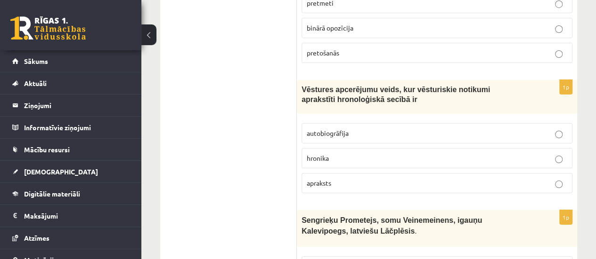
click at [346, 153] on p "hronika" at bounding box center [436, 158] width 260 height 10
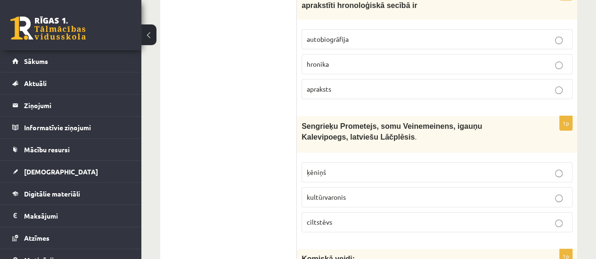
click at [360, 187] on label "kultūrvaronis" at bounding box center [436, 197] width 271 height 20
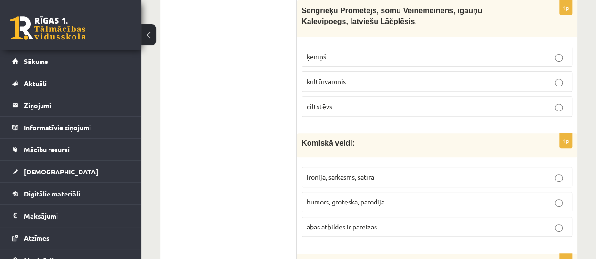
scroll to position [3732, 0]
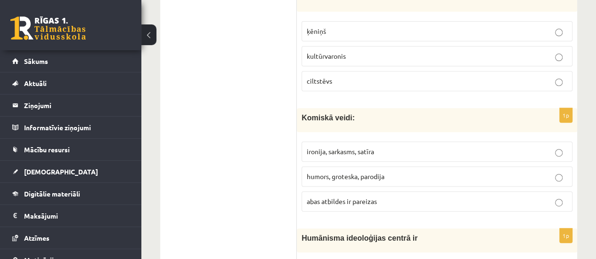
click at [338, 197] on span "abas atbildes ir pareizas" at bounding box center [341, 201] width 70 height 8
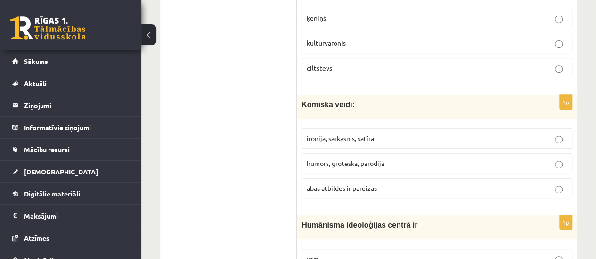
scroll to position [3752, 0]
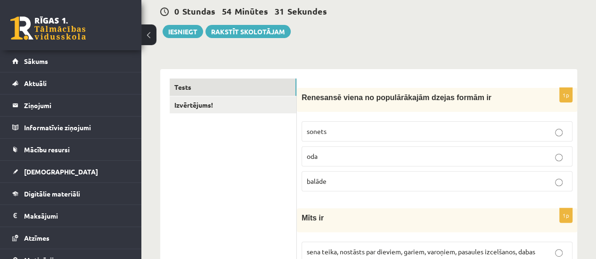
scroll to position [33, 0]
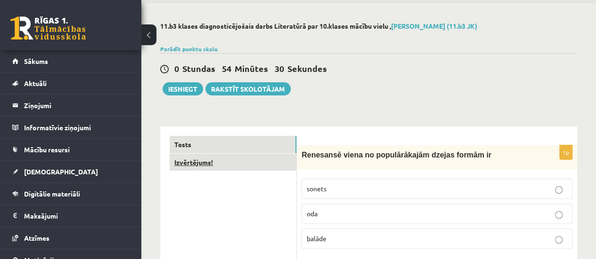
click at [256, 160] on link "Izvērtējums!" at bounding box center [232, 162] width 127 height 17
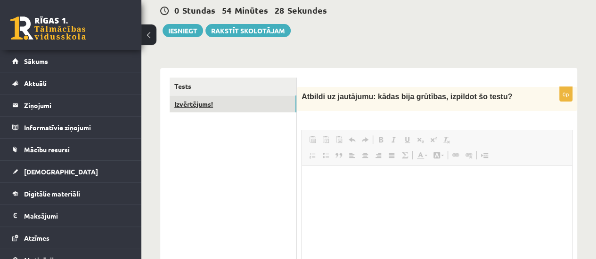
scroll to position [0, 0]
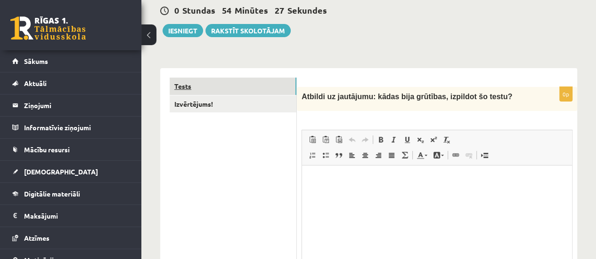
click at [279, 79] on link "Tests" at bounding box center [232, 86] width 127 height 17
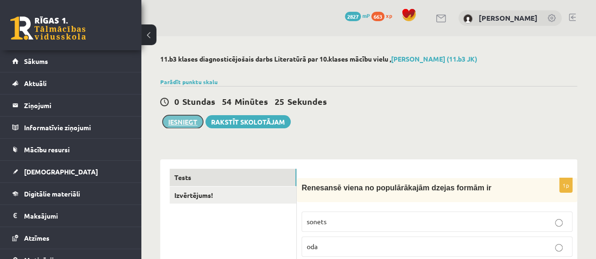
click at [184, 122] on button "Iesniegt" at bounding box center [182, 121] width 40 height 13
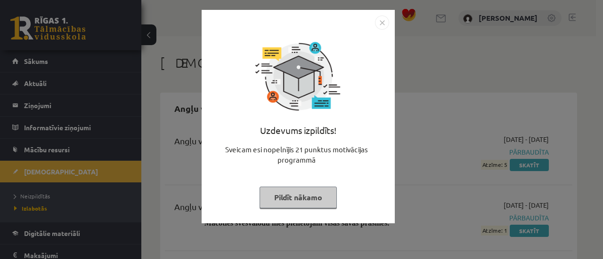
click at [329, 198] on button "Pildīt nākamo" at bounding box center [297, 198] width 77 height 22
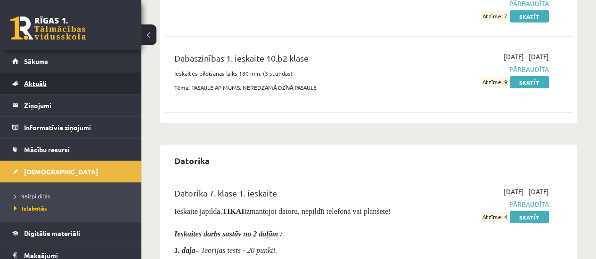
click at [35, 74] on link "Aktuāli" at bounding box center [70, 84] width 117 height 22
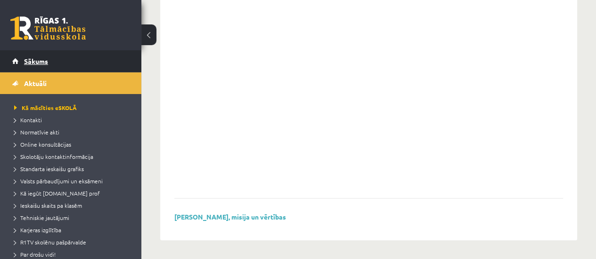
scroll to position [765, 0]
click at [34, 60] on span "Sākums" at bounding box center [36, 61] width 24 height 8
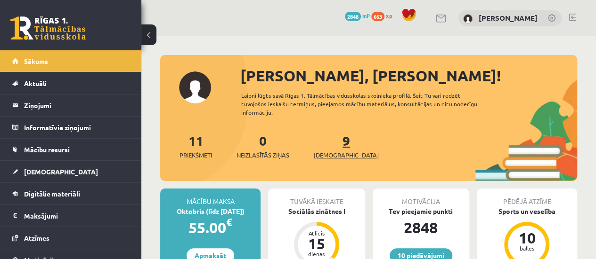
click at [334, 153] on span "[DEMOGRAPHIC_DATA]" at bounding box center [346, 155] width 65 height 9
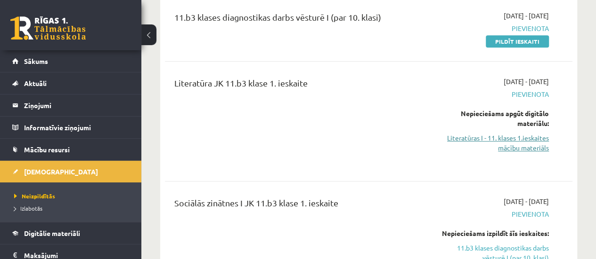
scroll to position [235, 0]
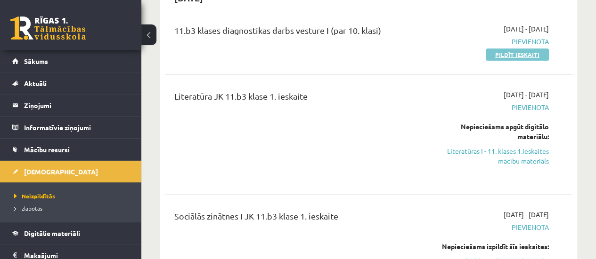
click at [542, 58] on link "Pildīt ieskaiti" at bounding box center [516, 54] width 63 height 12
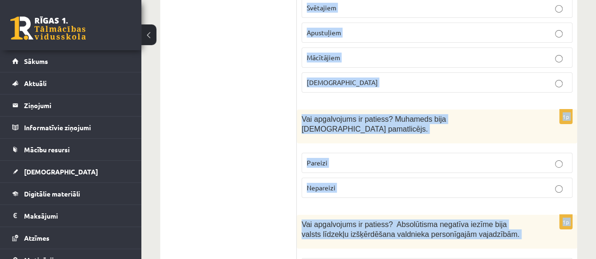
scroll to position [3449, 0]
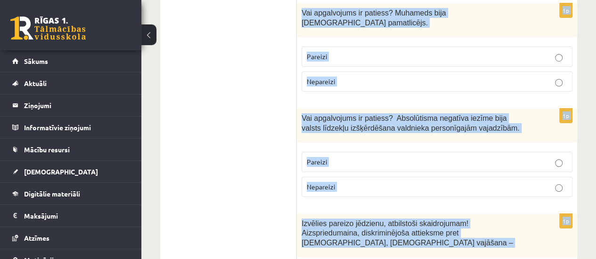
drag, startPoint x: 300, startPoint y: 91, endPoint x: 399, endPoint y: 282, distance: 214.8
copy form "Vai apgalvojums ir patiess? Latviešu tautas izcelsmes pirmsākumi ir saistīti ar…"
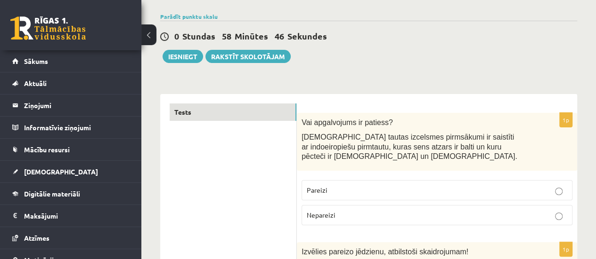
scroll to position [113, 0]
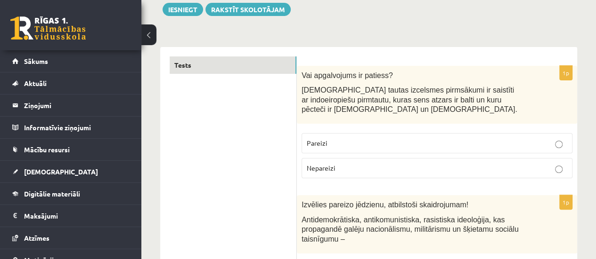
click at [346, 144] on p "Pareizi" at bounding box center [436, 143] width 260 height 10
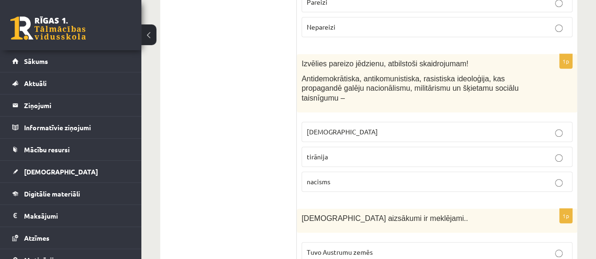
scroll to position [301, 0]
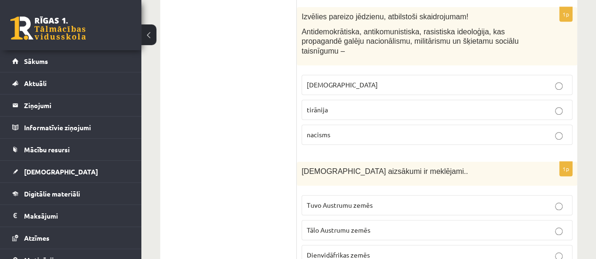
click at [362, 80] on p "fašisms" at bounding box center [436, 85] width 260 height 10
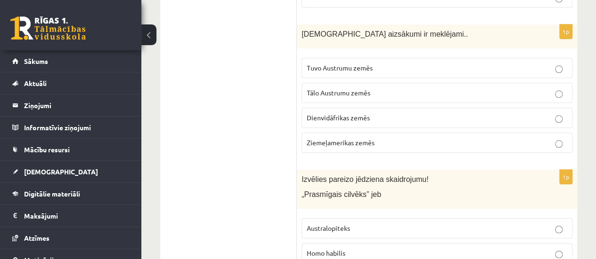
scroll to position [442, 0]
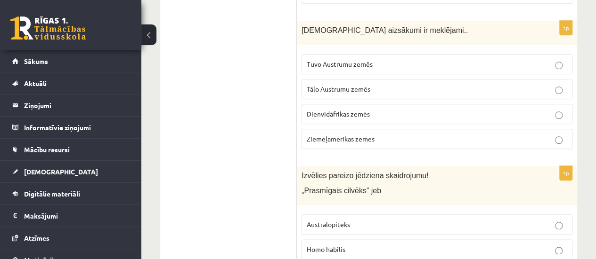
click at [313, 60] on span "Tuvo Austrumu zemēs" at bounding box center [339, 64] width 66 height 8
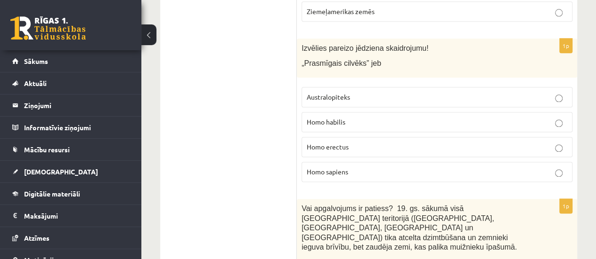
scroll to position [583, 0]
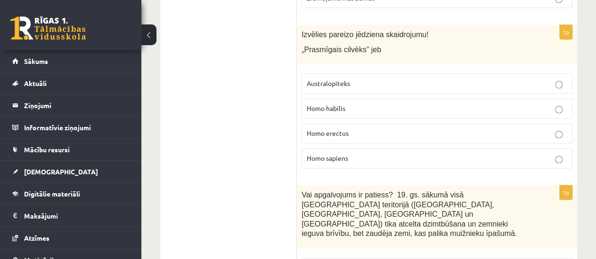
click at [310, 104] on span "Homo habilis" at bounding box center [325, 108] width 39 height 8
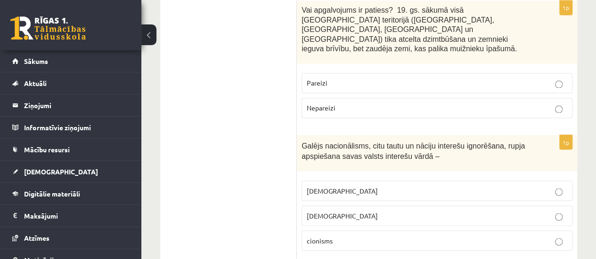
scroll to position [772, 0]
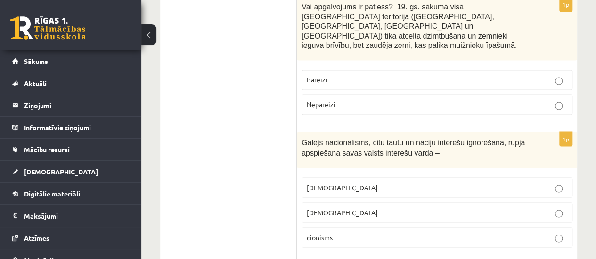
click at [330, 70] on label "Pareizi" at bounding box center [436, 80] width 271 height 20
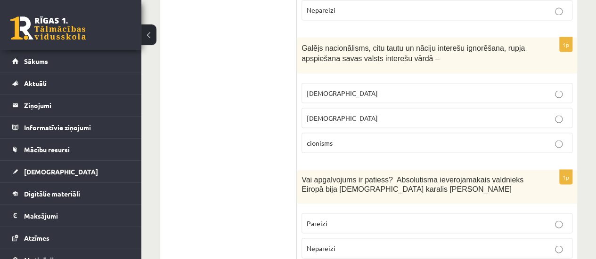
scroll to position [913, 0]
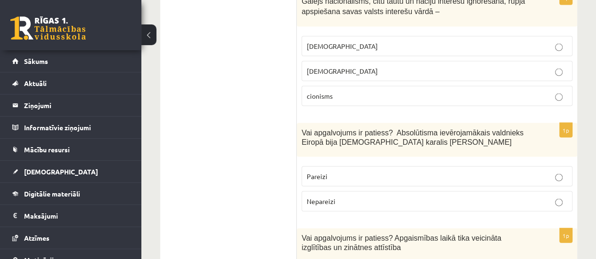
click at [320, 42] on span "šovinisms" at bounding box center [341, 46] width 71 height 8
click at [353, 172] on p "Pareizi" at bounding box center [436, 177] width 260 height 10
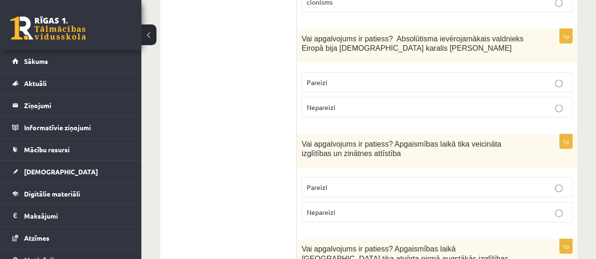
click at [349, 177] on label "Pareizi" at bounding box center [436, 187] width 271 height 20
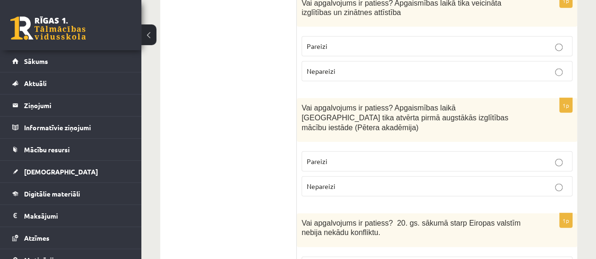
click at [344, 157] on p "Pareizi" at bounding box center [436, 162] width 260 height 10
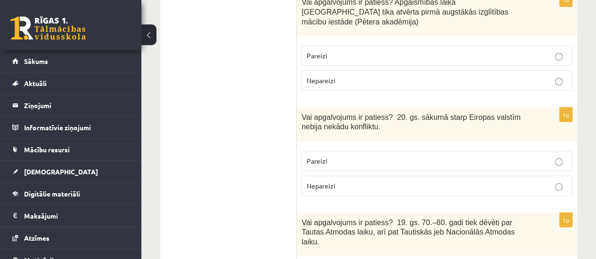
scroll to position [1289, 0]
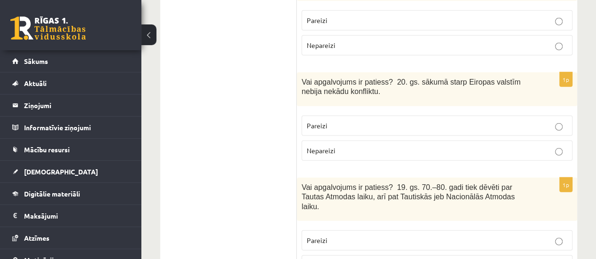
click at [339, 146] on p "Nepareizi" at bounding box center [436, 151] width 260 height 10
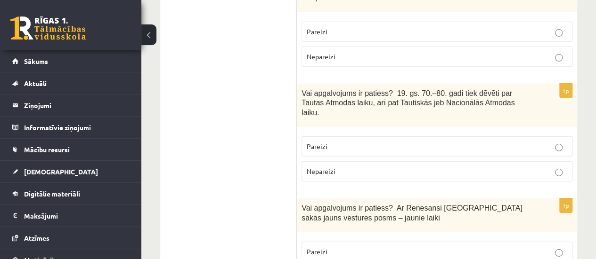
click at [331, 137] on label "Pareizi" at bounding box center [436, 147] width 271 height 20
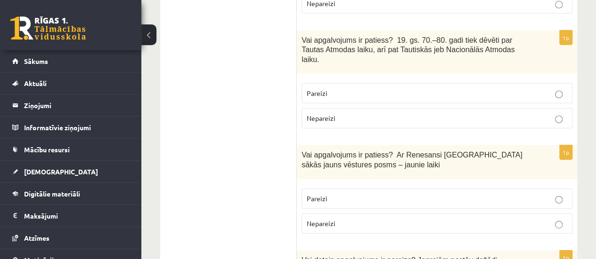
scroll to position [1478, 0]
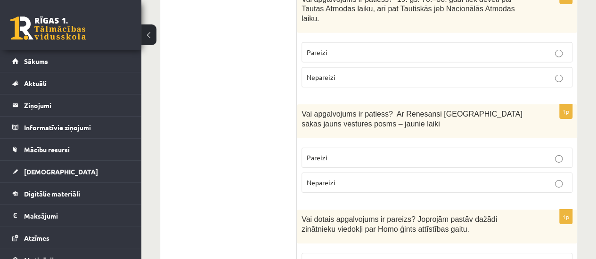
click at [330, 153] on p "Pareizi" at bounding box center [436, 158] width 260 height 10
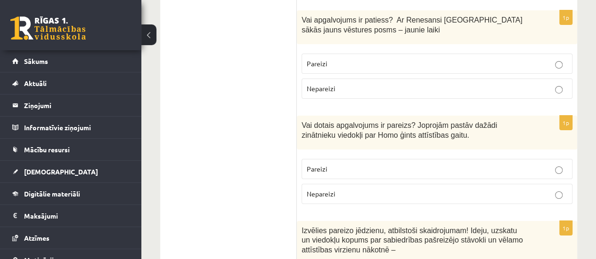
click at [328, 164] on p "Pareizi" at bounding box center [436, 169] width 260 height 10
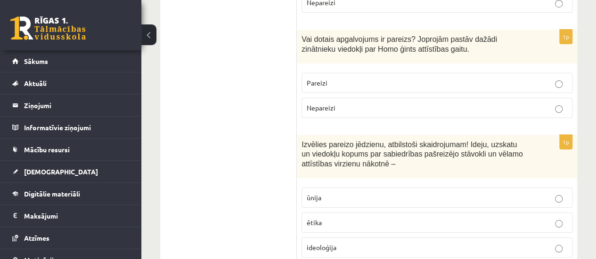
scroll to position [1666, 0]
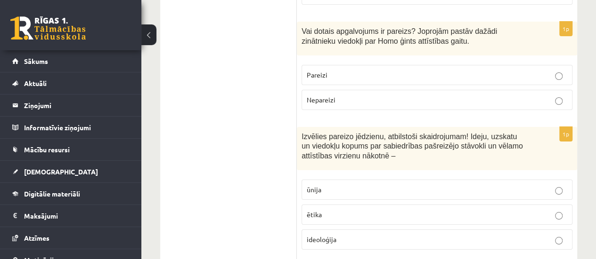
click at [332, 235] on span "ideoloģija" at bounding box center [321, 239] width 30 height 8
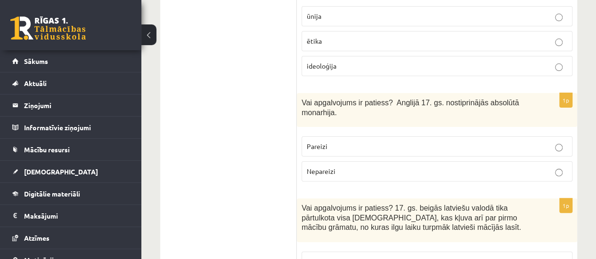
scroll to position [1854, 0]
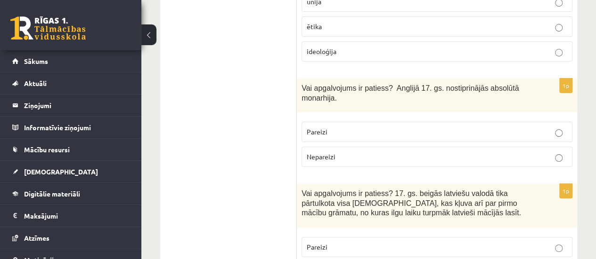
click at [346, 122] on label "Pareizi" at bounding box center [436, 132] width 271 height 20
click at [347, 242] on p "Pareizi" at bounding box center [436, 247] width 260 height 10
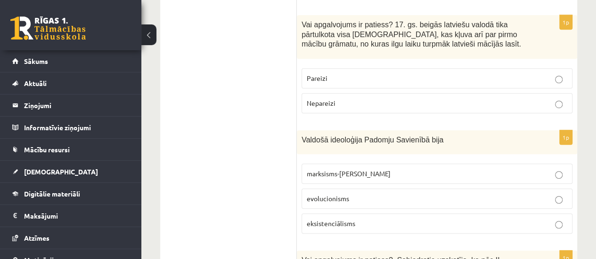
scroll to position [2043, 0]
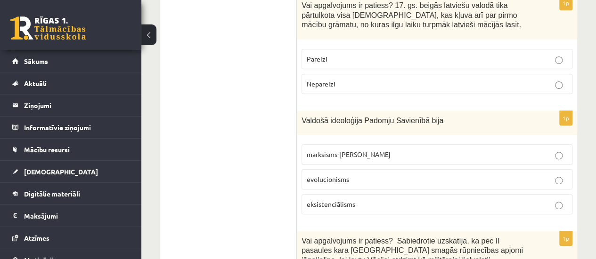
click at [339, 145] on label "marksisms-ļeņinisms" at bounding box center [436, 155] width 271 height 20
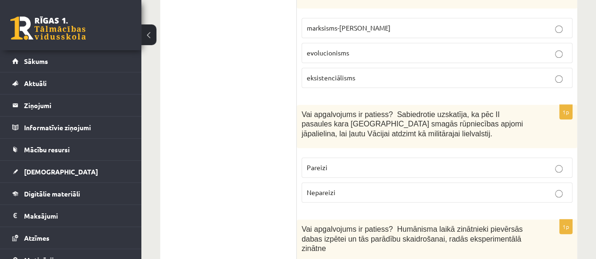
scroll to position [2184, 0]
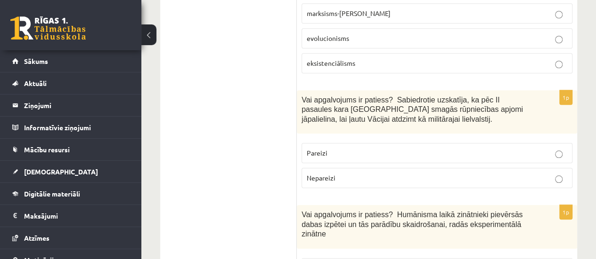
click at [343, 168] on label "Nepareizi" at bounding box center [436, 178] width 271 height 20
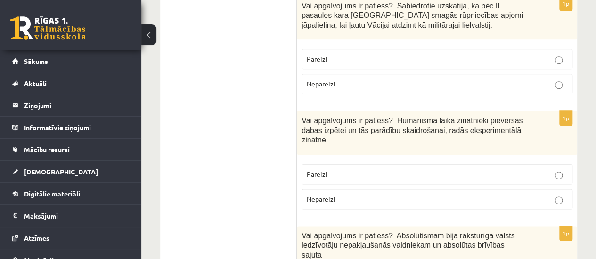
scroll to position [2325, 0]
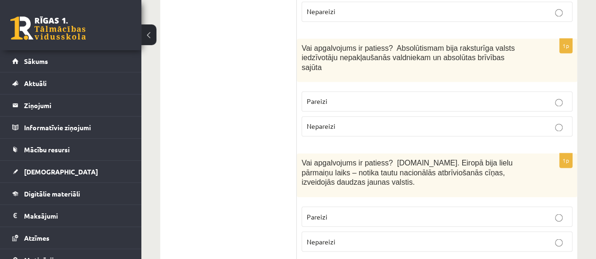
scroll to position [2466, 0]
click at [346, 211] on p "Pareizi" at bounding box center [436, 216] width 260 height 10
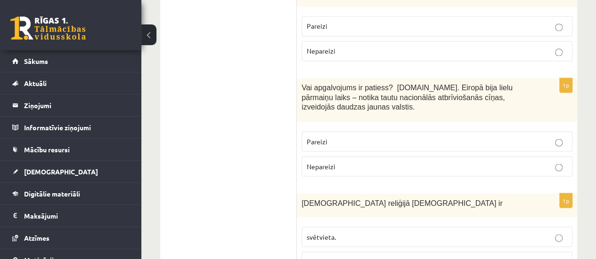
scroll to position [2561, 0]
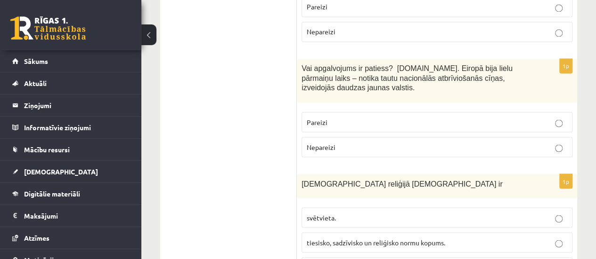
click at [327, 238] on span "tiesisko, sadzīvisko un reliģisko normu kopums." at bounding box center [375, 242] width 138 height 8
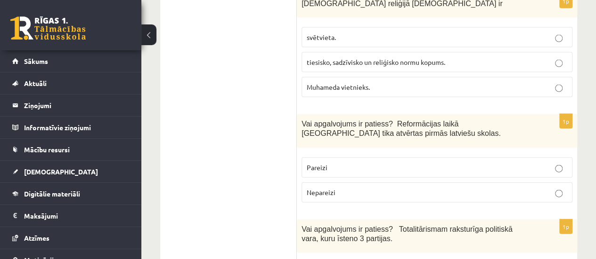
scroll to position [2749, 0]
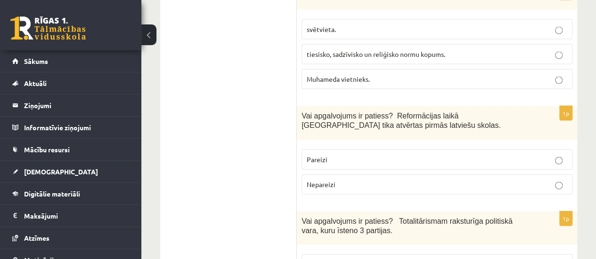
click at [310, 155] on span "Pareizi" at bounding box center [316, 159] width 21 height 8
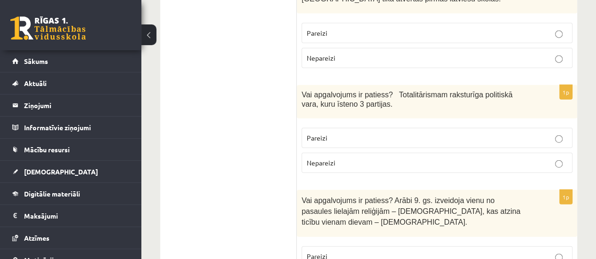
scroll to position [2890, 0]
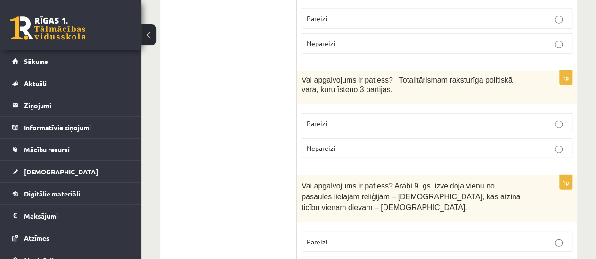
click at [355, 237] on p "Pareizi" at bounding box center [436, 242] width 260 height 10
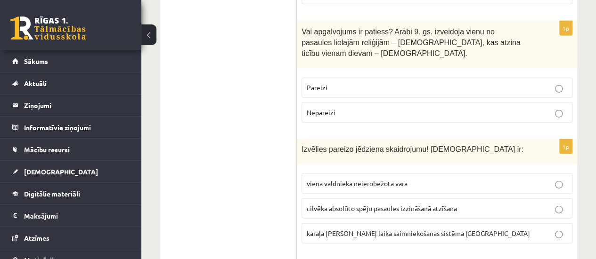
scroll to position [3078, 0]
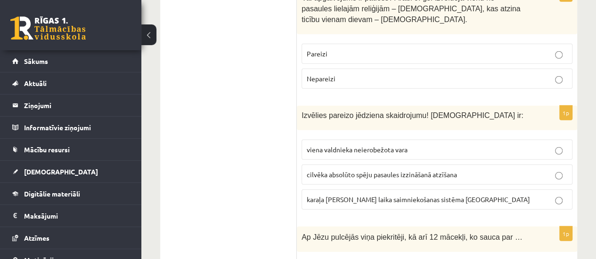
click at [343, 140] on label "viena valdnieka neierobežota vara" at bounding box center [436, 150] width 271 height 20
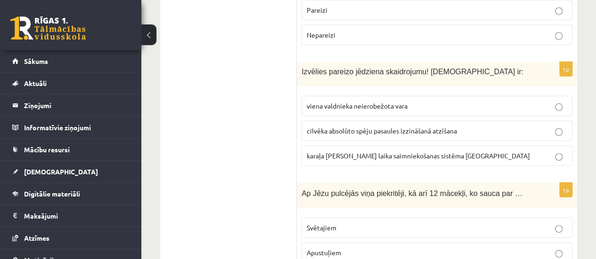
scroll to position [3173, 0]
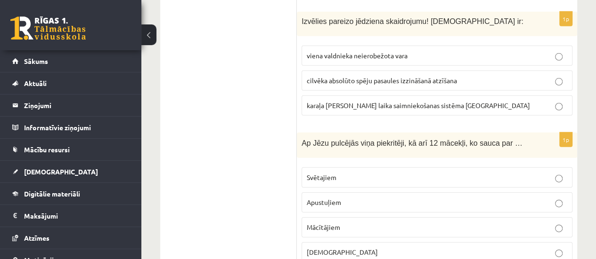
click at [338, 198] on span "Apustuļiem" at bounding box center [323, 202] width 34 height 8
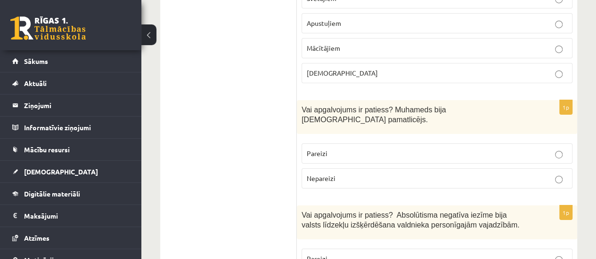
scroll to position [3361, 0]
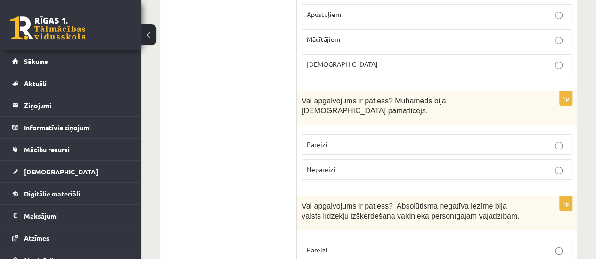
click at [305, 135] on label "Pareizi" at bounding box center [436, 145] width 271 height 20
click at [314, 240] on label "Pareizi" at bounding box center [436, 250] width 271 height 20
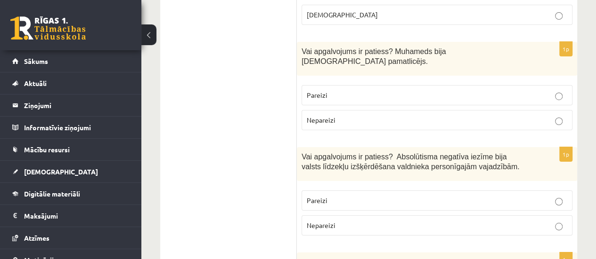
scroll to position [3449, 0]
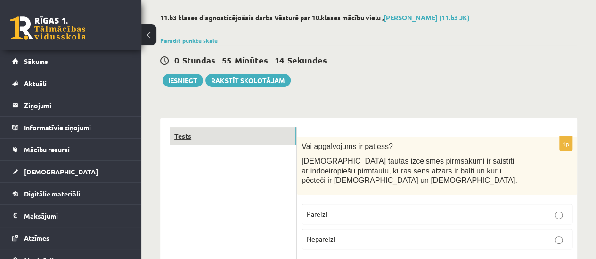
scroll to position [0, 0]
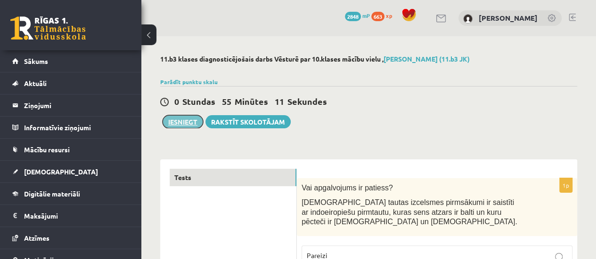
click at [193, 123] on button "Iesniegt" at bounding box center [182, 121] width 40 height 13
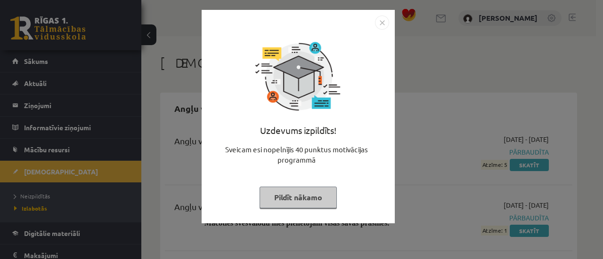
click at [290, 199] on button "Pildīt nākamo" at bounding box center [297, 198] width 77 height 22
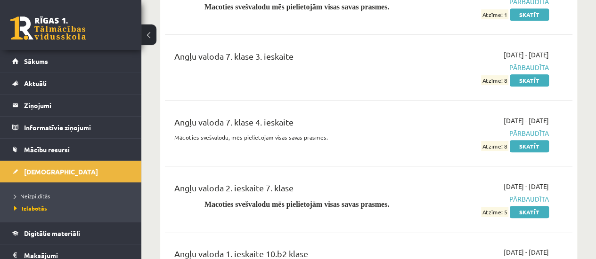
scroll to position [141, 0]
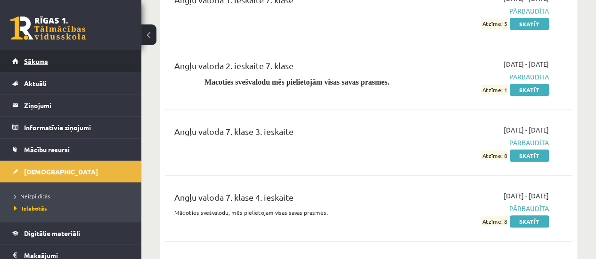
click at [61, 61] on link "Sākums" at bounding box center [70, 61] width 117 height 22
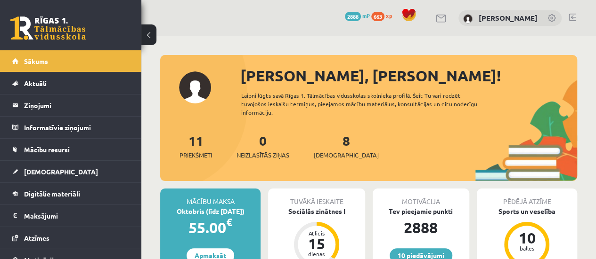
click at [341, 163] on div "11 Priekšmeti 0 Neizlasītās ziņas 8 [DEMOGRAPHIC_DATA]" at bounding box center [368, 156] width 417 height 50
click at [340, 148] on div "8 Ieskaites" at bounding box center [346, 145] width 65 height 29
click at [335, 157] on span "[DEMOGRAPHIC_DATA]" at bounding box center [346, 155] width 65 height 9
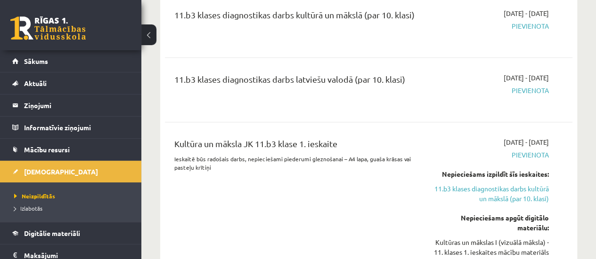
scroll to position [612, 0]
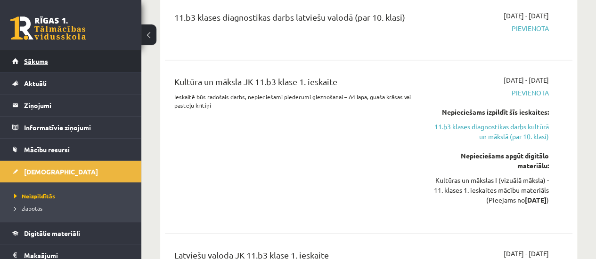
click at [63, 60] on link "Sākums" at bounding box center [70, 61] width 117 height 22
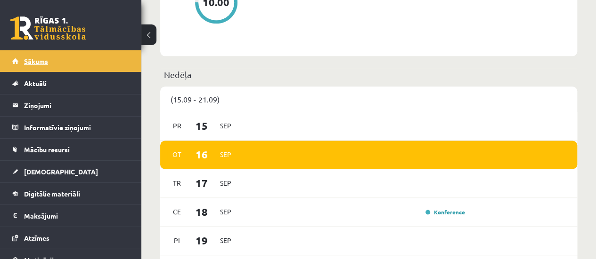
scroll to position [518, 0]
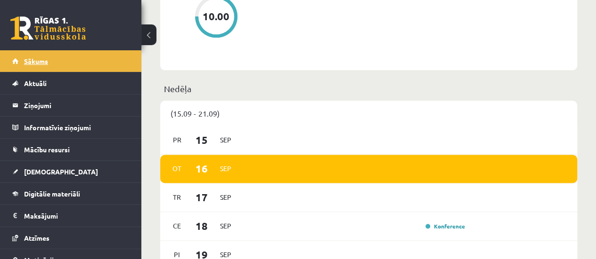
click at [67, 64] on link "Sākums" at bounding box center [70, 61] width 117 height 22
